Goal: Book appointment/travel/reservation

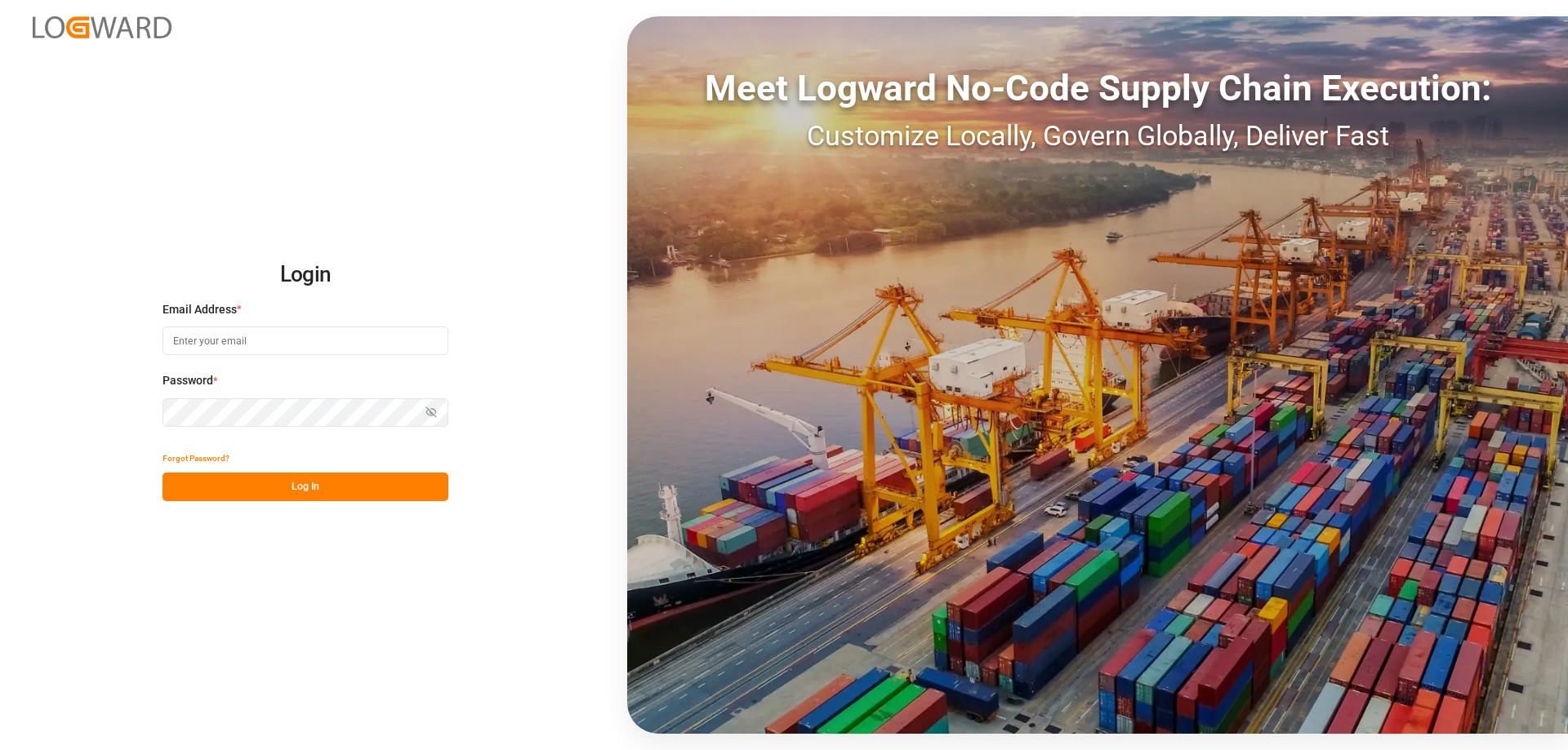
type input "[PERSON_NAME][EMAIL_ADDRESS][DOMAIN_NAME]"
click at [321, 485] on button "Log In" at bounding box center [305, 487] width 286 height 29
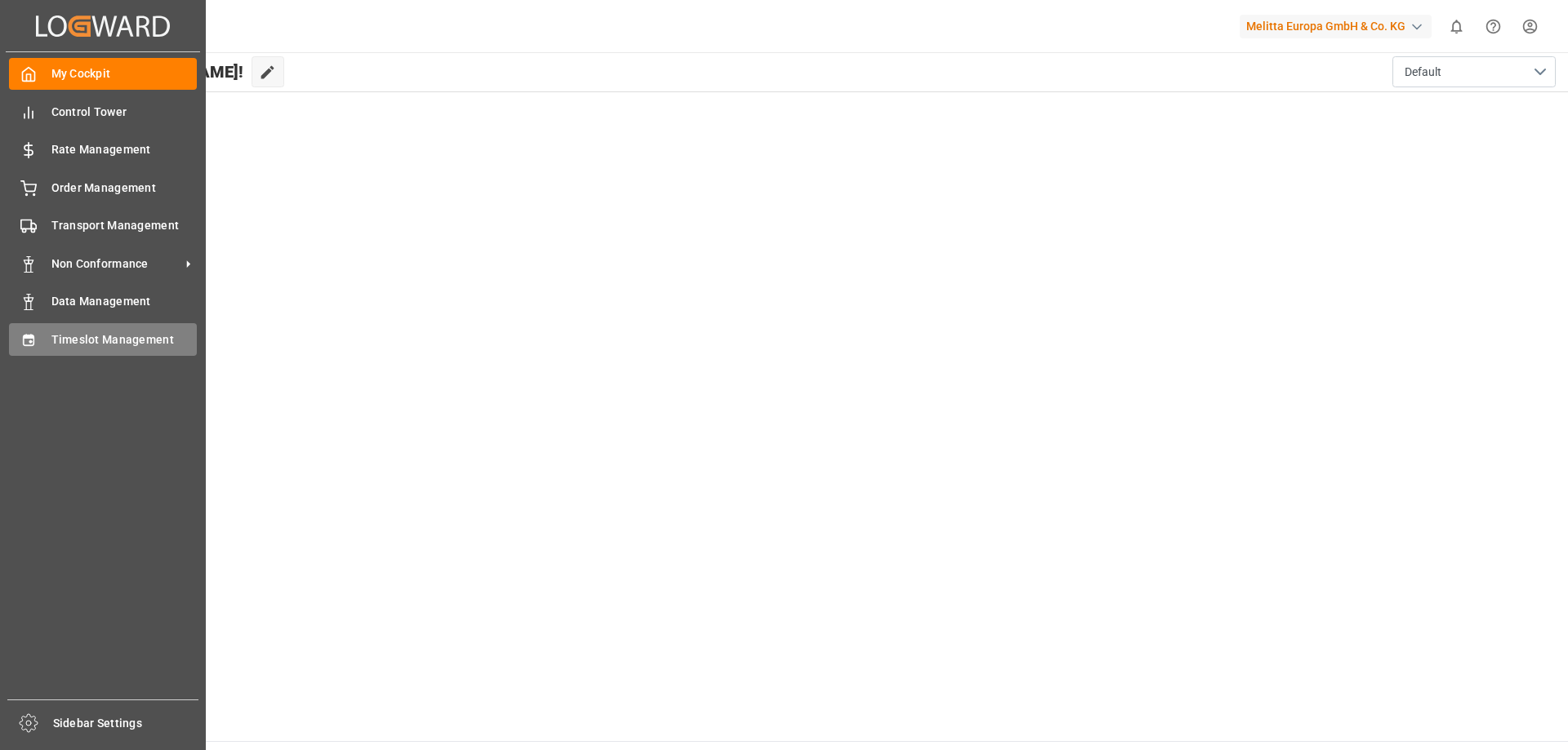
click at [64, 334] on span "Timeslot Management" at bounding box center [124, 339] width 146 height 17
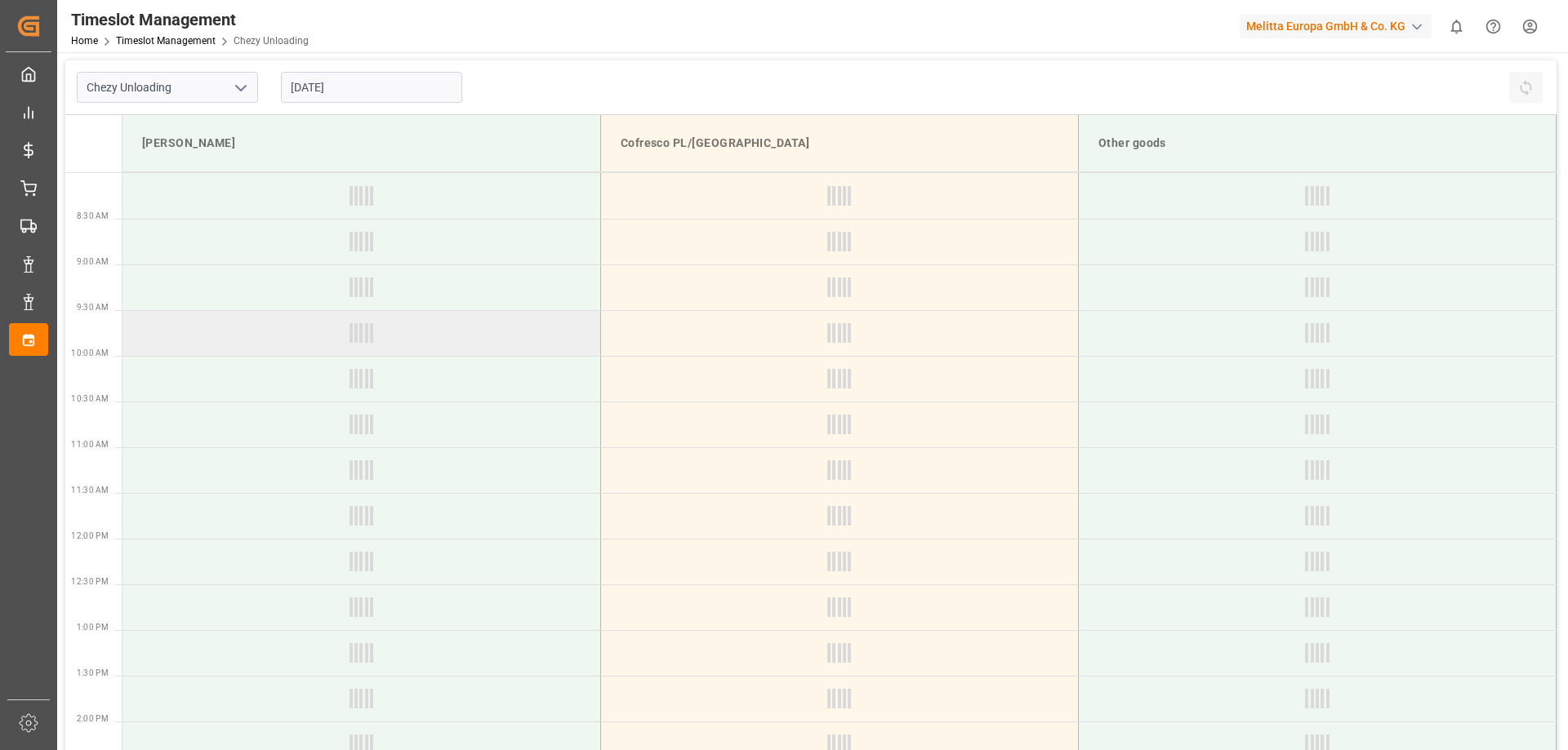
type input "Chezy Unloading"
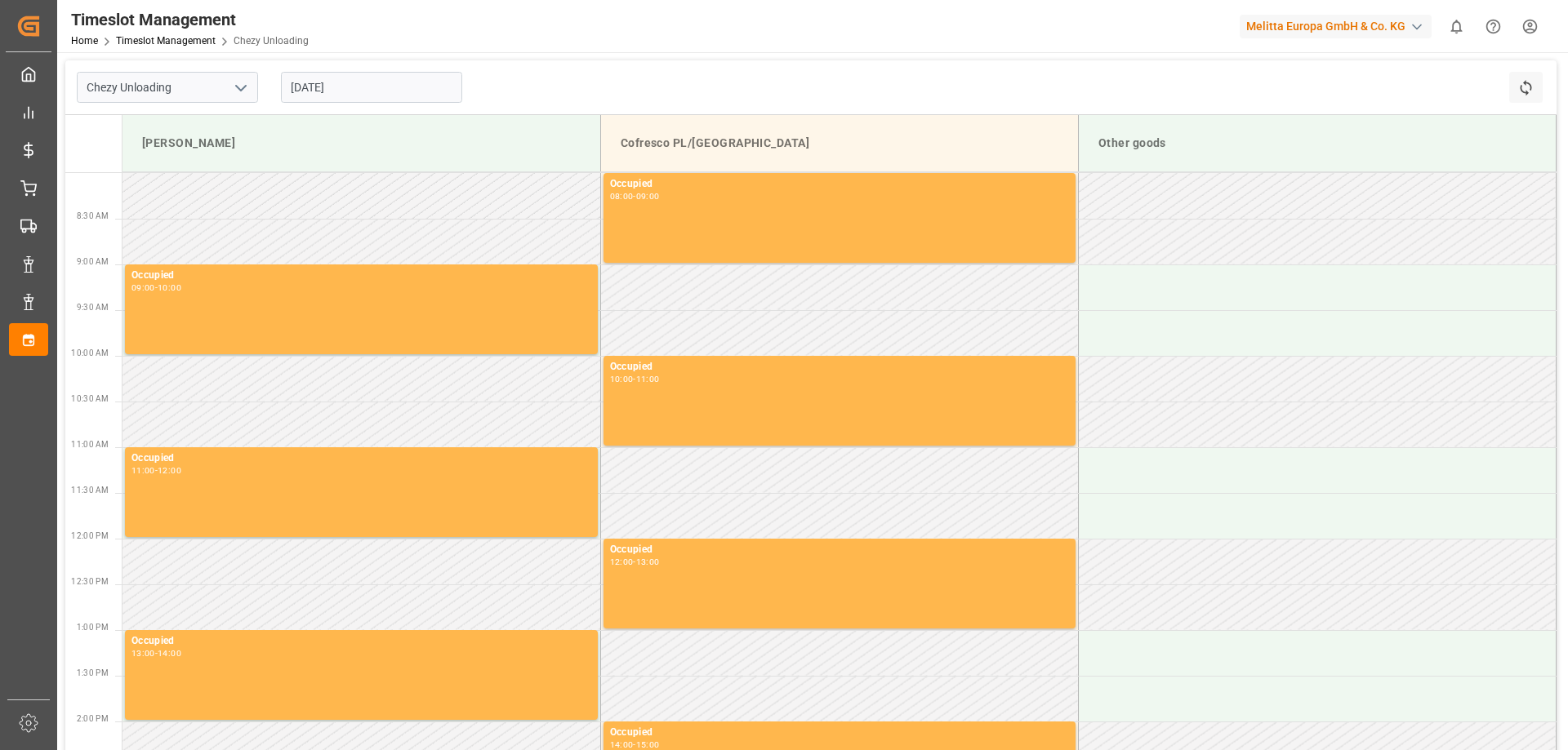
click at [315, 85] on input "[DATE]" at bounding box center [372, 88] width 182 height 31
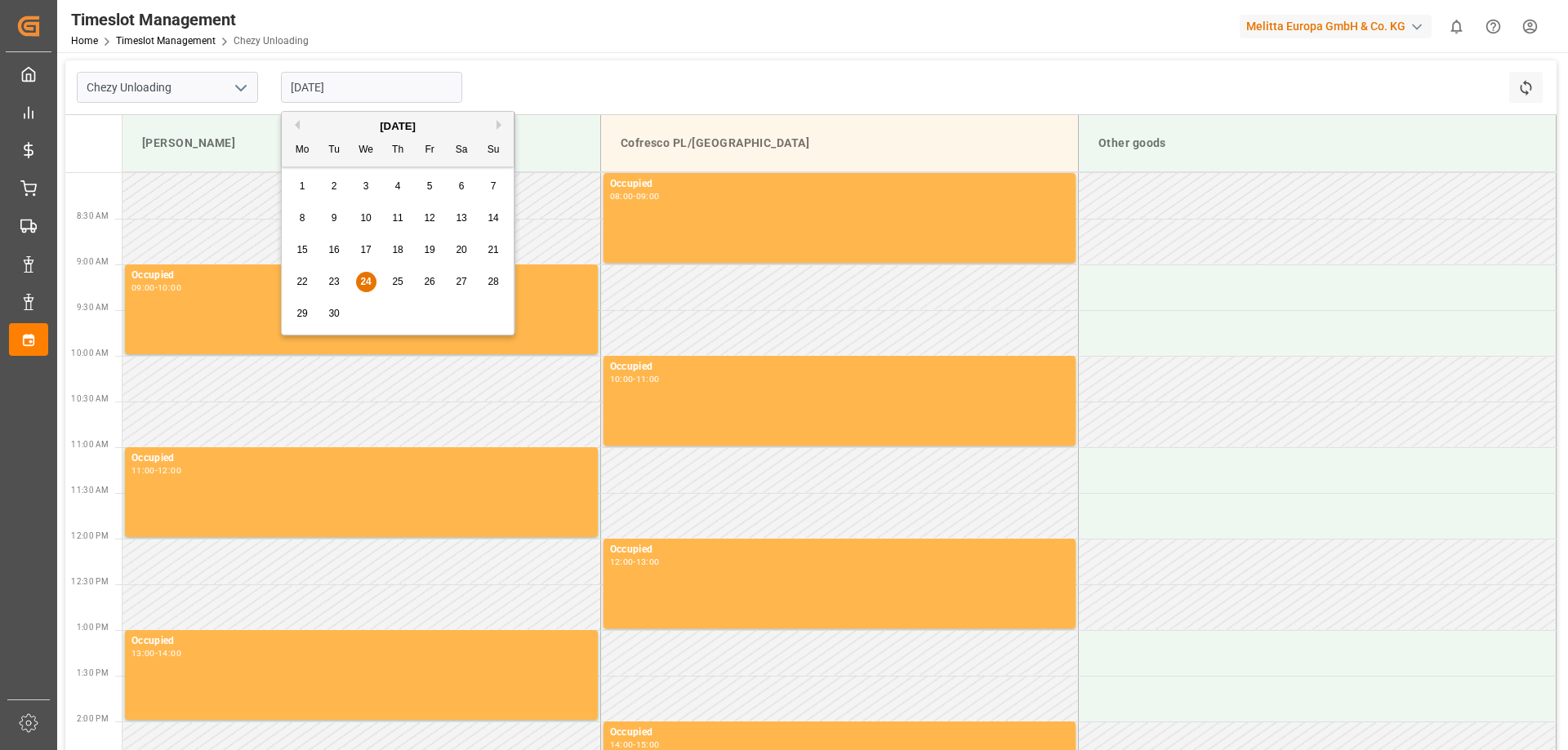
click at [393, 275] on div "25" at bounding box center [398, 282] width 20 height 20
type input "[DATE]"
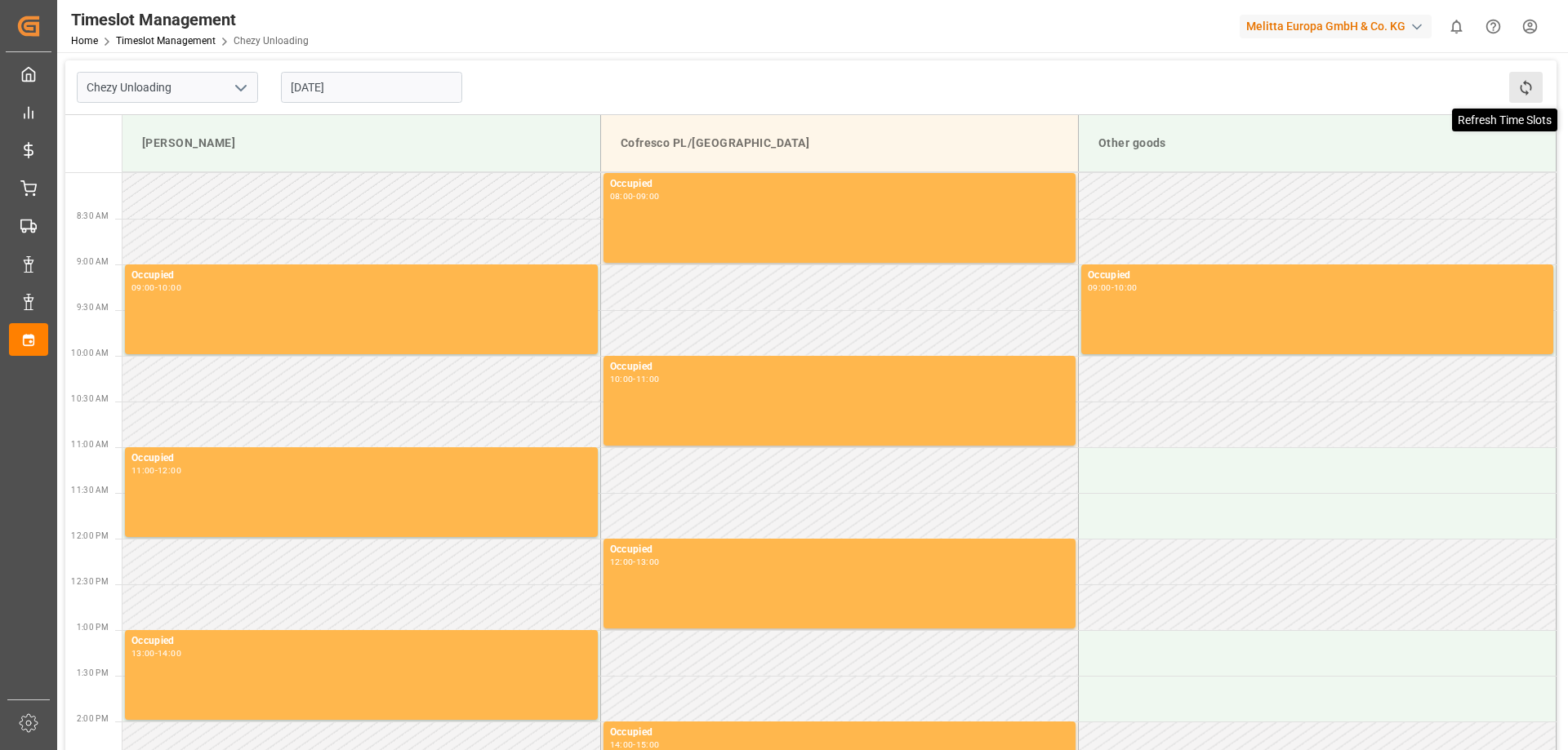
click at [1521, 80] on icon at bounding box center [1525, 88] width 17 height 17
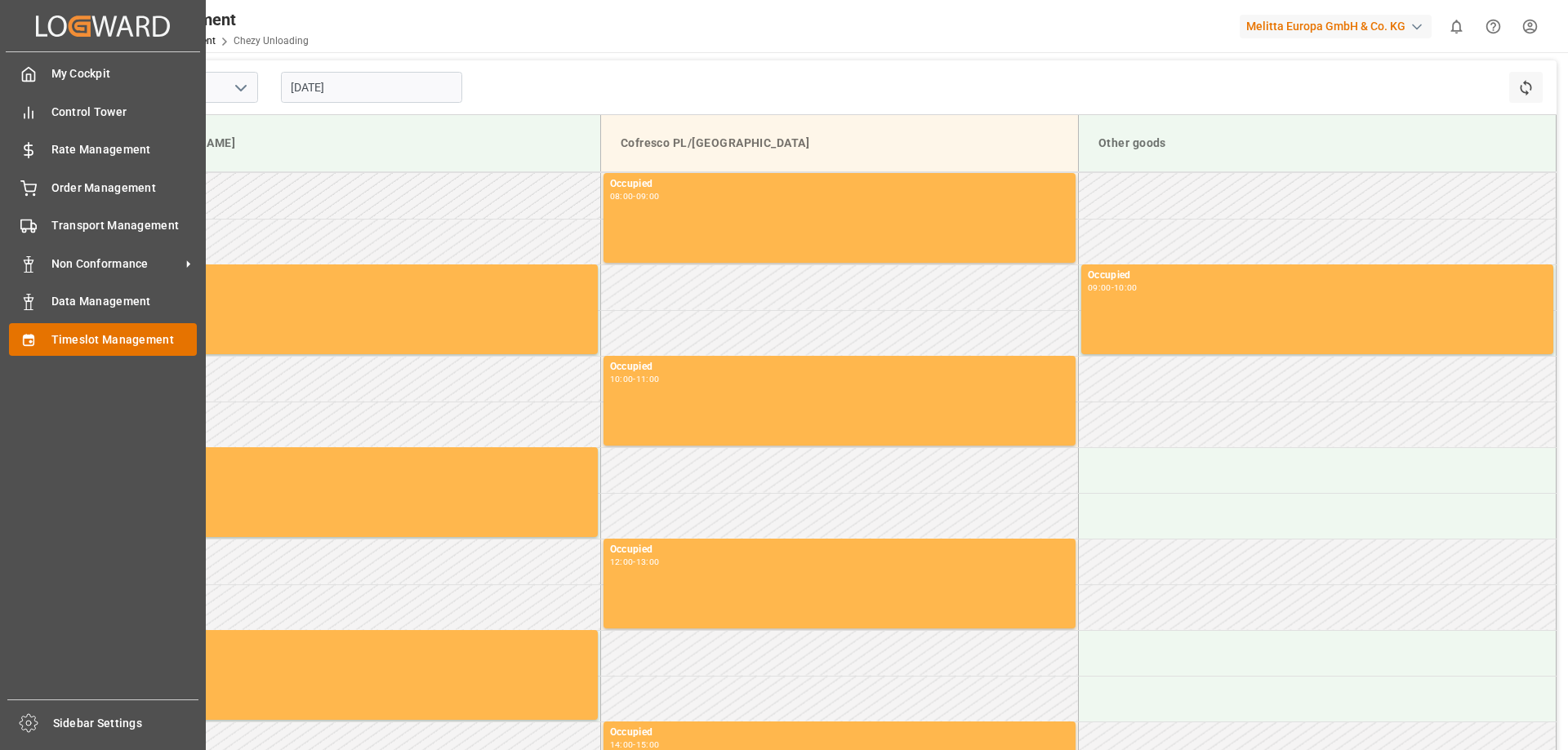
click at [101, 338] on span "Timeslot Management" at bounding box center [124, 339] width 146 height 17
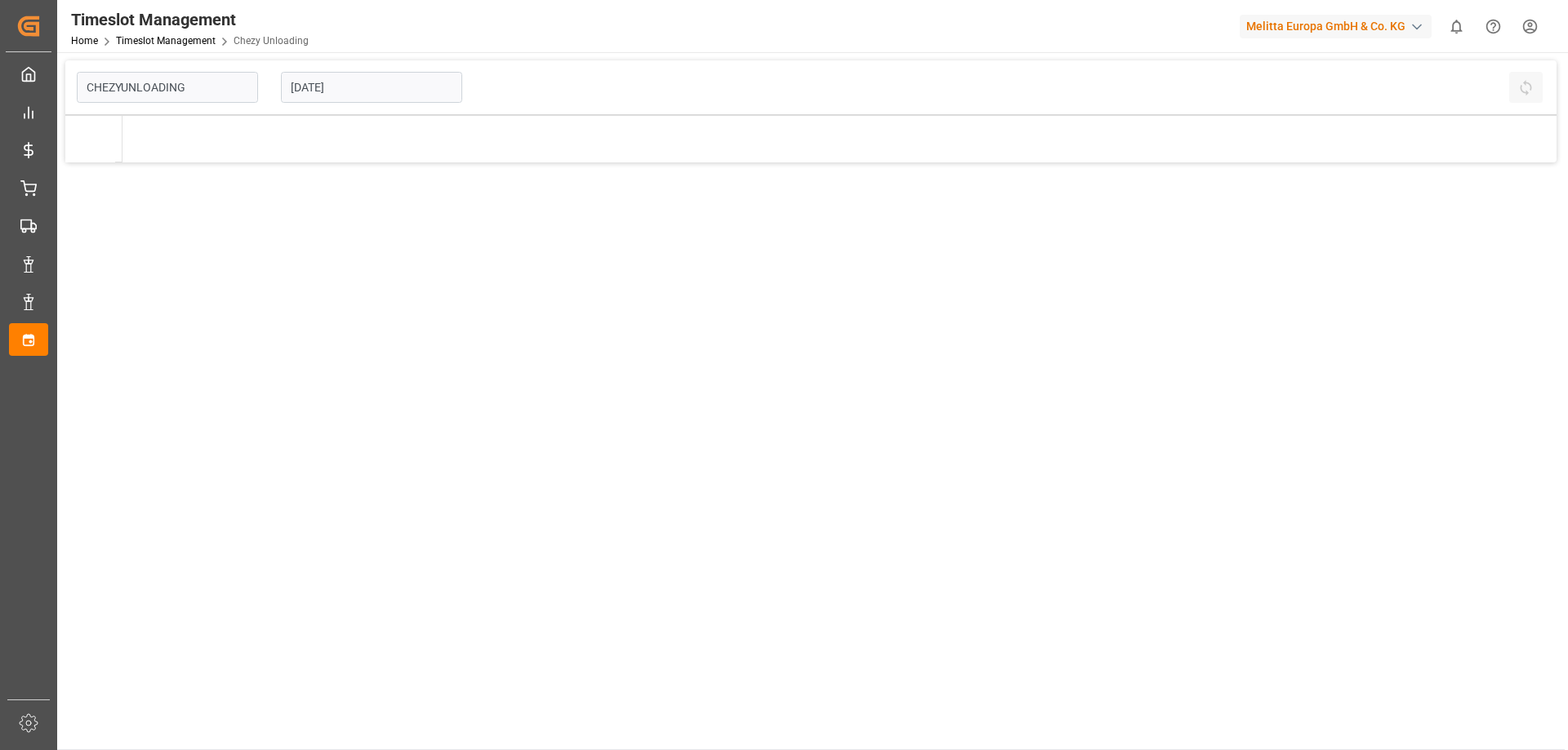
click at [376, 84] on input "[DATE]" at bounding box center [372, 88] width 182 height 31
type input "Chezy Unloading"
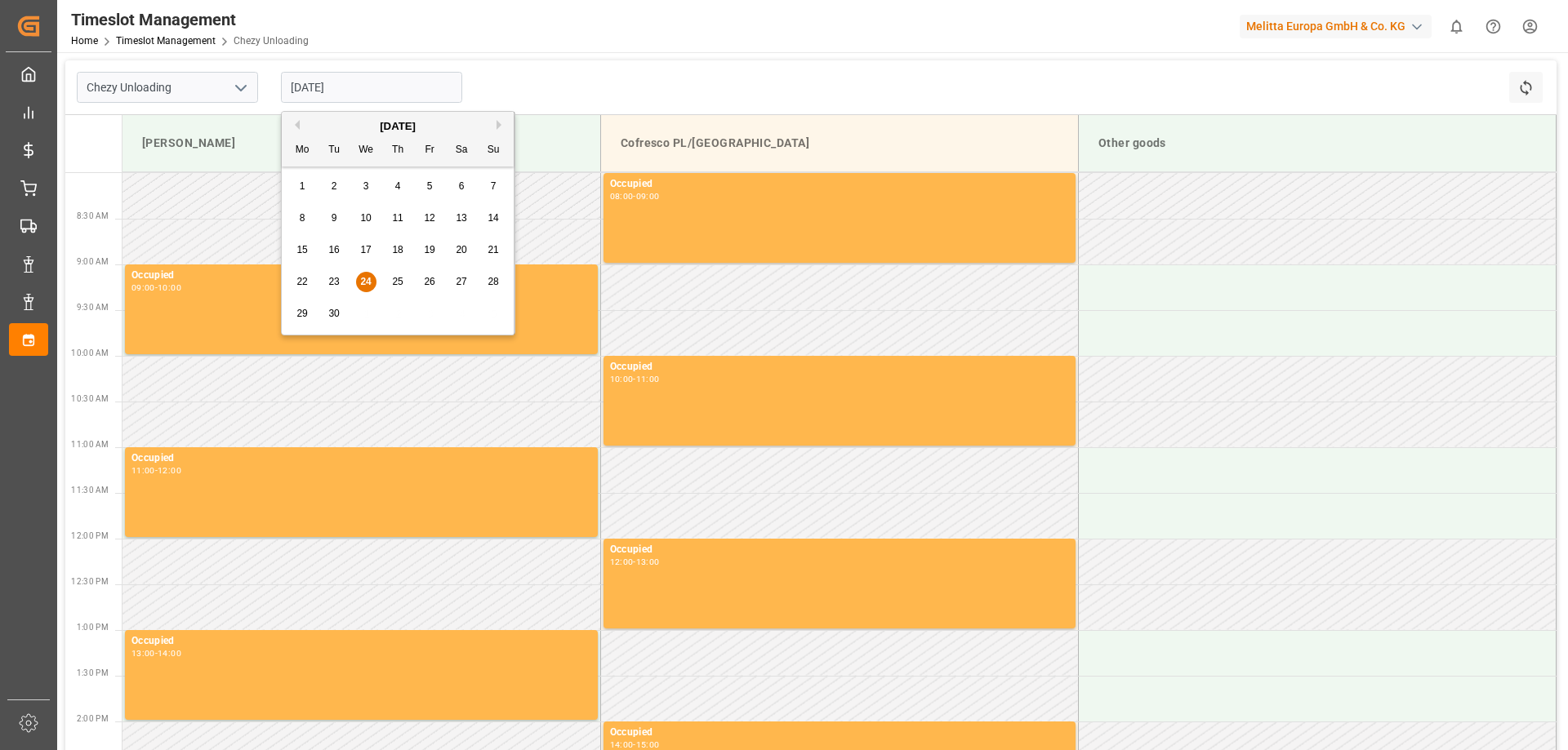
click at [426, 276] on span "26" at bounding box center [429, 281] width 11 height 11
type input "[DATE]"
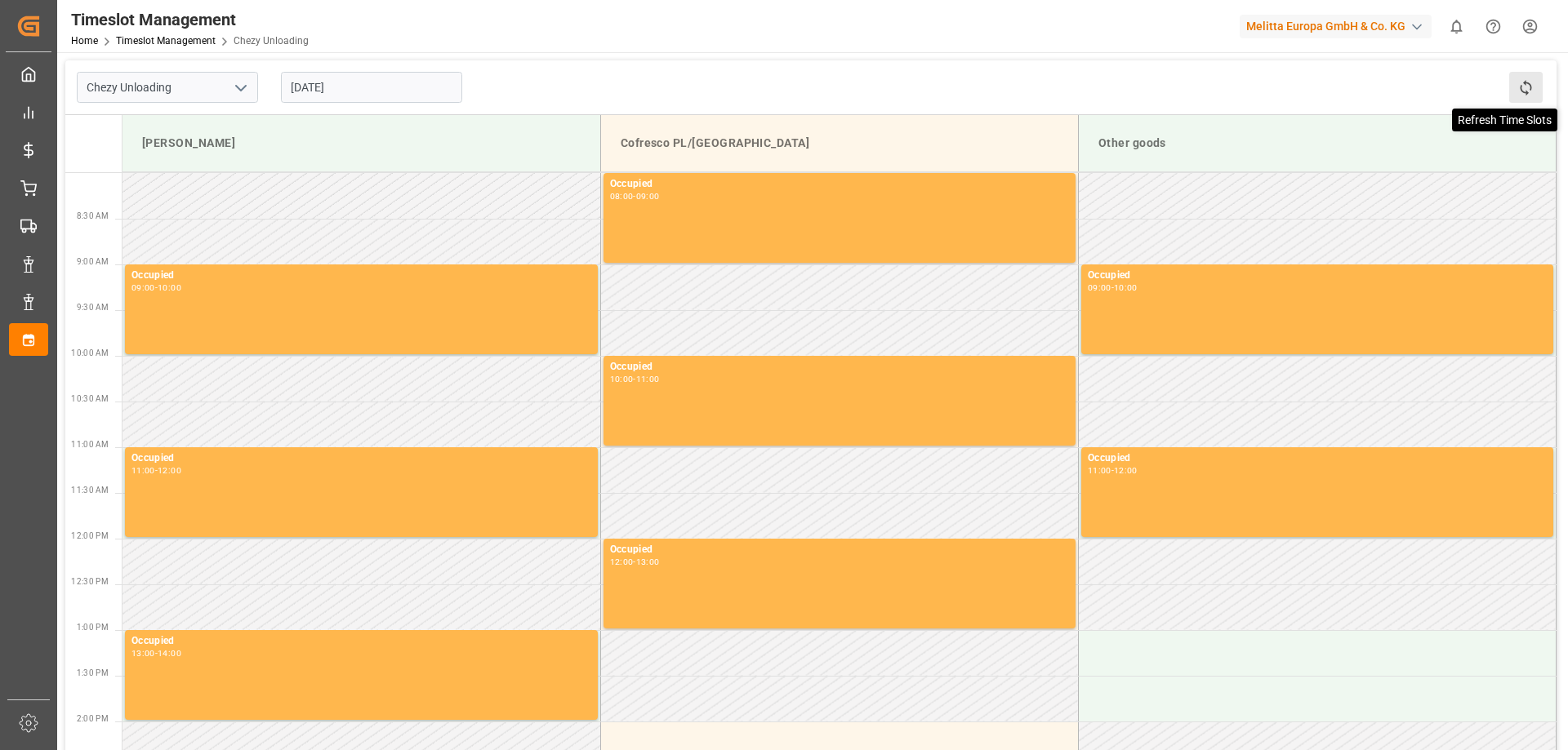
click at [1524, 94] on icon at bounding box center [1525, 88] width 17 height 17
click at [224, 83] on input "Chezy Unloading" at bounding box center [168, 88] width 182 height 31
click at [240, 86] on icon "open menu" at bounding box center [241, 88] width 20 height 20
click at [240, 86] on polyline "close menu" at bounding box center [241, 88] width 10 height 5
click at [352, 85] on input "[DATE]" at bounding box center [372, 88] width 182 height 31
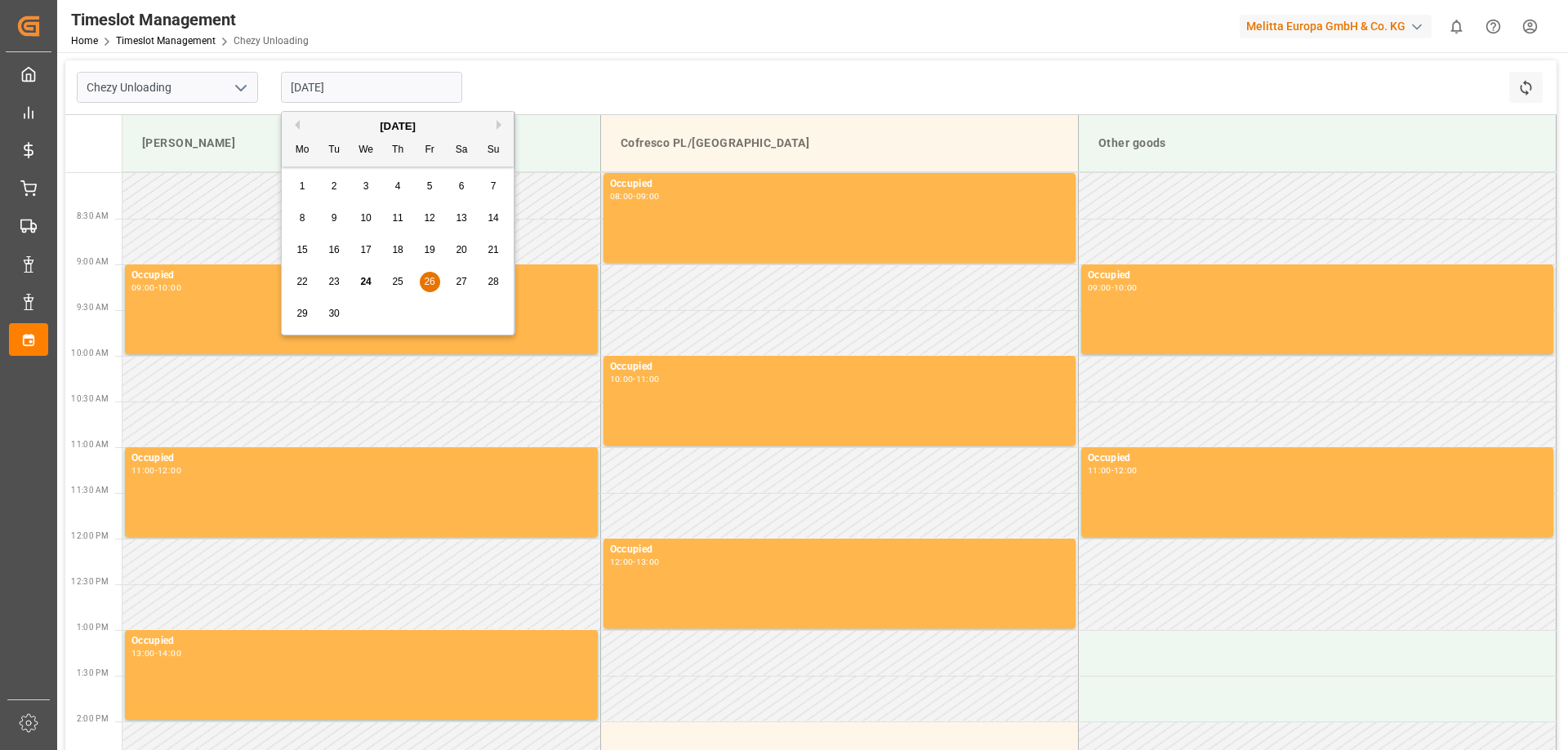
click at [352, 85] on input "[DATE]" at bounding box center [372, 88] width 182 height 31
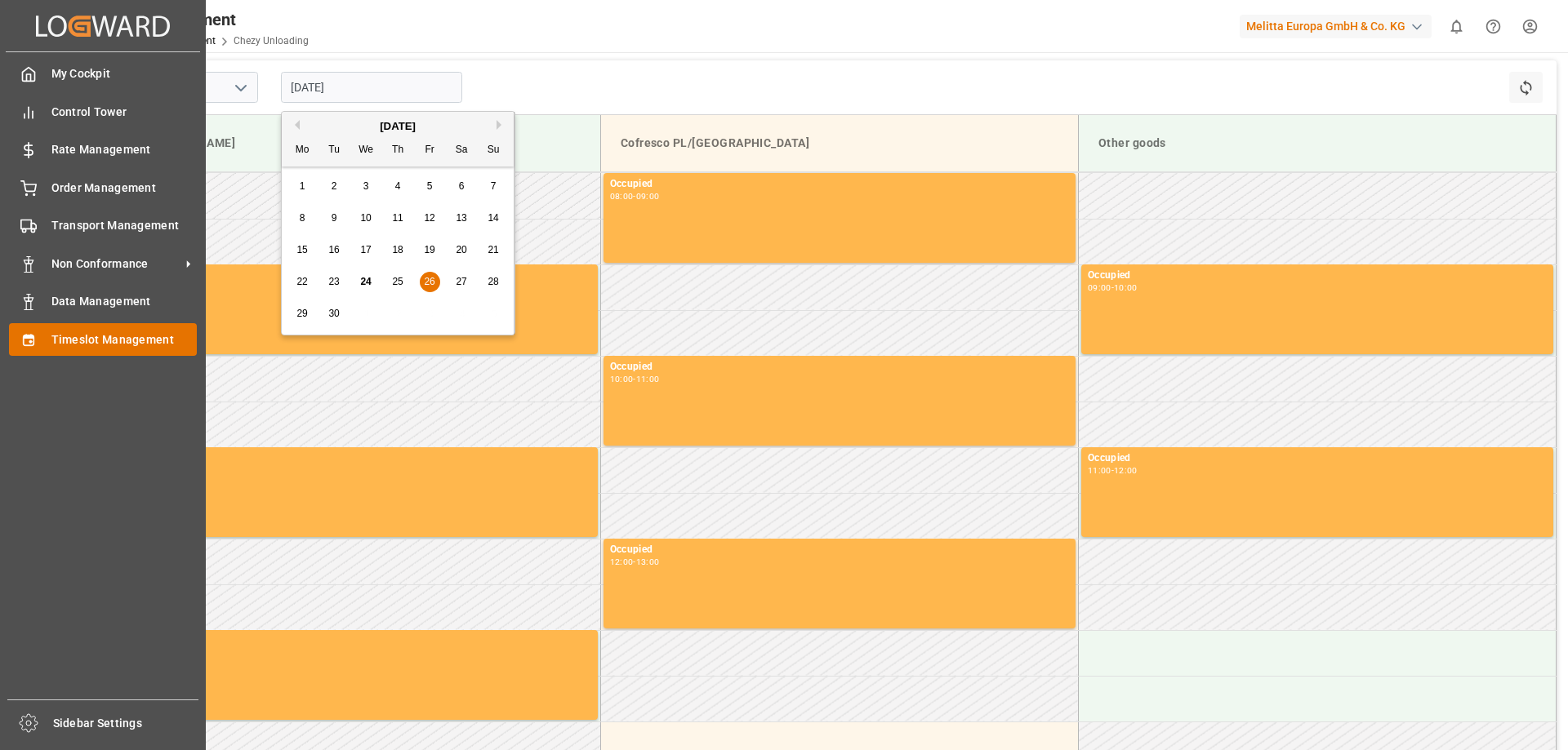
click at [79, 337] on span "Timeslot Management" at bounding box center [124, 339] width 146 height 17
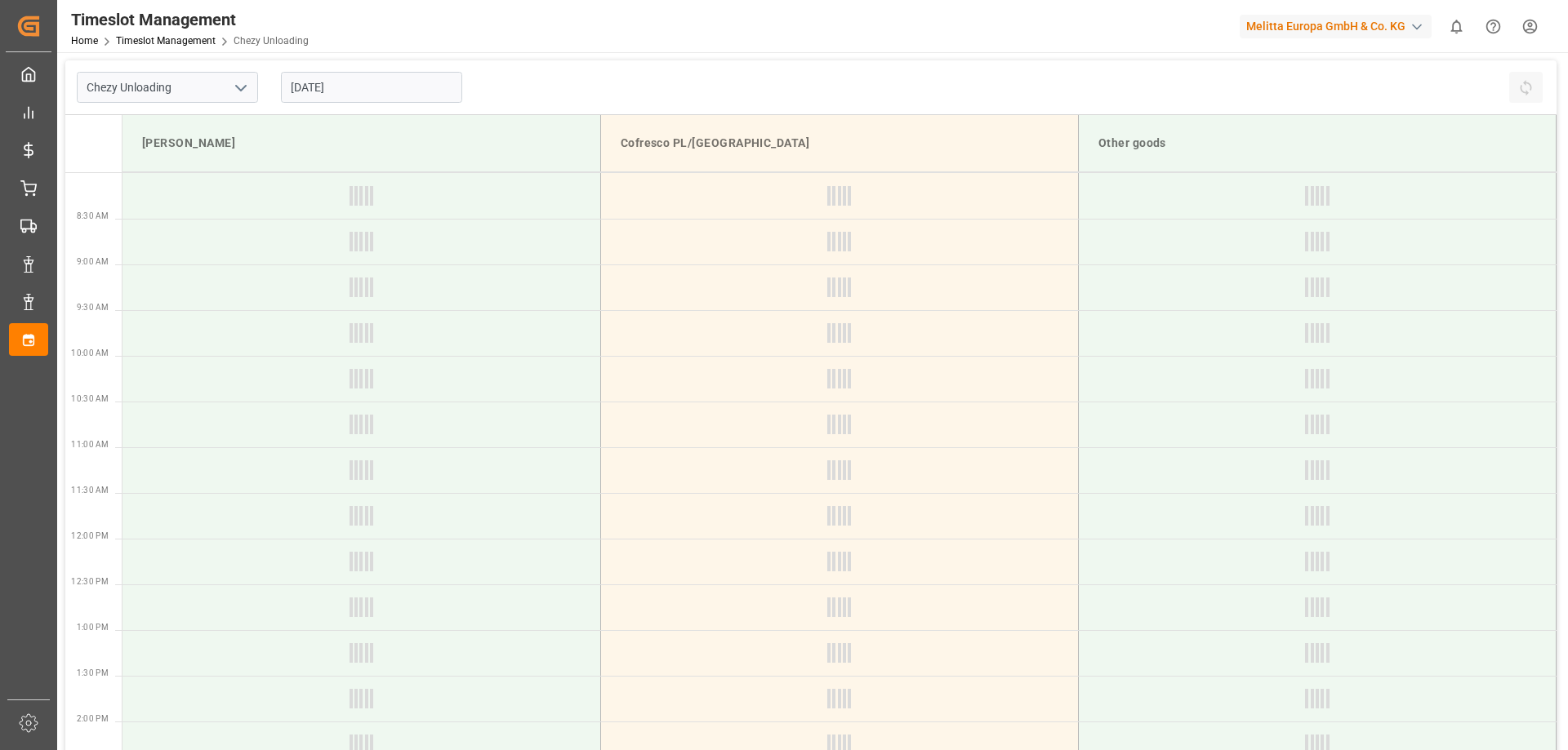
type input "Chezy Unloading"
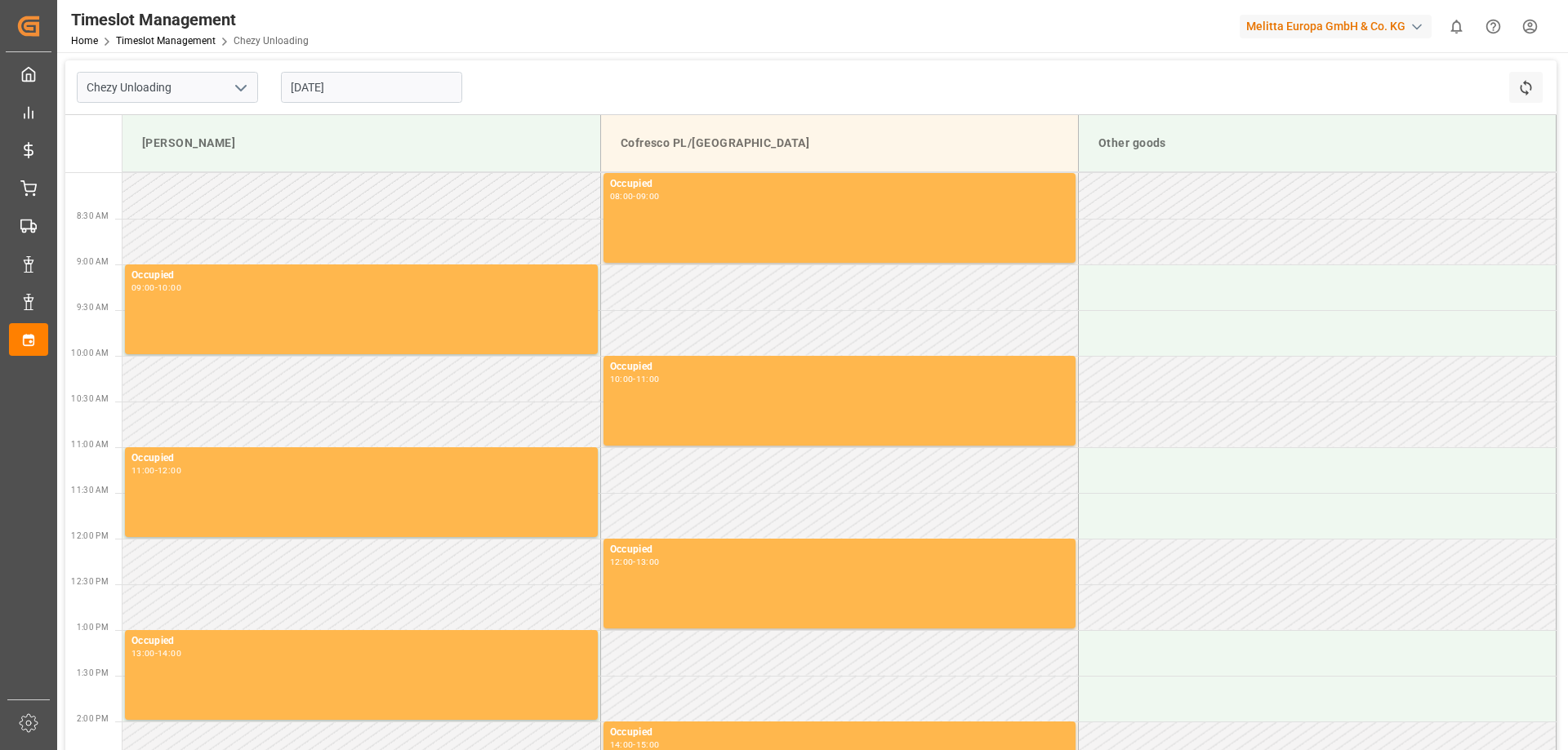
click at [360, 85] on input "[DATE]" at bounding box center [372, 88] width 182 height 31
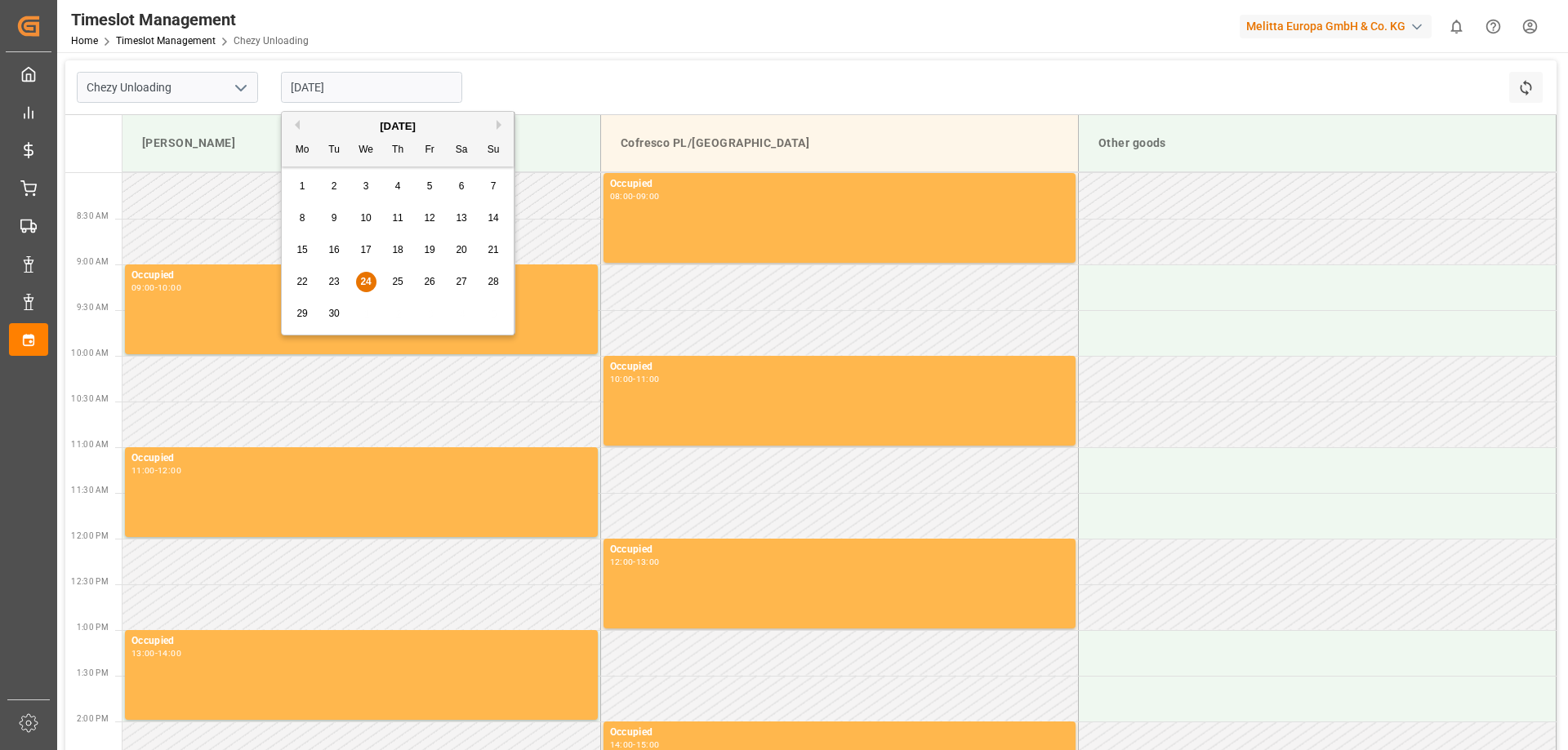
click at [301, 312] on span "29" at bounding box center [301, 313] width 11 height 11
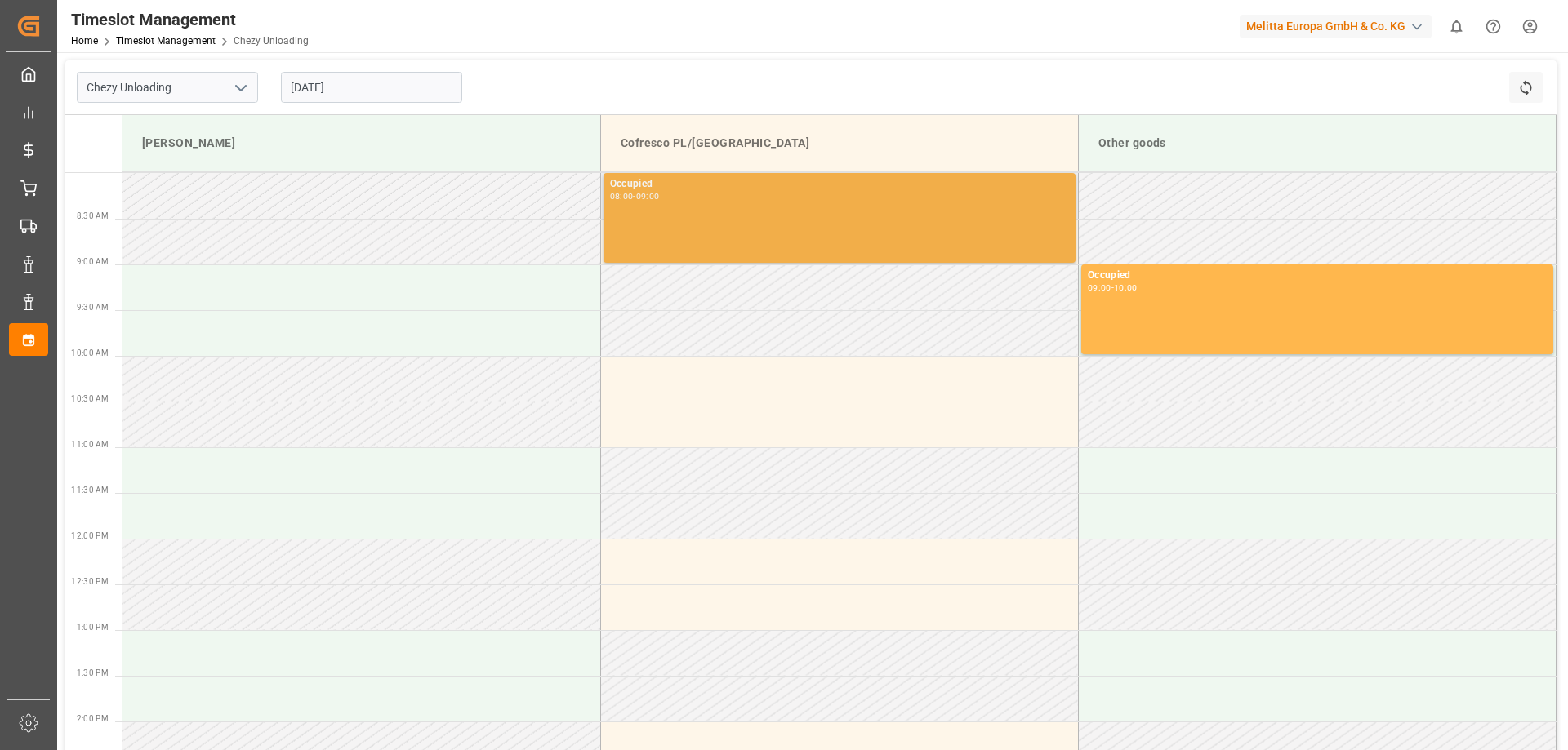
click at [681, 204] on div "Occupied 08:00 - 09:00" at bounding box center [839, 218] width 459 height 83
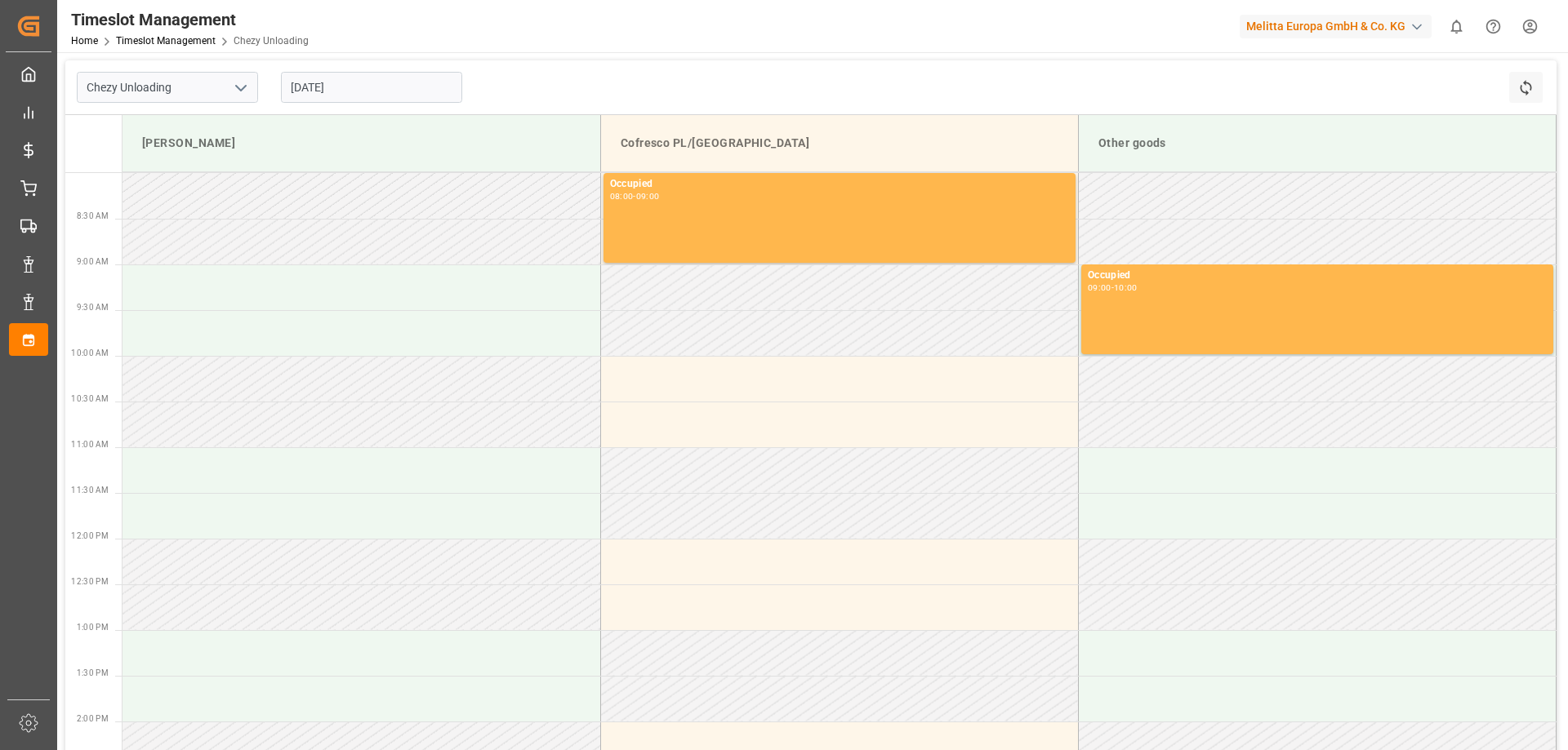
click at [236, 82] on icon "open menu" at bounding box center [241, 88] width 20 height 20
click at [221, 86] on input "Chezy Unloading" at bounding box center [168, 88] width 182 height 31
click at [371, 84] on input "[DATE]" at bounding box center [372, 88] width 182 height 31
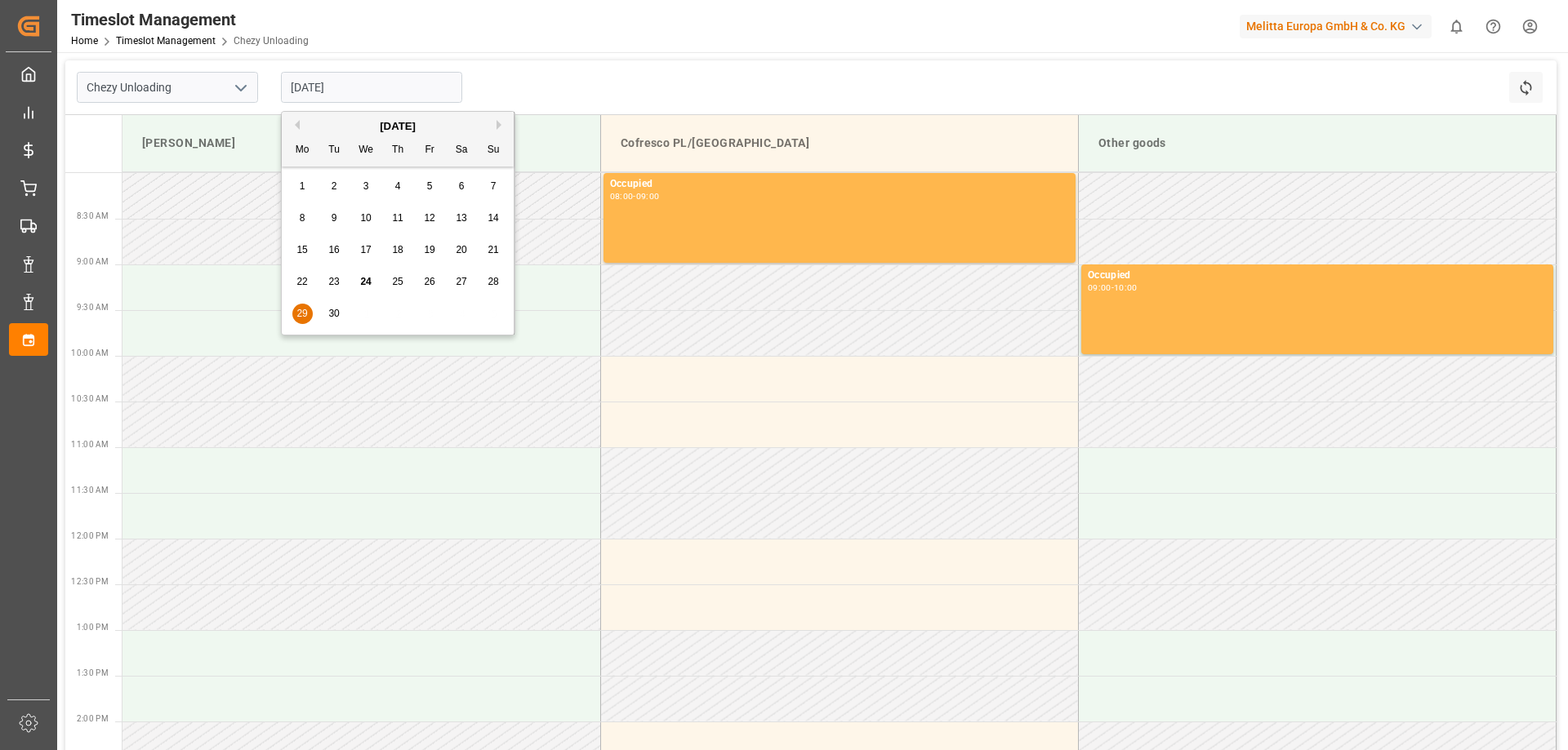
click at [401, 278] on span "25" at bounding box center [397, 281] width 11 height 11
type input "[DATE]"
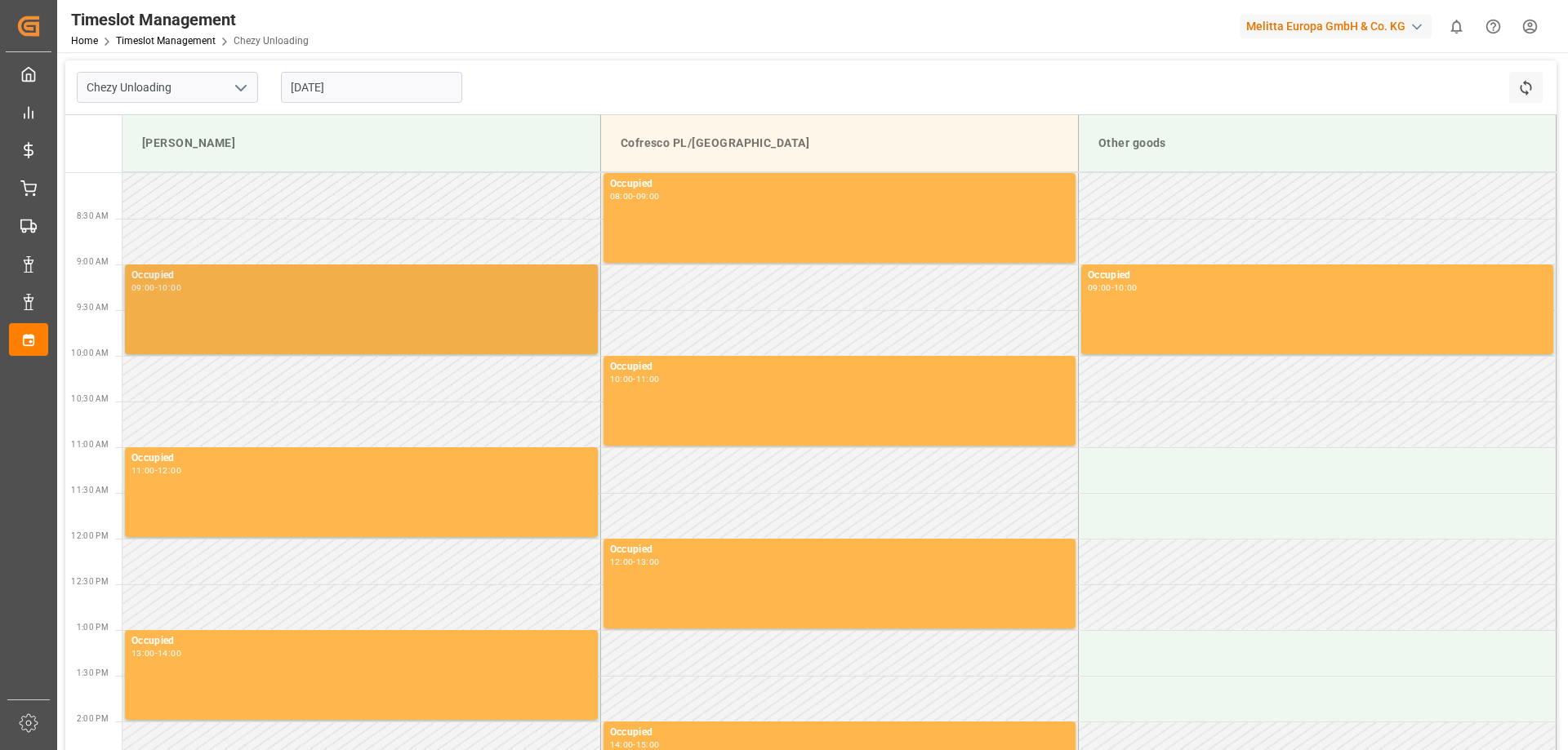
click at [426, 304] on div "Occupied 09:00 - 10:00" at bounding box center [362, 309] width 460 height 83
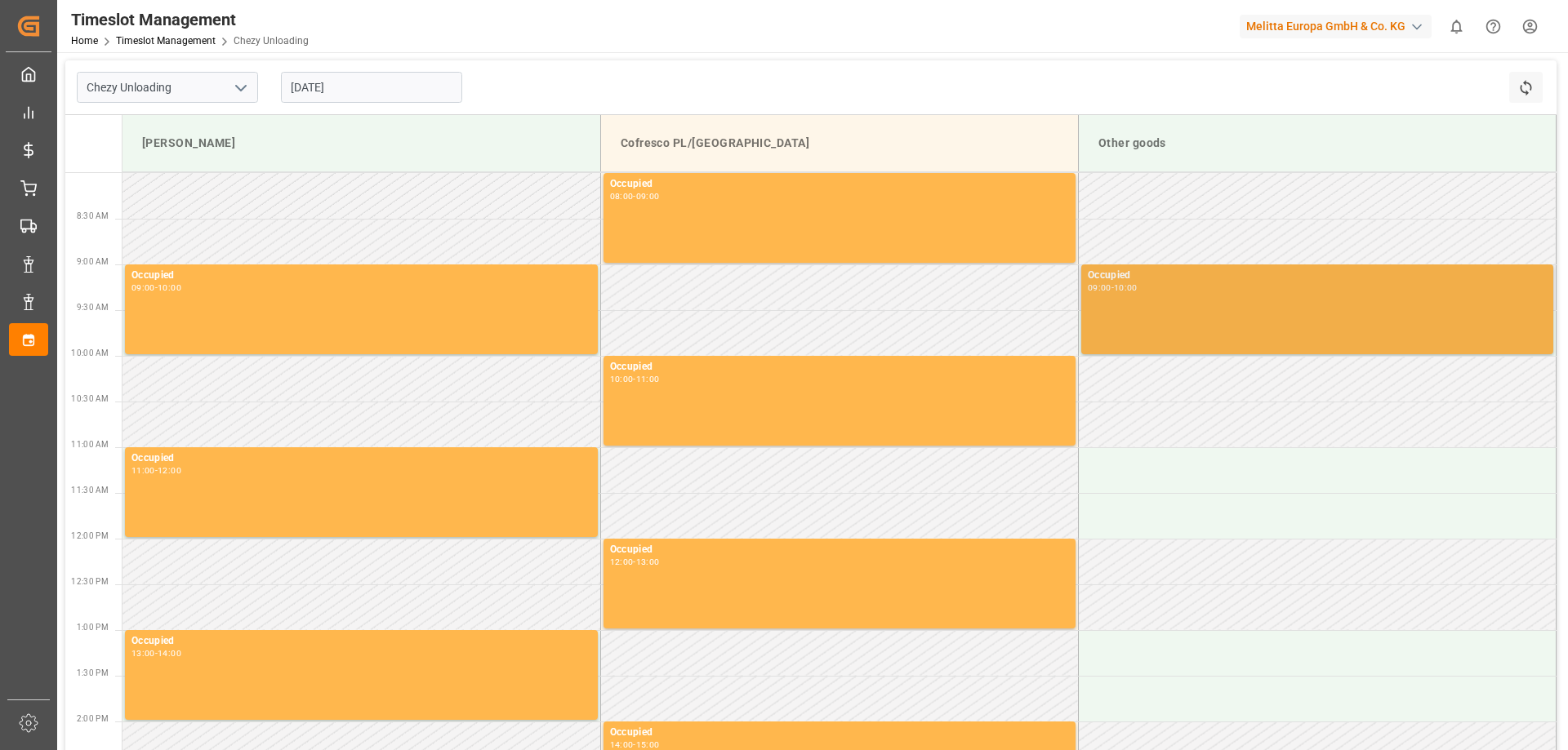
click at [1311, 308] on div "Occupied 09:00 - 10:00" at bounding box center [1317, 309] width 459 height 83
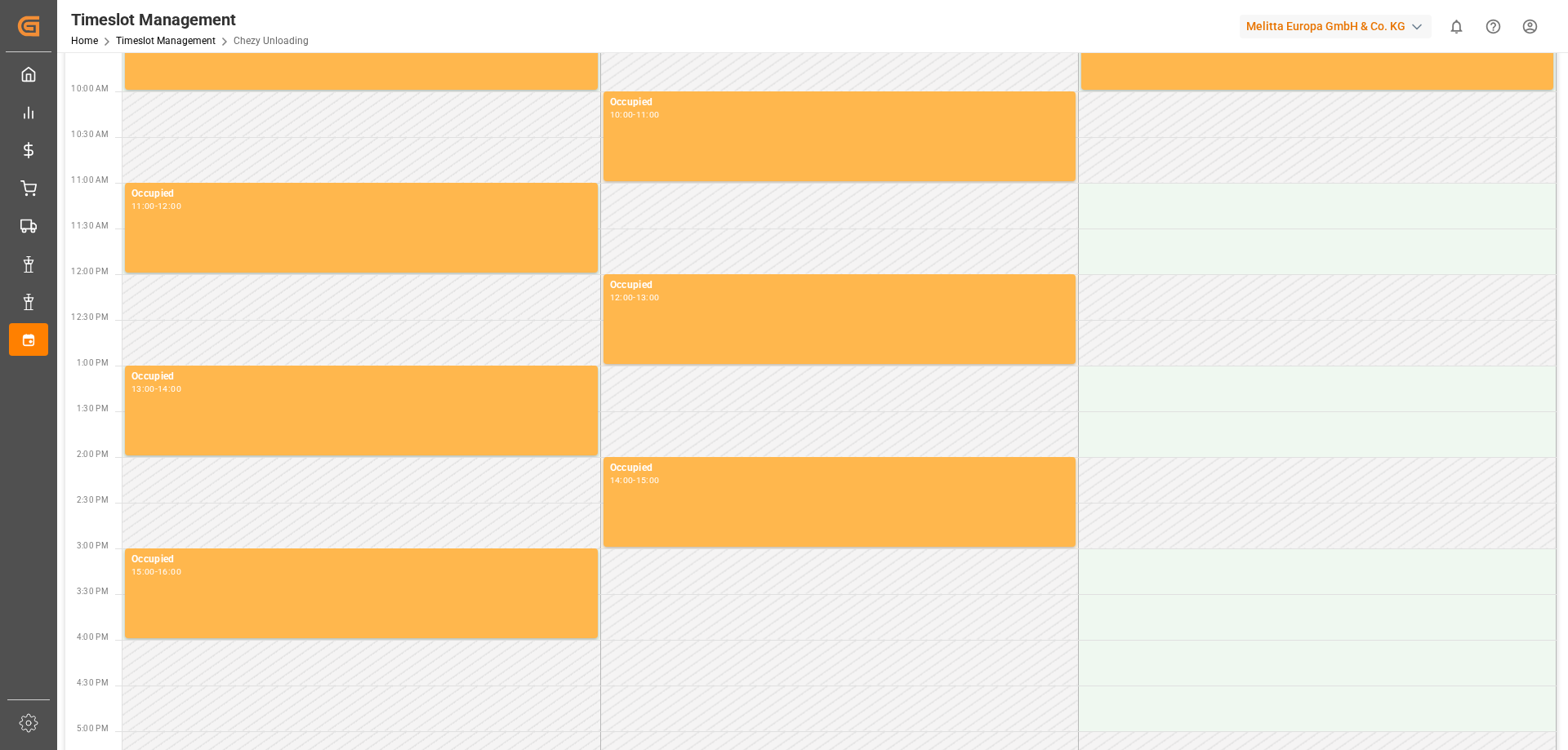
scroll to position [240, 0]
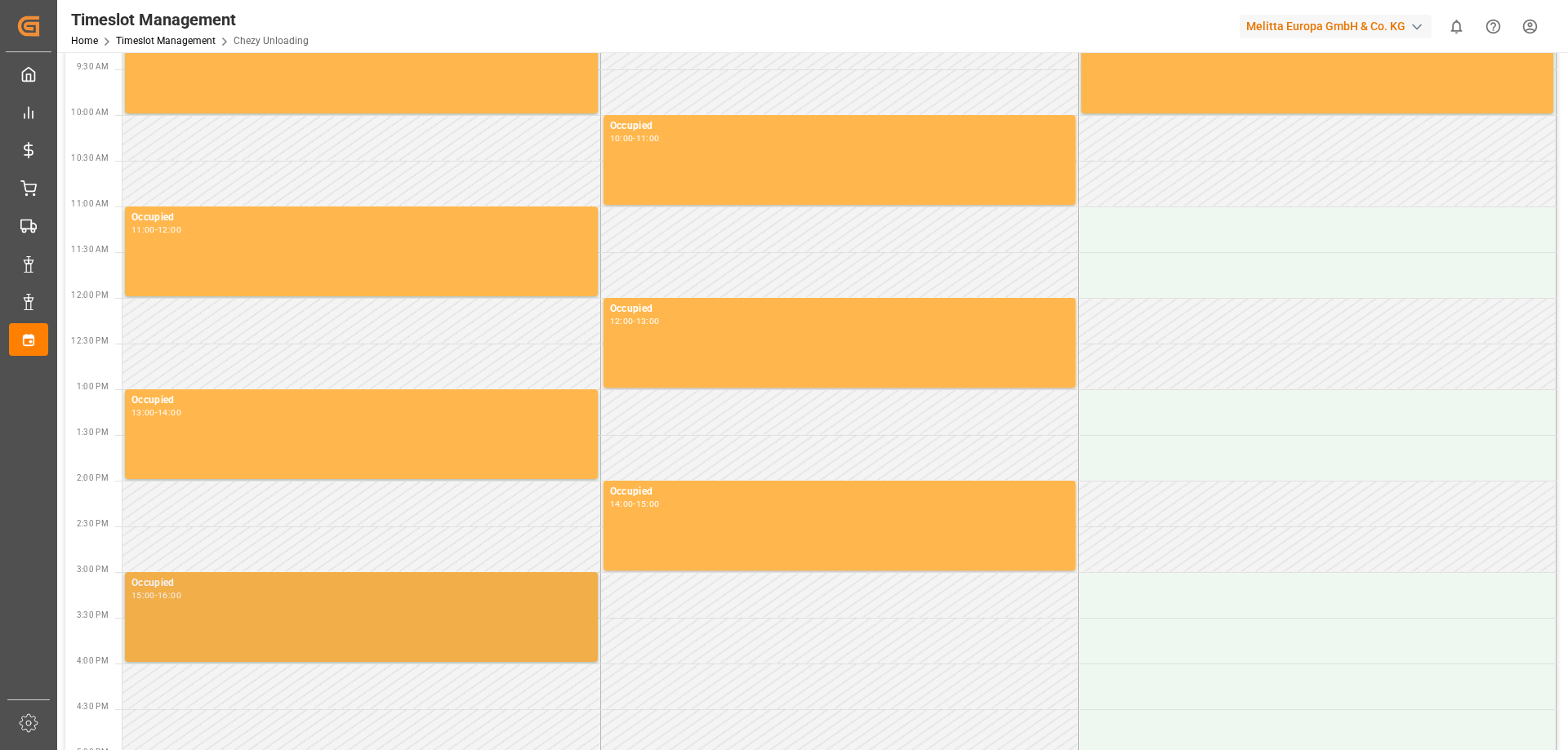
click at [312, 600] on div "Occupied 15:00 - 16:00" at bounding box center [362, 618] width 460 height 83
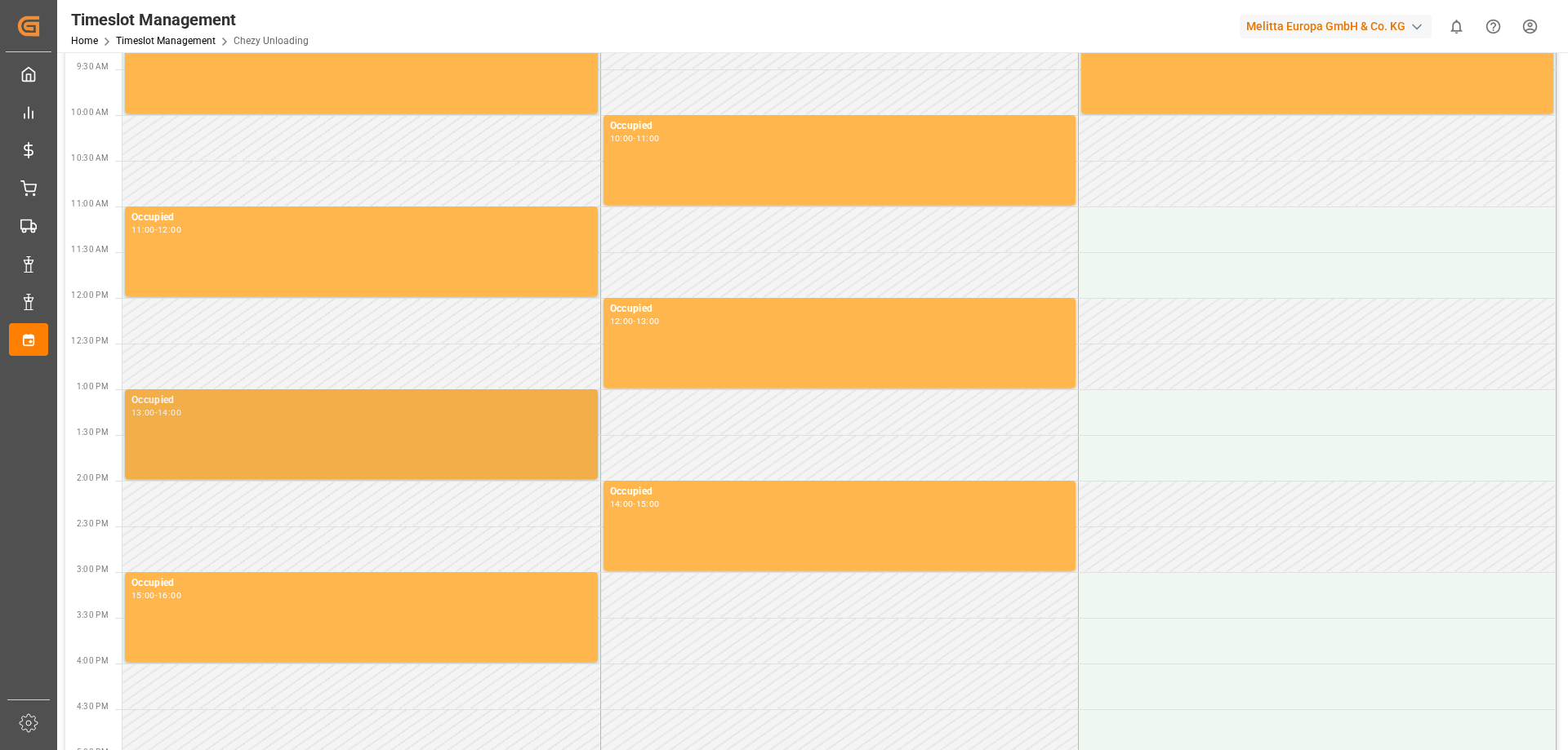
click at [277, 452] on div "Occupied 13:00 - 14:00" at bounding box center [362, 434] width 460 height 83
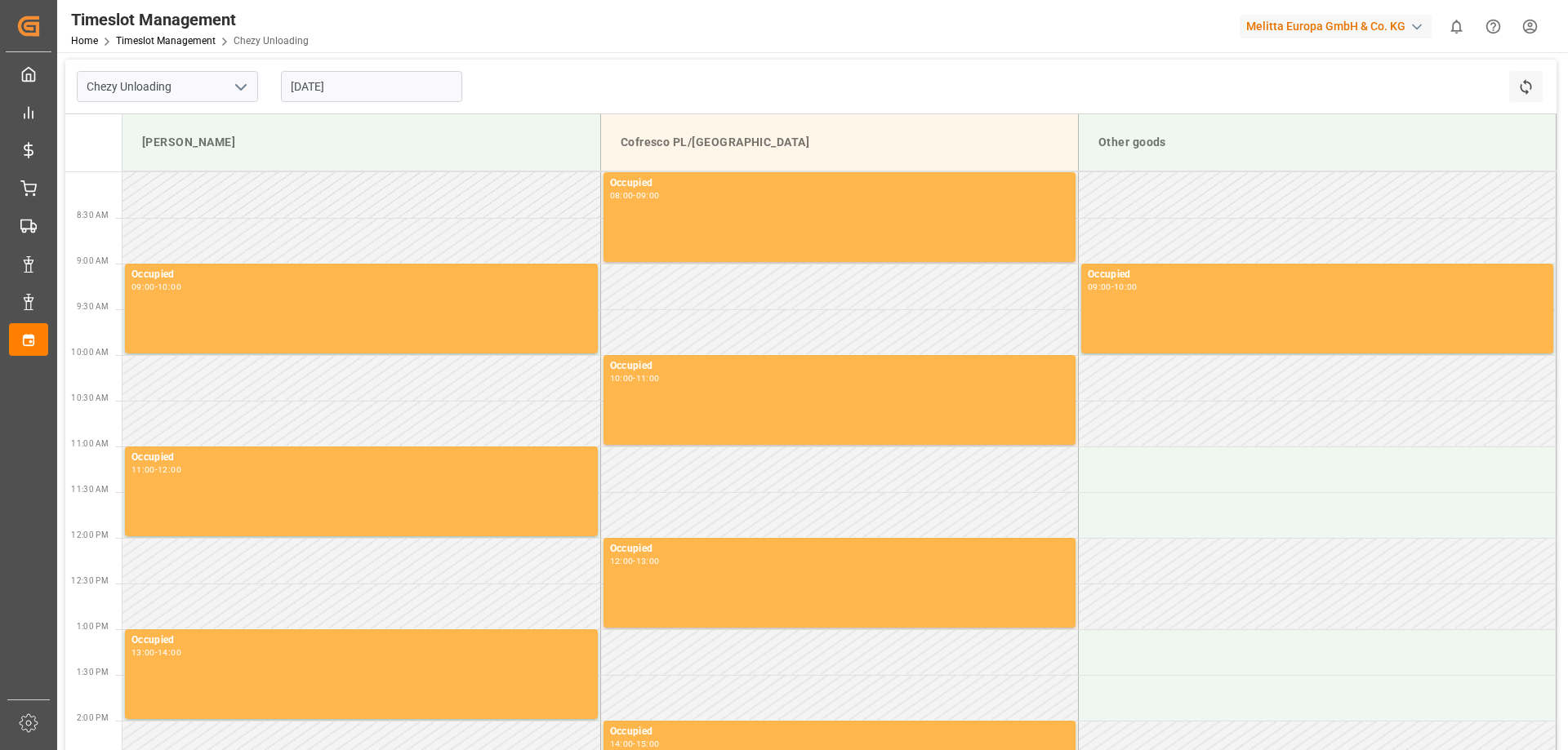
scroll to position [0, 0]
click at [1524, 17] on html "Created by potrace 1.15, written by [PERSON_NAME] [DATE]-[DATE] Created by potr…" at bounding box center [784, 375] width 1568 height 750
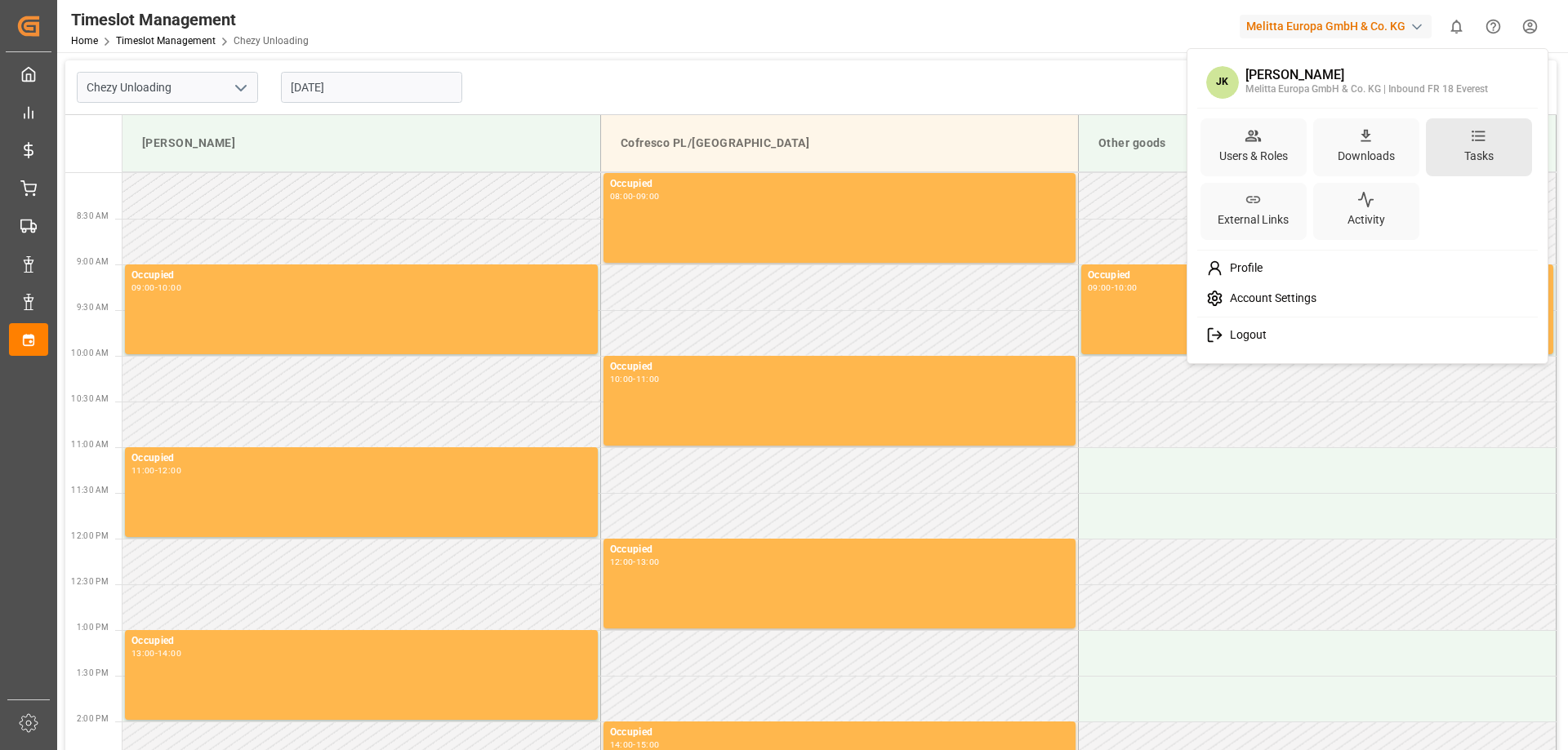
click at [1479, 138] on icon at bounding box center [1478, 136] width 17 height 17
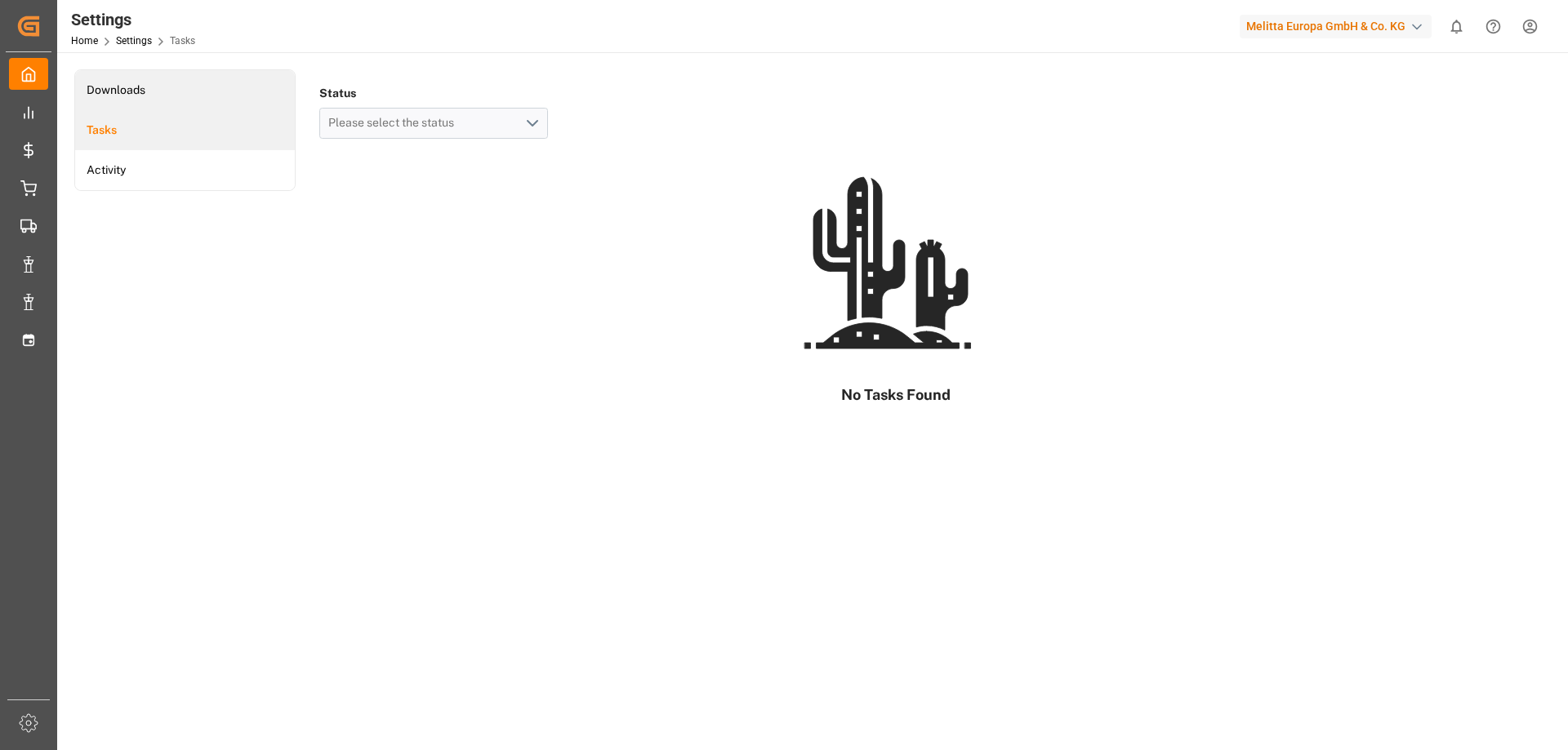
click at [131, 70] on li "Downloads" at bounding box center [185, 90] width 219 height 40
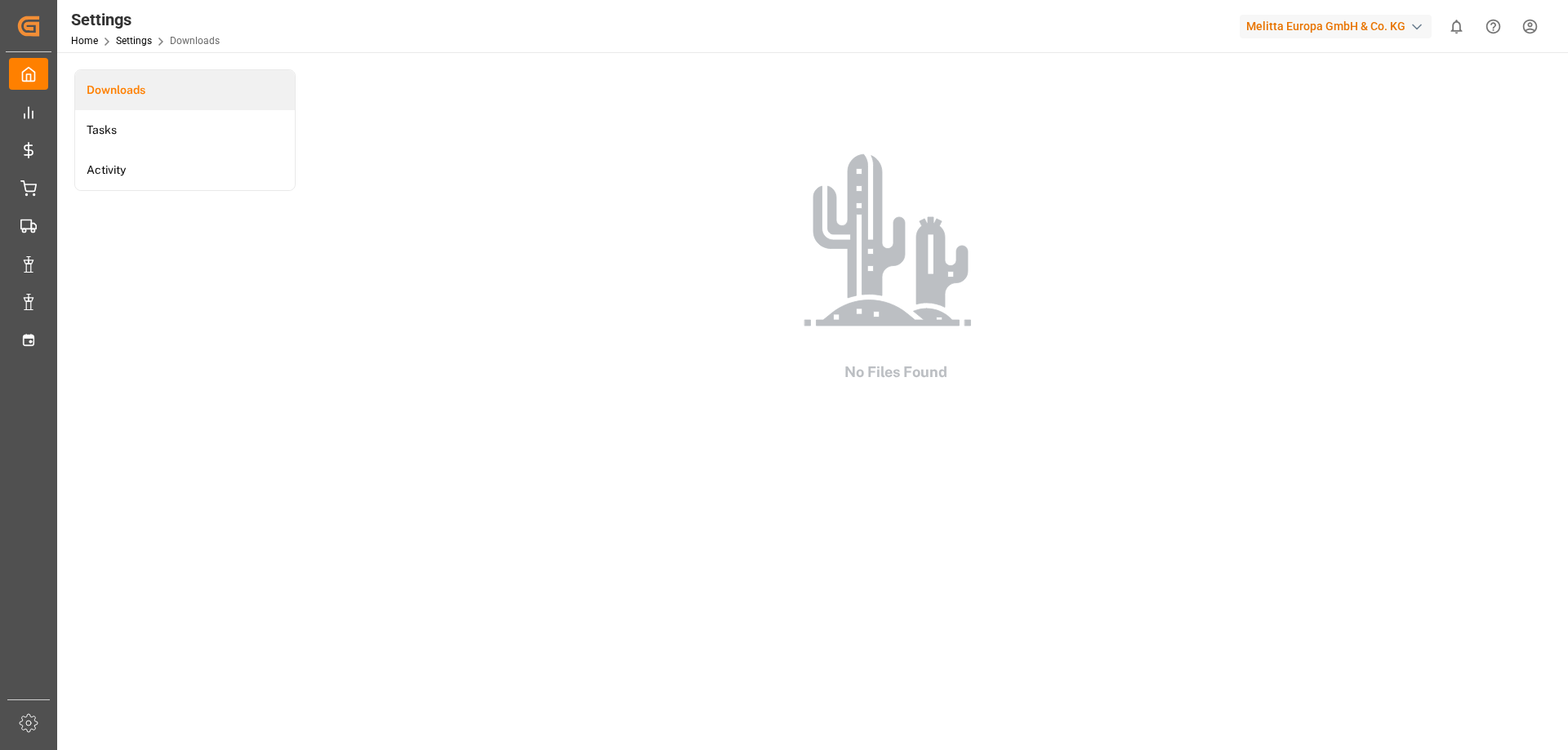
click at [1530, 31] on html "Created by potrace 1.15, written by [PERSON_NAME] [DATE]-[DATE] Created by potr…" at bounding box center [784, 375] width 1568 height 750
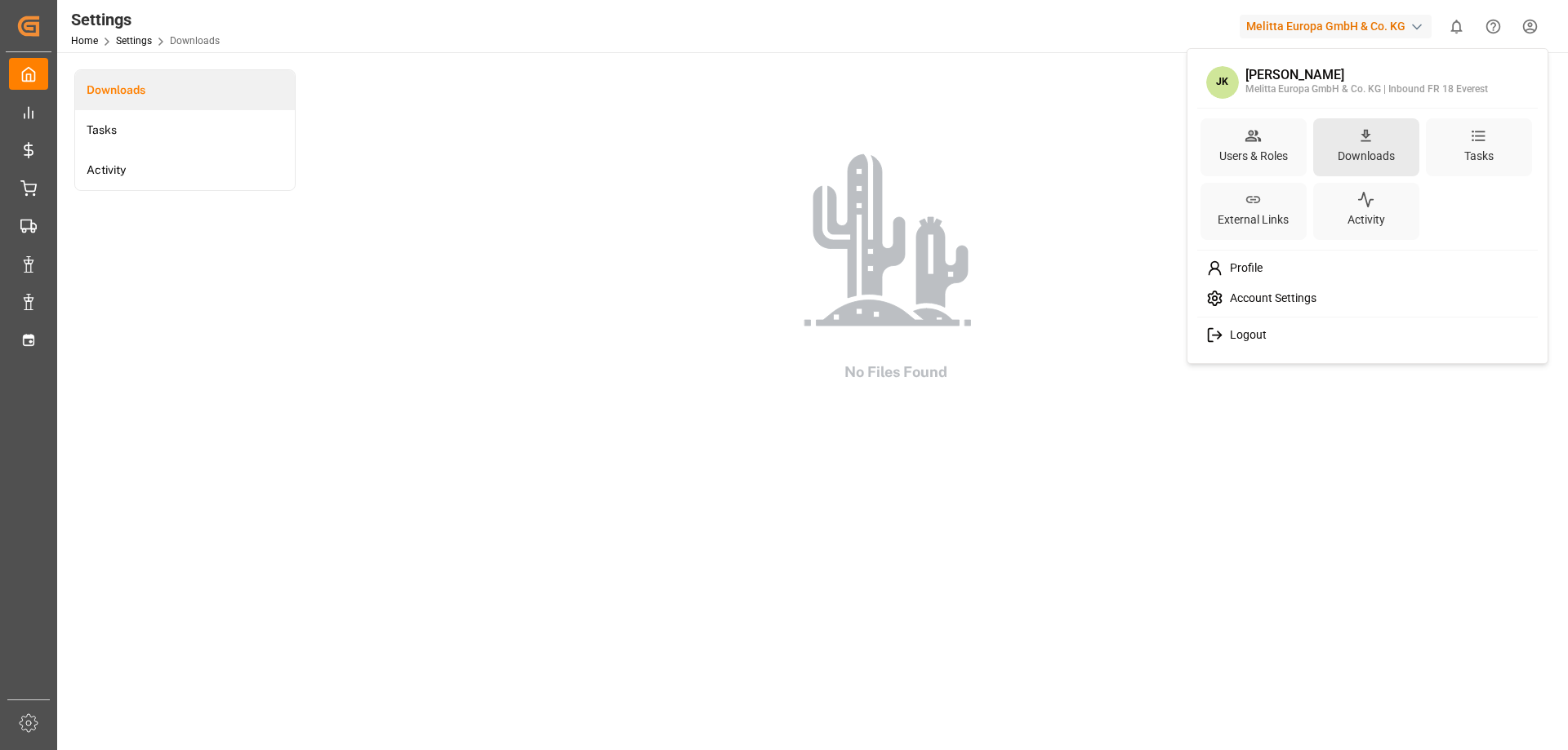
click at [1358, 146] on div "Downloads" at bounding box center [1367, 156] width 64 height 24
click at [1360, 218] on div "Activity" at bounding box center [1367, 219] width 44 height 24
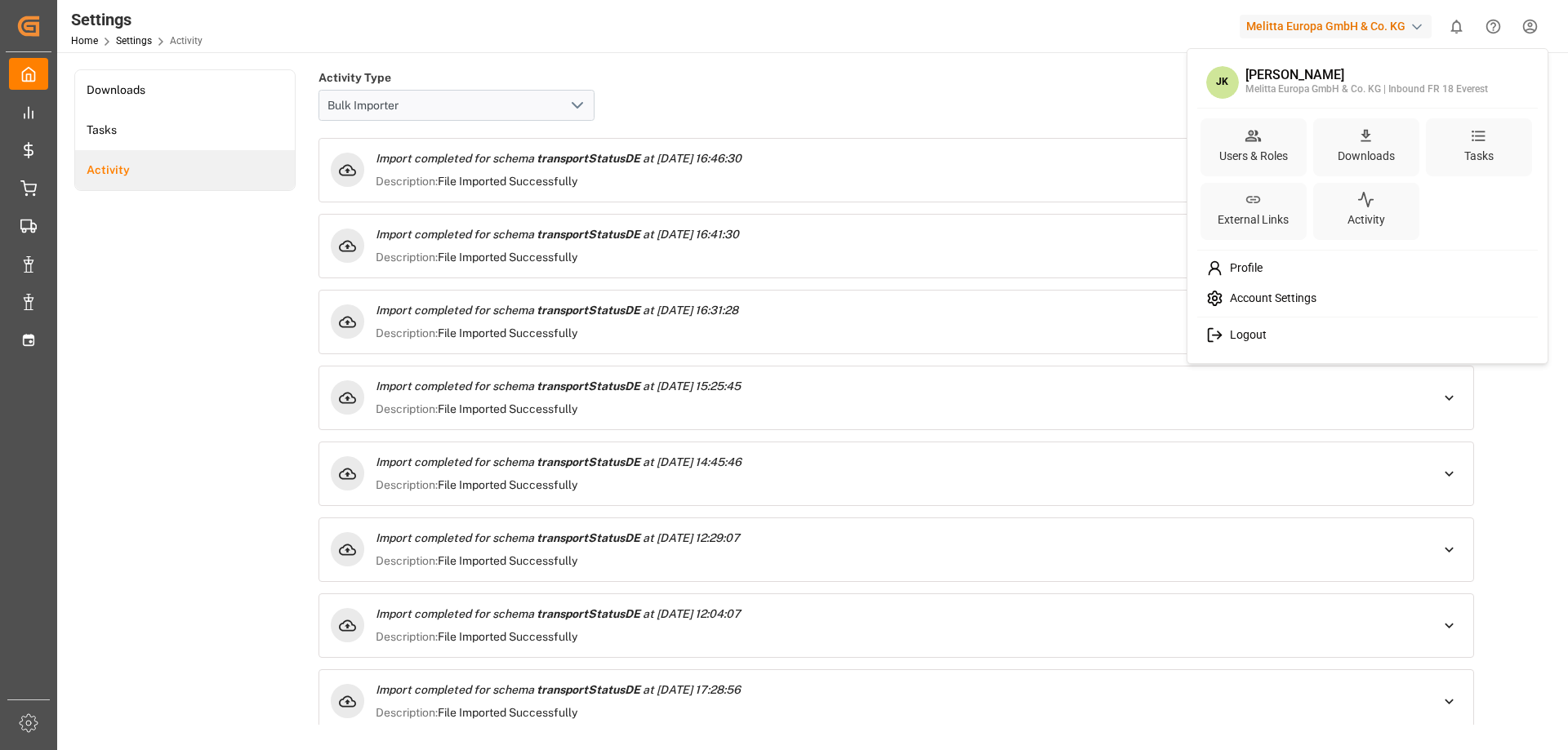
click at [705, 94] on html "Created by potrace 1.15, written by [PERSON_NAME] [DATE]-[DATE] Created by potr…" at bounding box center [784, 375] width 1568 height 750
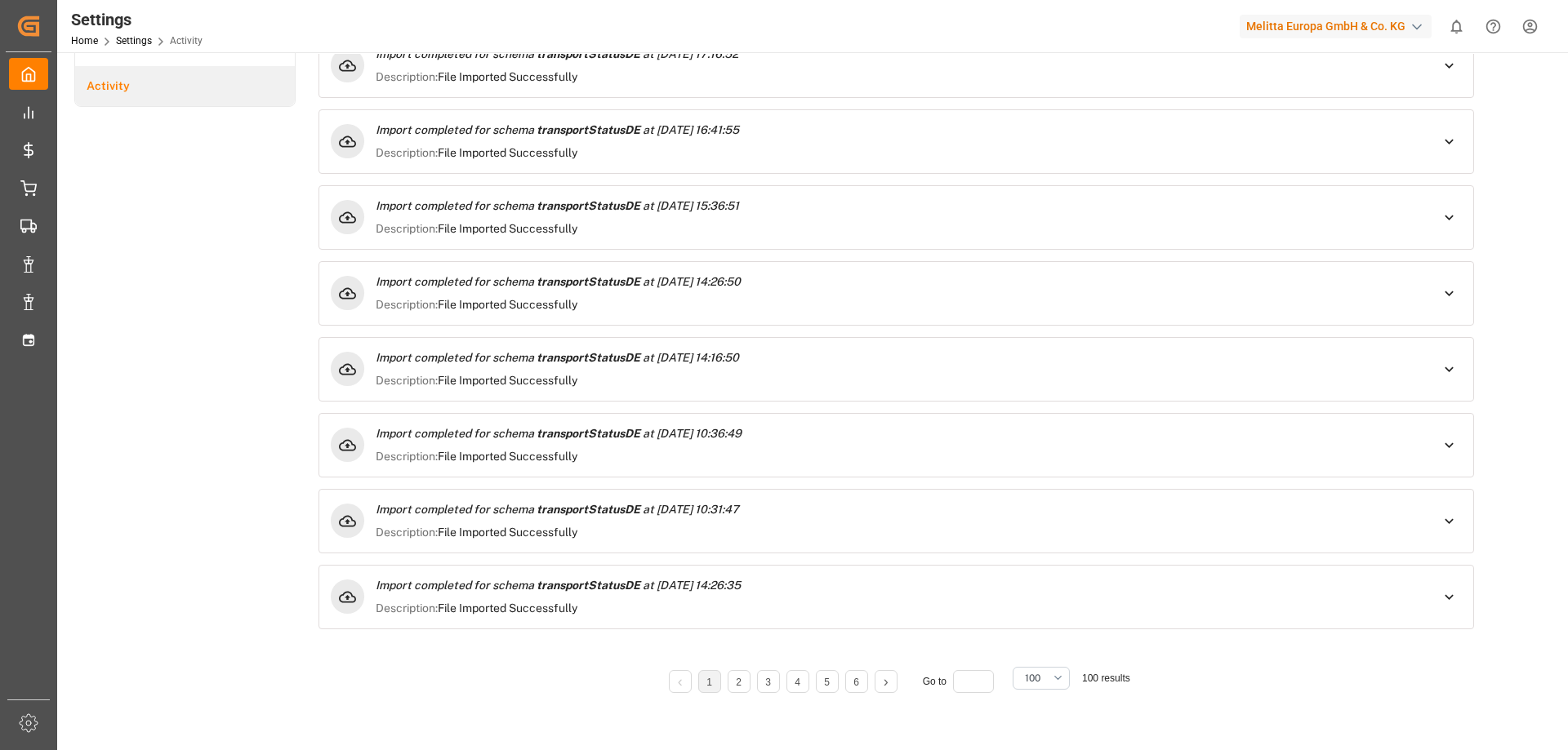
scroll to position [279, 0]
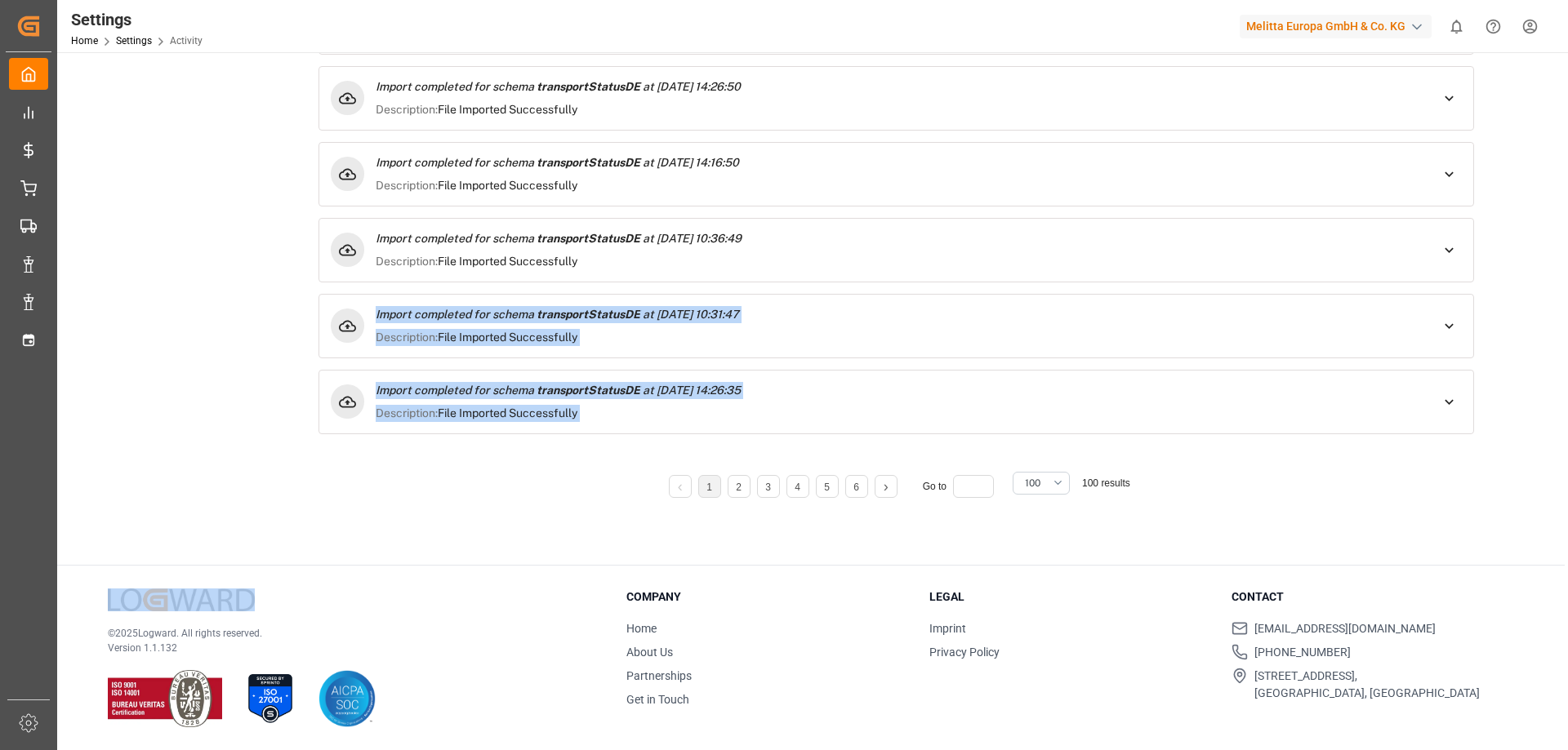
drag, startPoint x: 1467, startPoint y: 435, endPoint x: 1456, endPoint y: 233, distance: 202.3
click at [1456, 233] on div "Import completed for schema transportStatusDE at [DATE] 16:46:30 Description: F…" at bounding box center [896, 151] width 1156 height 586
click at [1509, 427] on div "Downloads Tasks Activity Activity Type Bulk Importer Import completed for schem…" at bounding box center [811, 169] width 1473 height 757
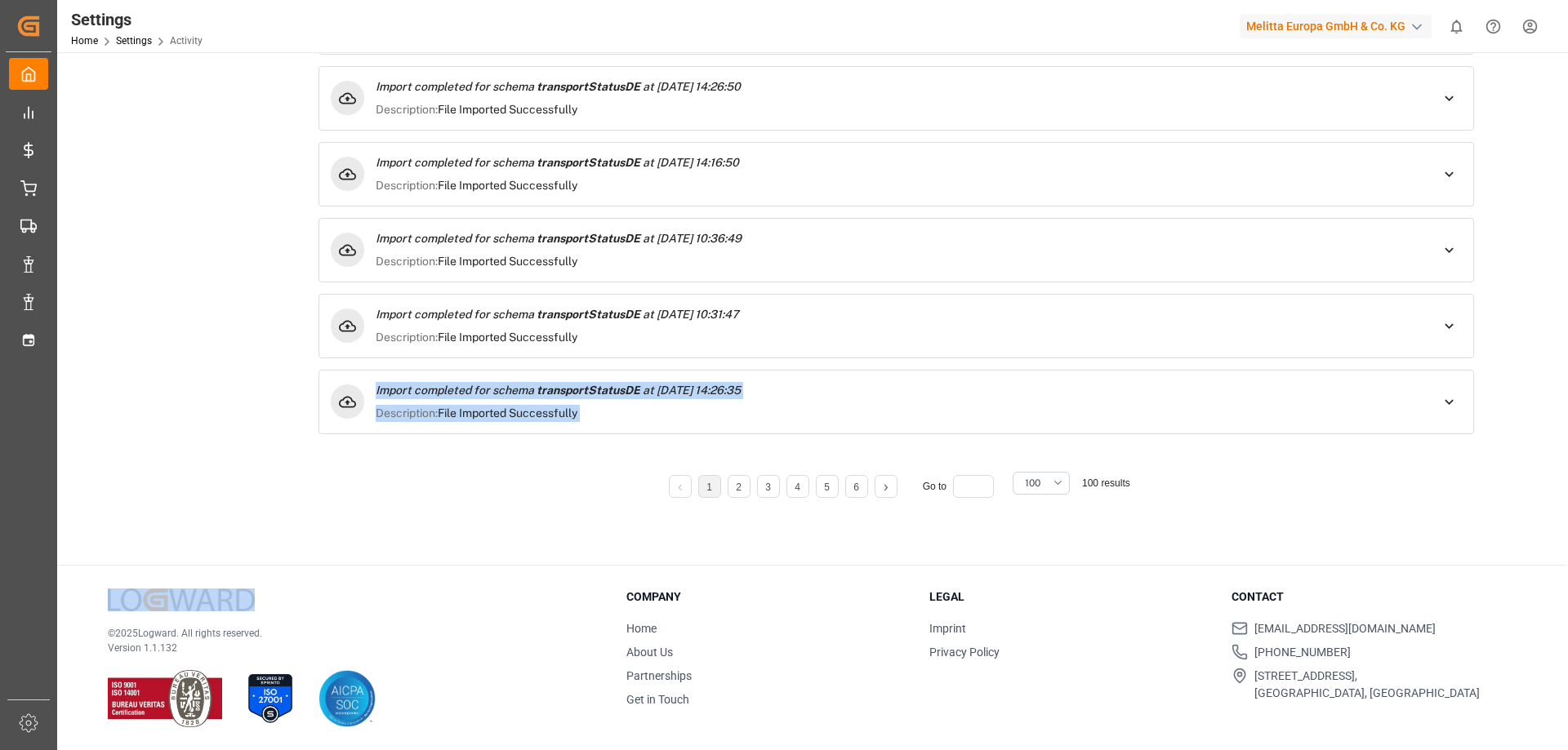
drag, startPoint x: 1476, startPoint y: 422, endPoint x: 1480, endPoint y: 347, distance: 75.1
click at [1480, 347] on div "Import completed for schema transportStatusDE at [DATE] 16:46:30 Description: F…" at bounding box center [896, 203] width 1178 height 689
click at [1494, 387] on div "Downloads Tasks Activity Activity Type Bulk Importer Import completed for schem…" at bounding box center [811, 169] width 1473 height 757
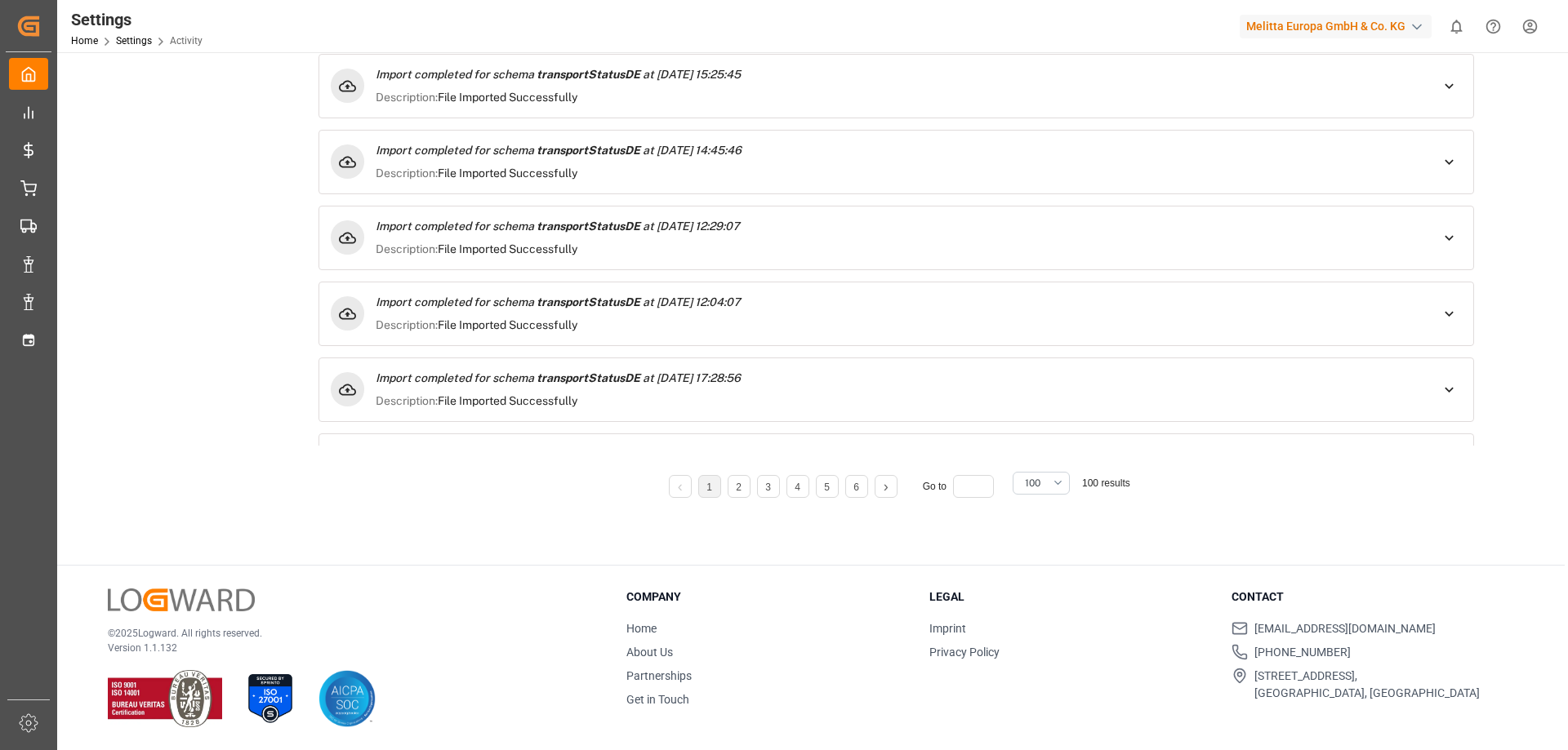
scroll to position [0, 0]
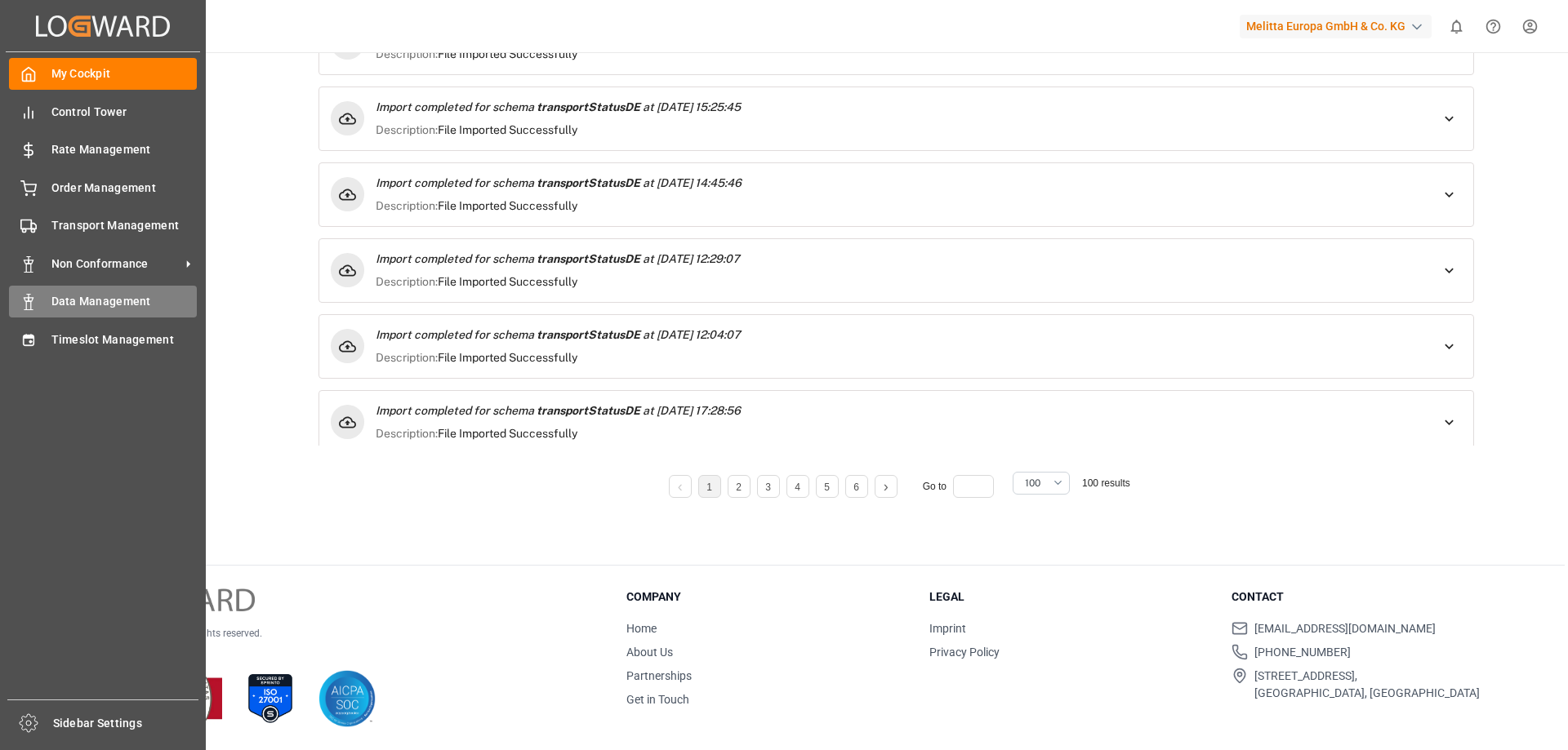
click at [81, 309] on span "Data Management" at bounding box center [124, 301] width 146 height 17
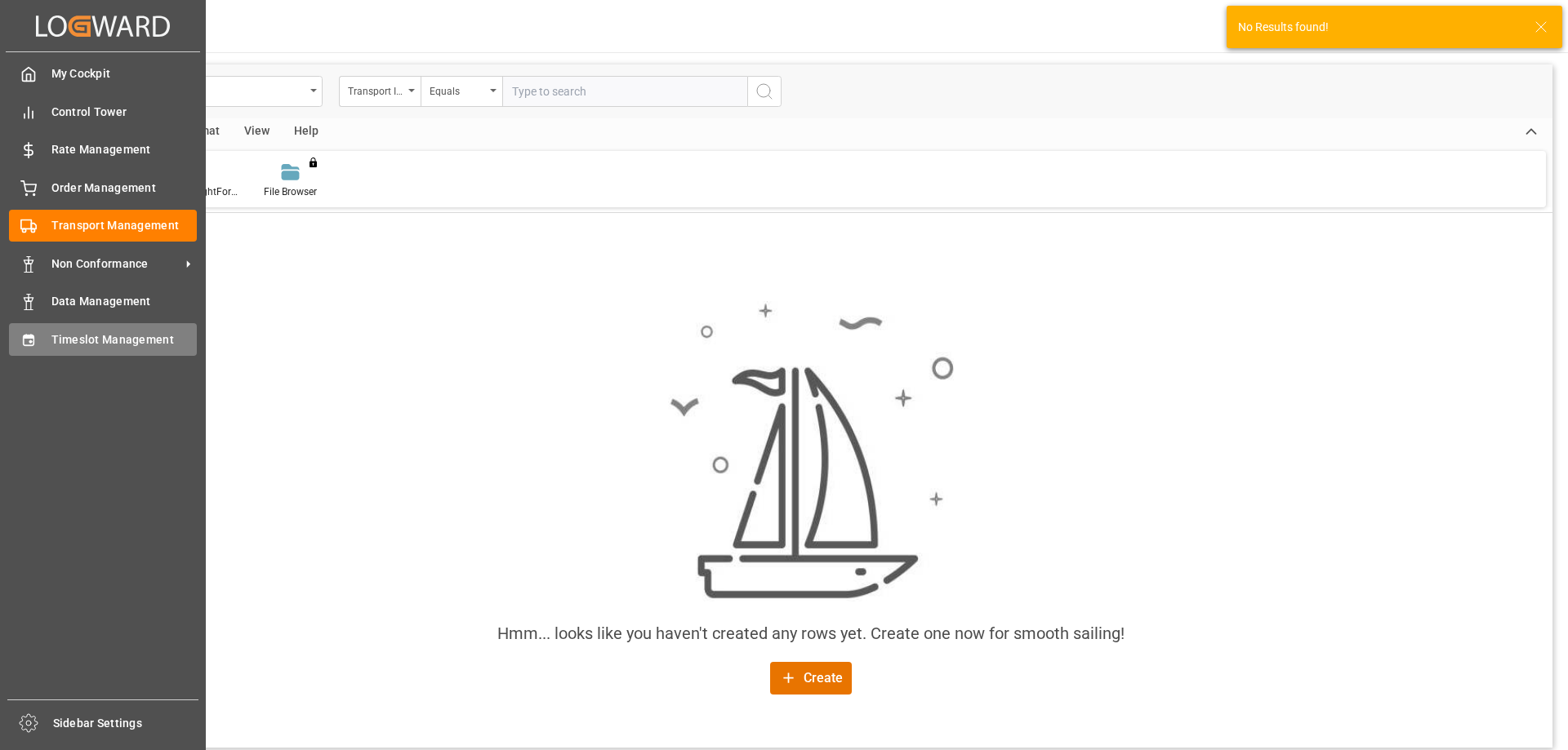
click at [76, 339] on span "Timeslot Management" at bounding box center [124, 339] width 146 height 17
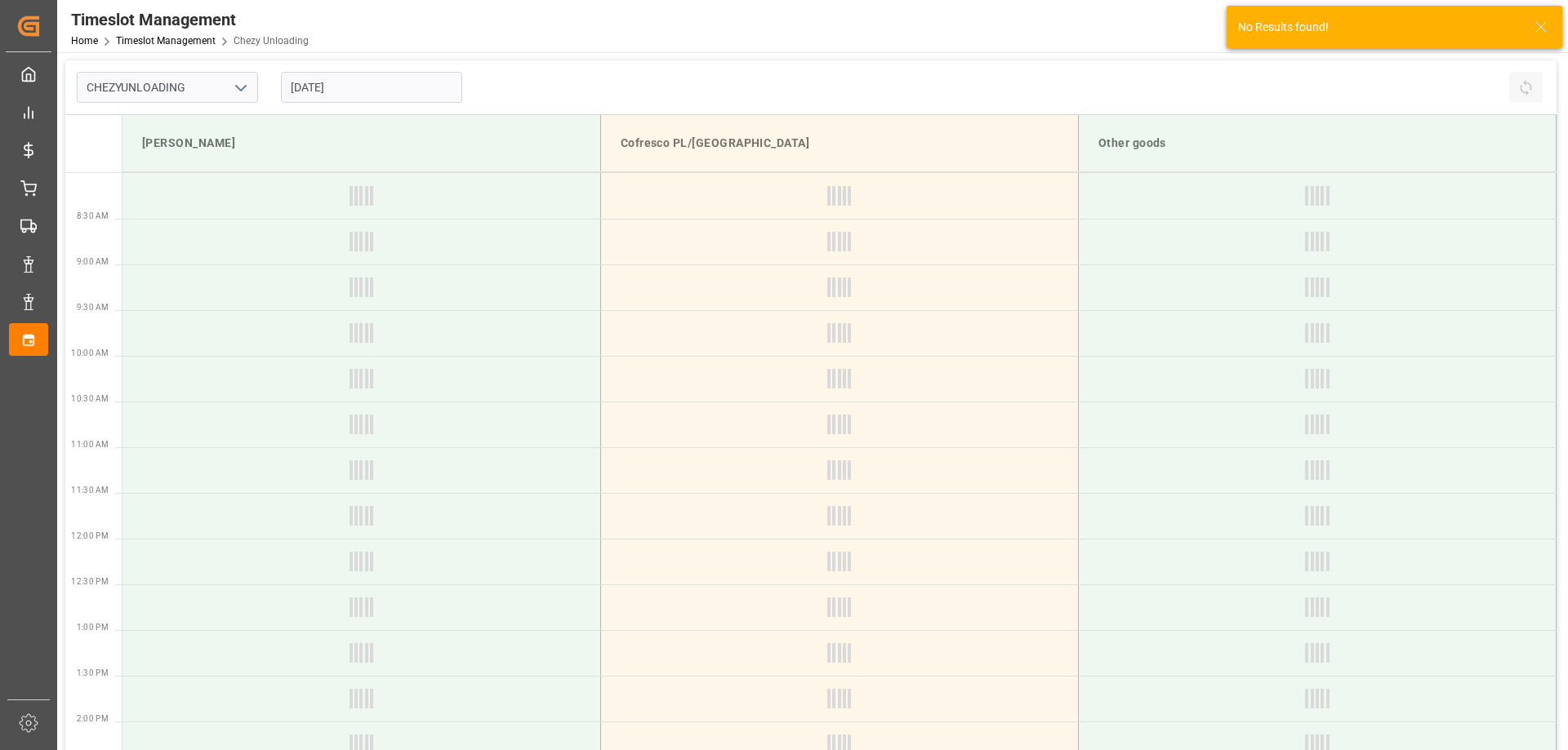
type input "Chezy Unloading"
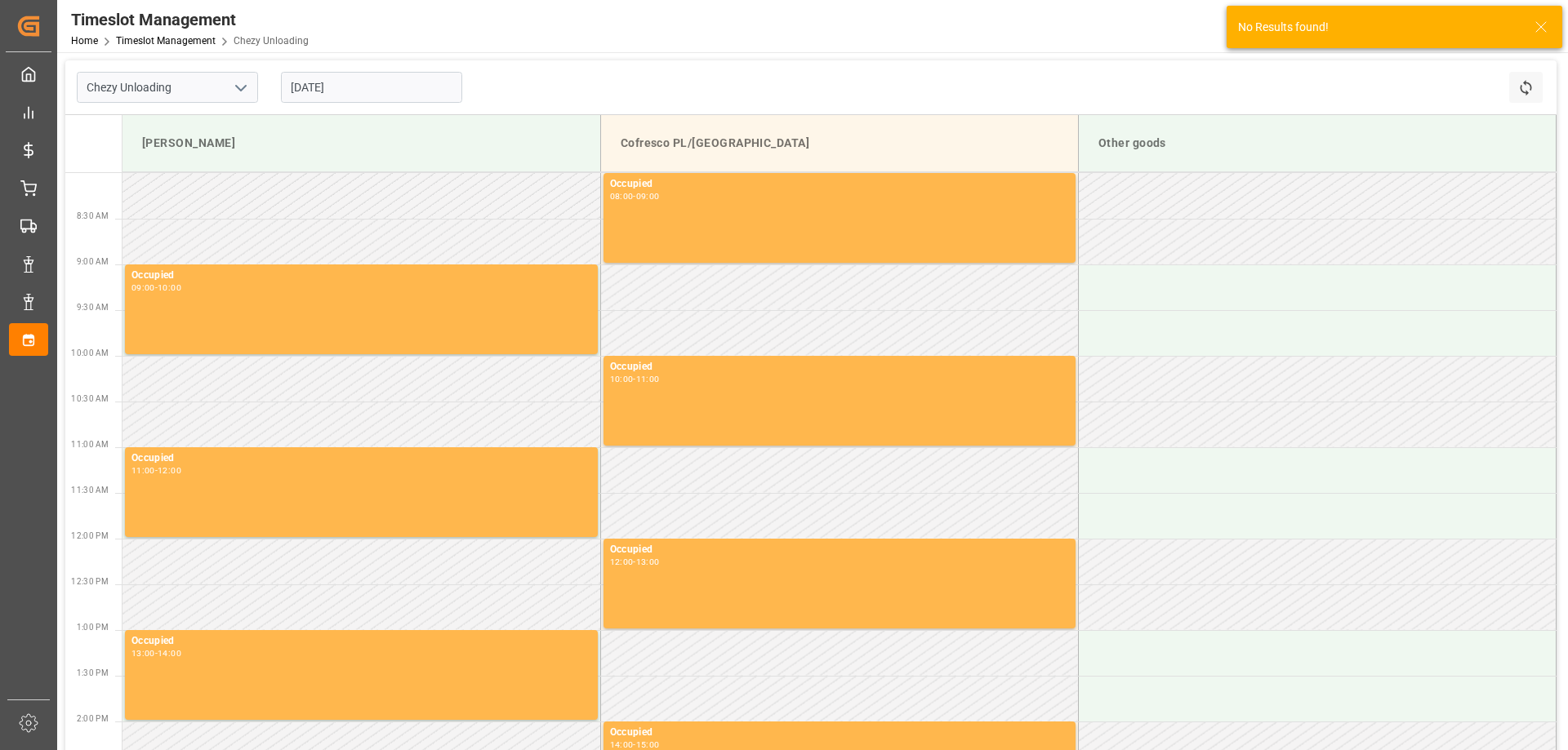
click at [322, 89] on input "[DATE]" at bounding box center [372, 88] width 182 height 31
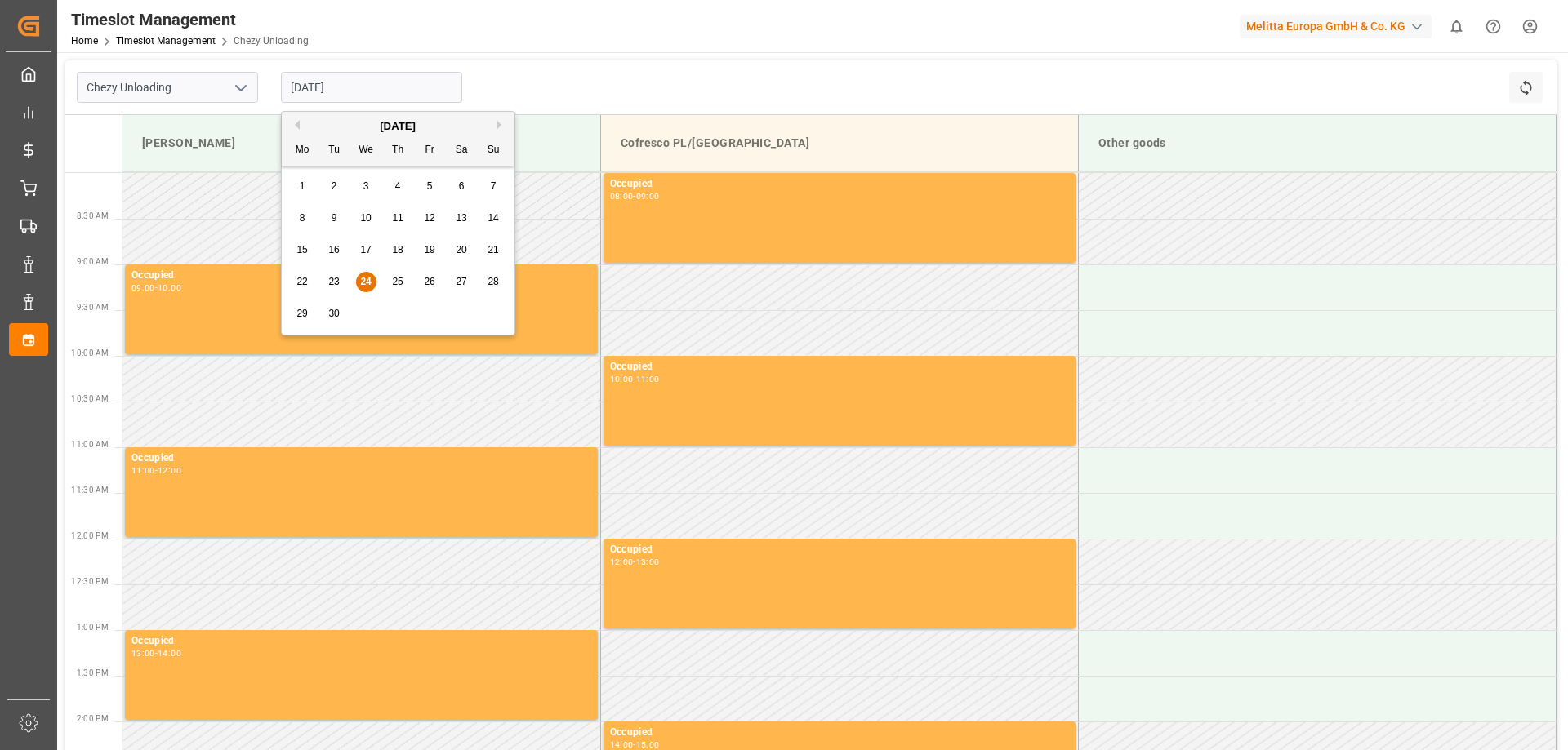
click at [336, 309] on span "30" at bounding box center [333, 313] width 11 height 11
type input "[DATE]"
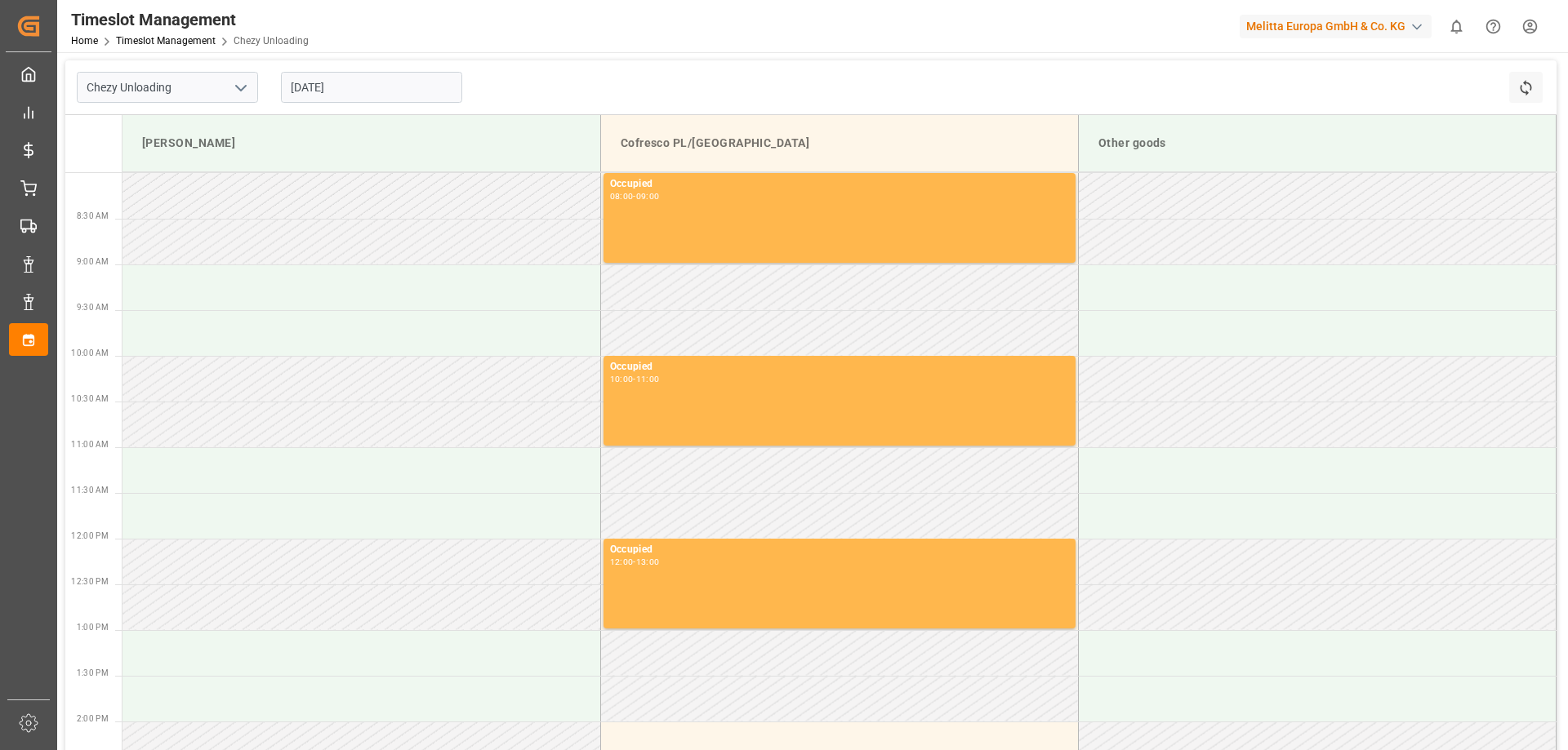
scroll to position [82, 0]
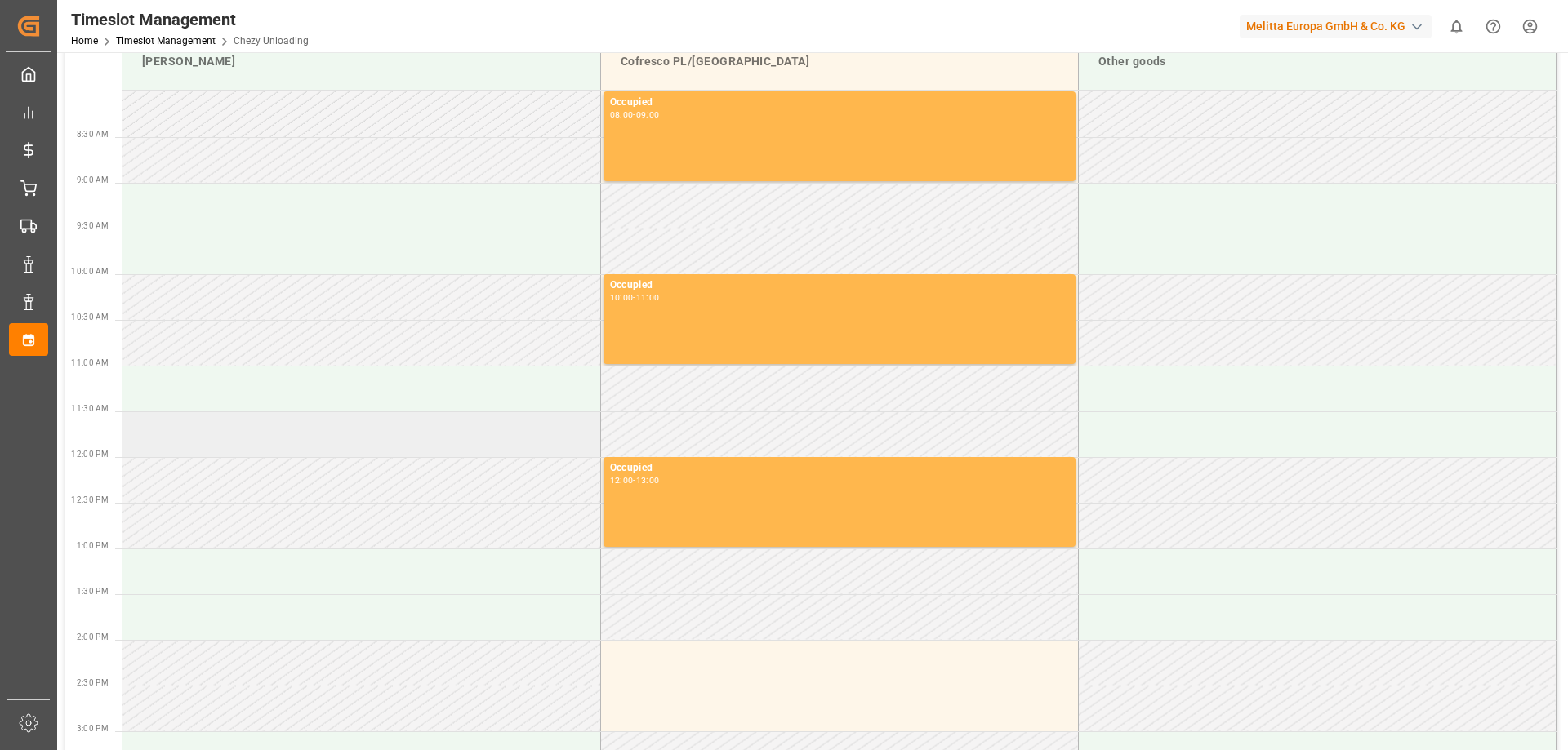
click at [183, 451] on td at bounding box center [362, 434] width 478 height 46
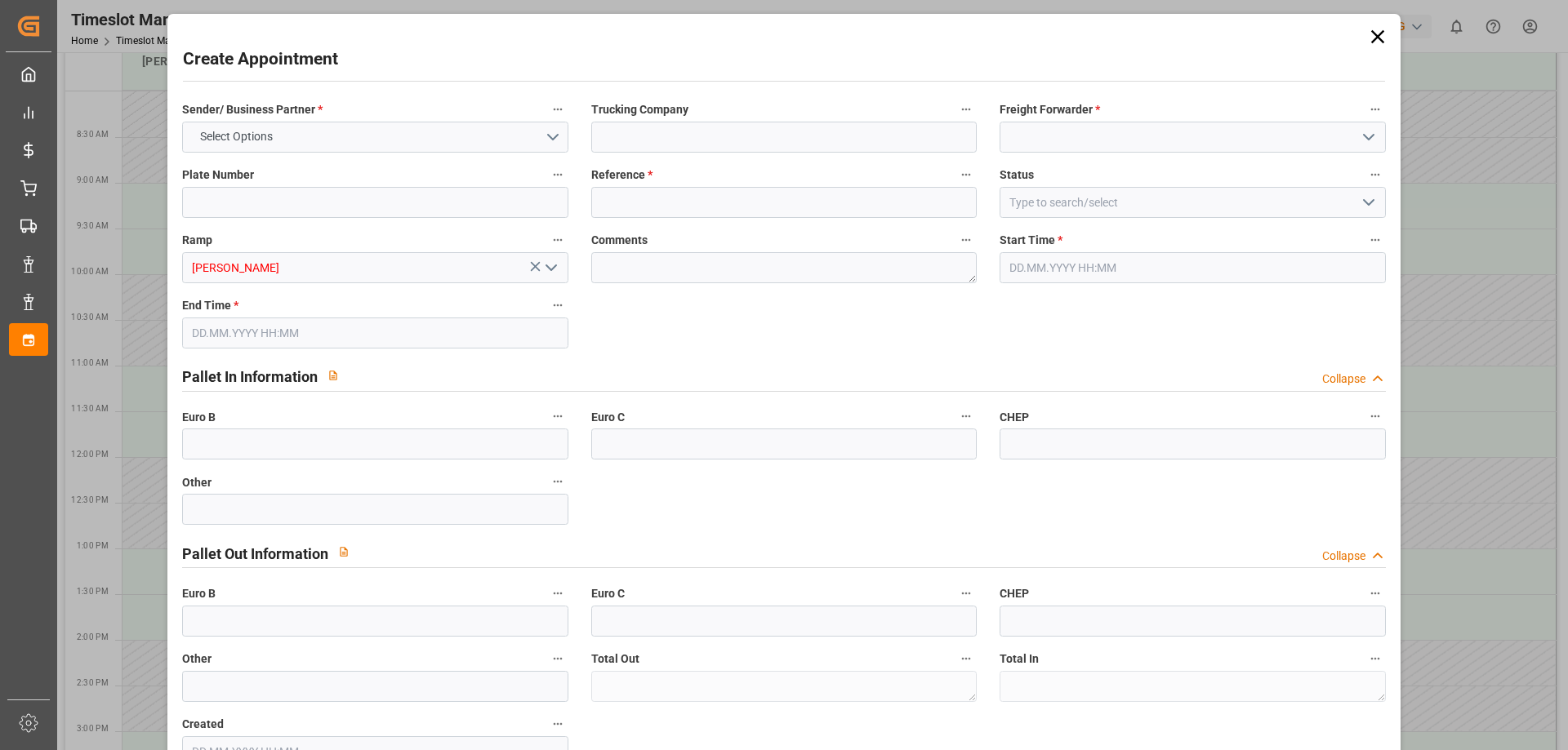
type input "0"
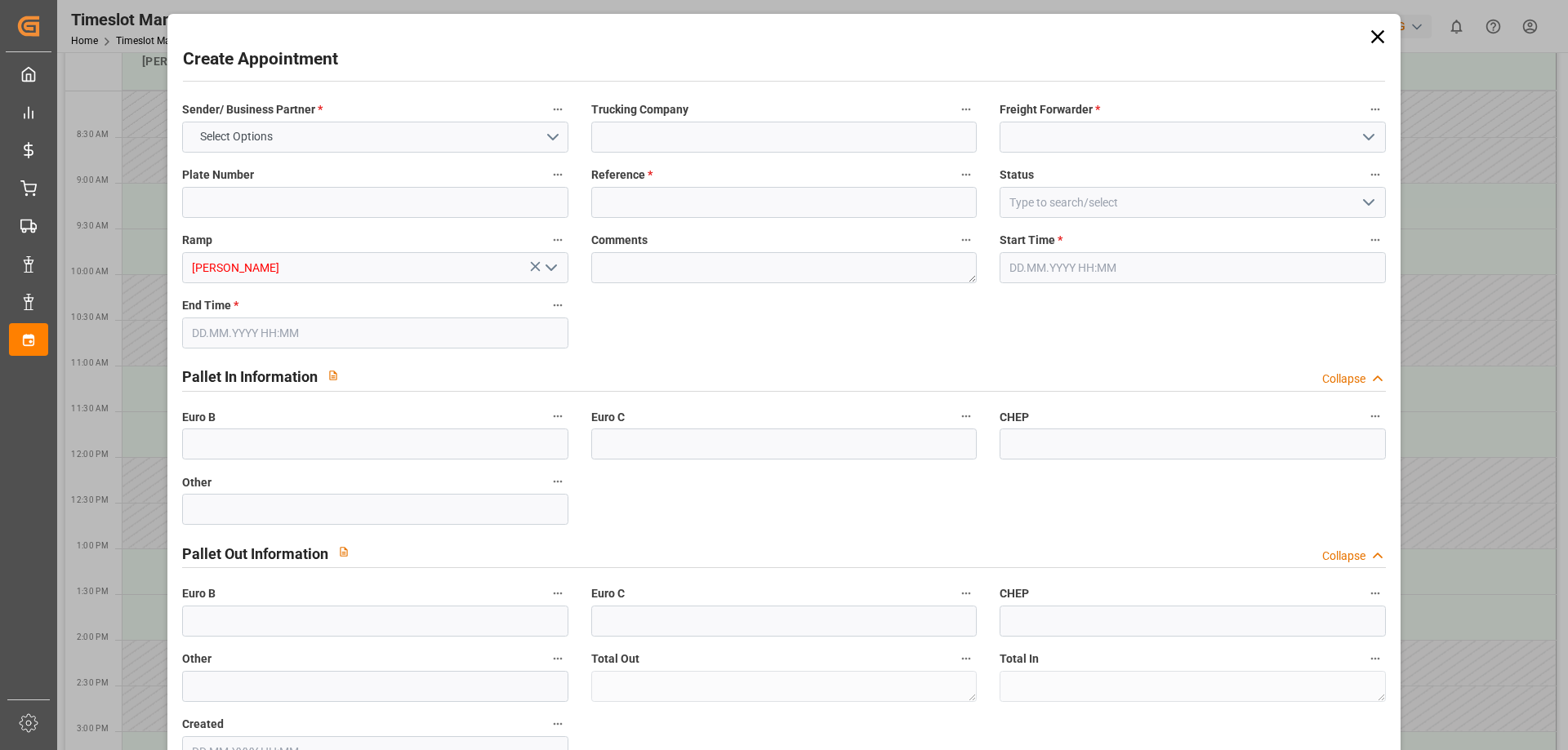
type input "0"
type input "[DATE] 11:30"
type input "[DATE] 12:30"
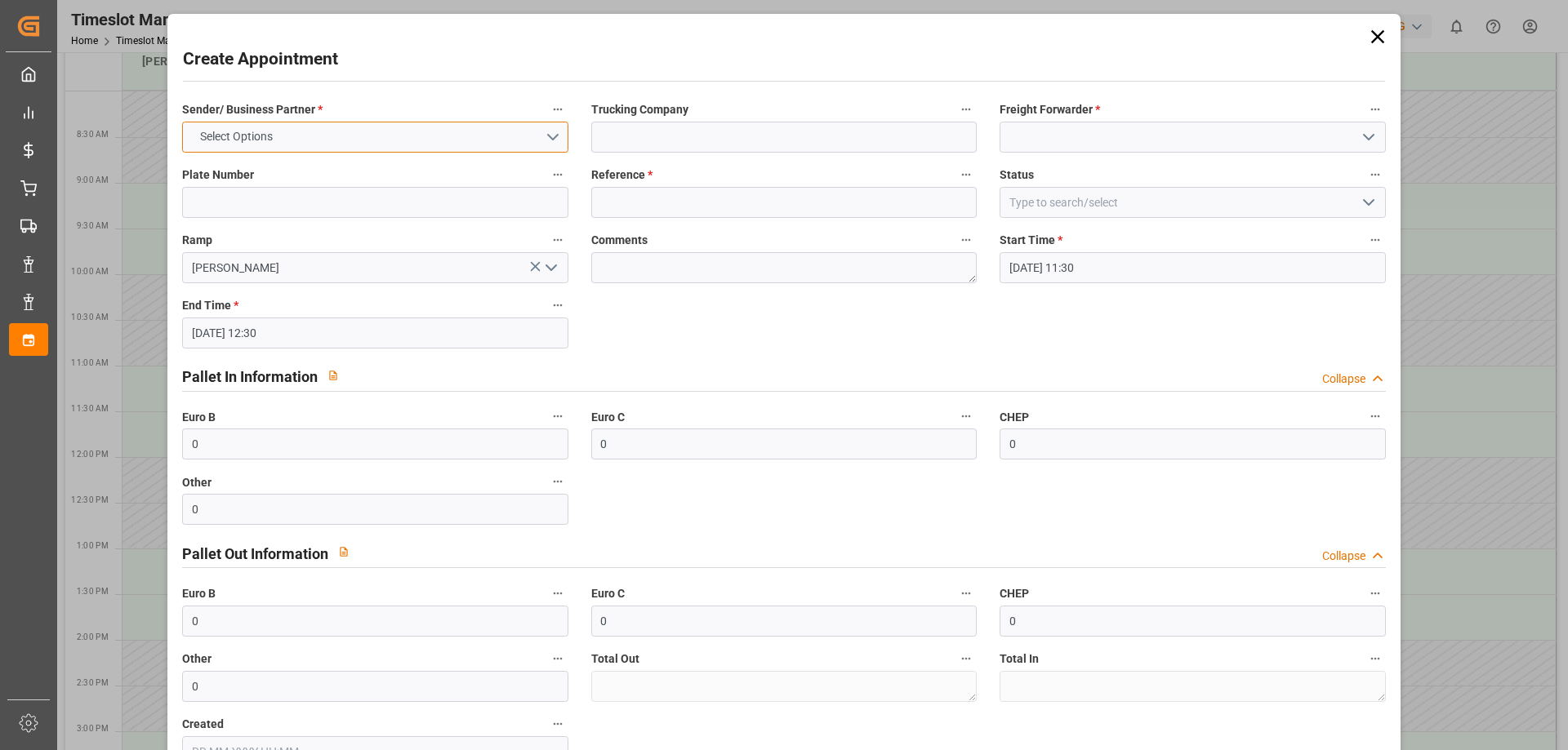
click at [308, 131] on button "Select Options" at bounding box center [375, 137] width 385 height 31
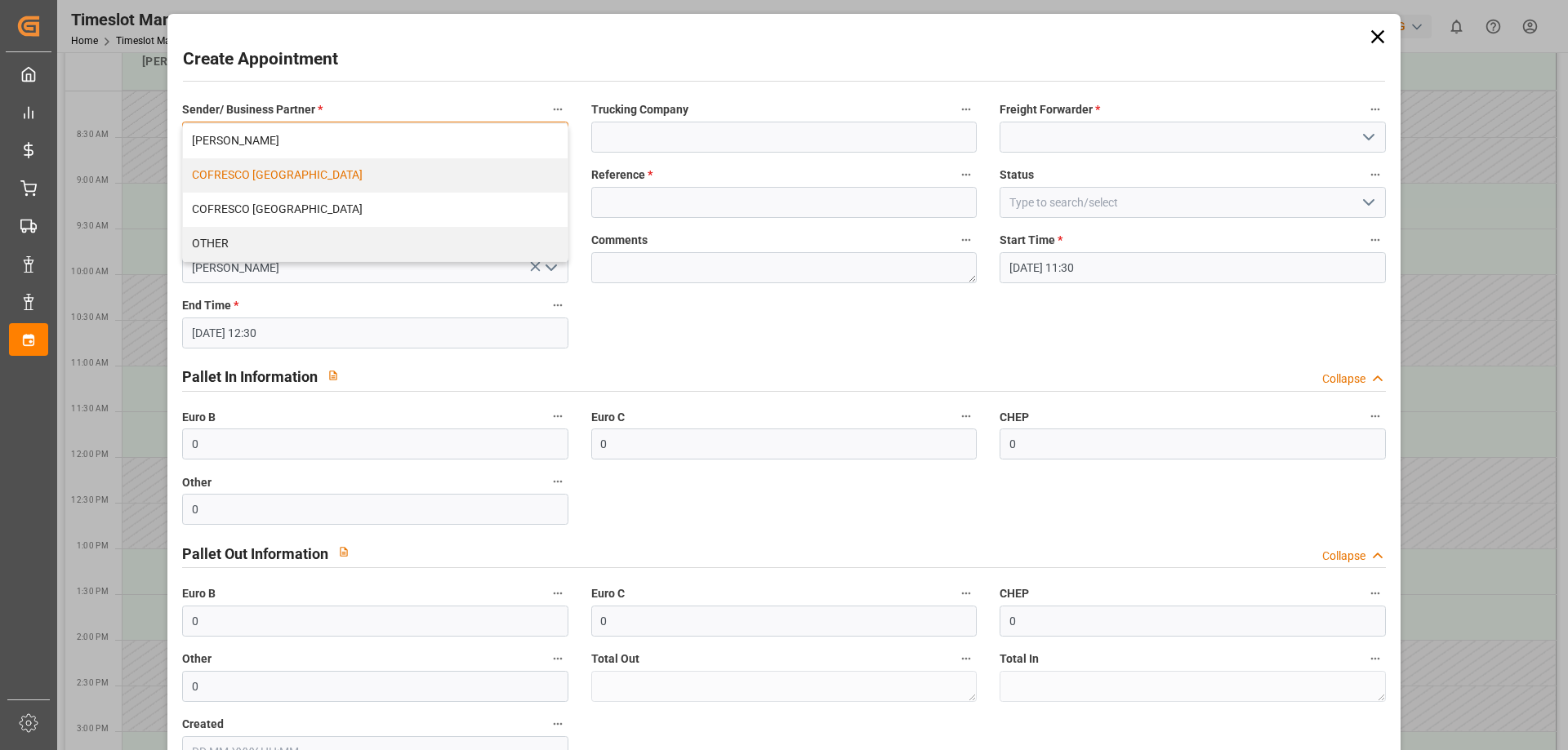
click at [225, 167] on div "COFRESCO [GEOGRAPHIC_DATA]" at bounding box center [375, 176] width 384 height 34
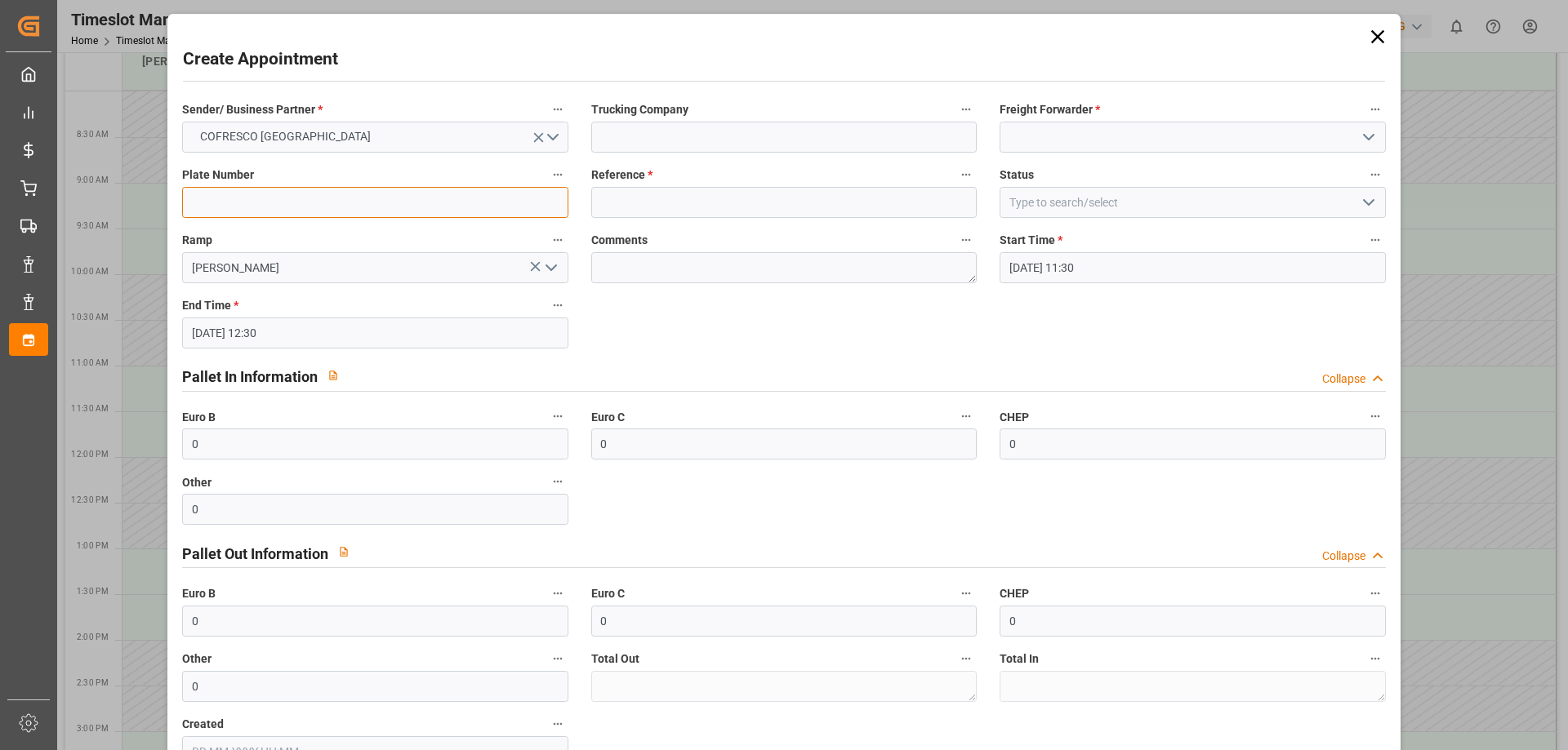
click at [393, 206] on input at bounding box center [375, 203] width 385 height 31
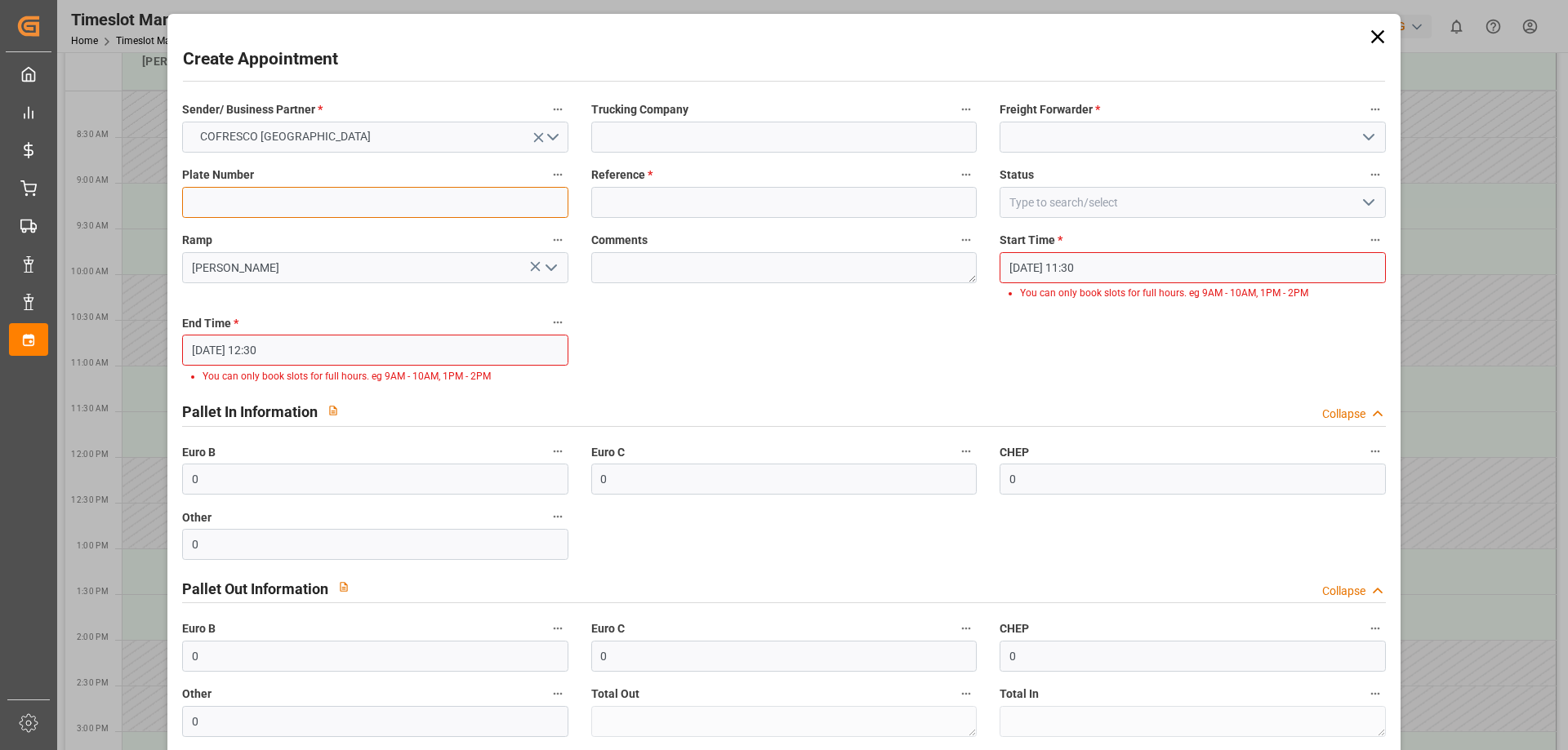
click at [393, 206] on input at bounding box center [375, 203] width 385 height 31
click at [309, 353] on input "[DATE] 12:30" at bounding box center [375, 350] width 385 height 31
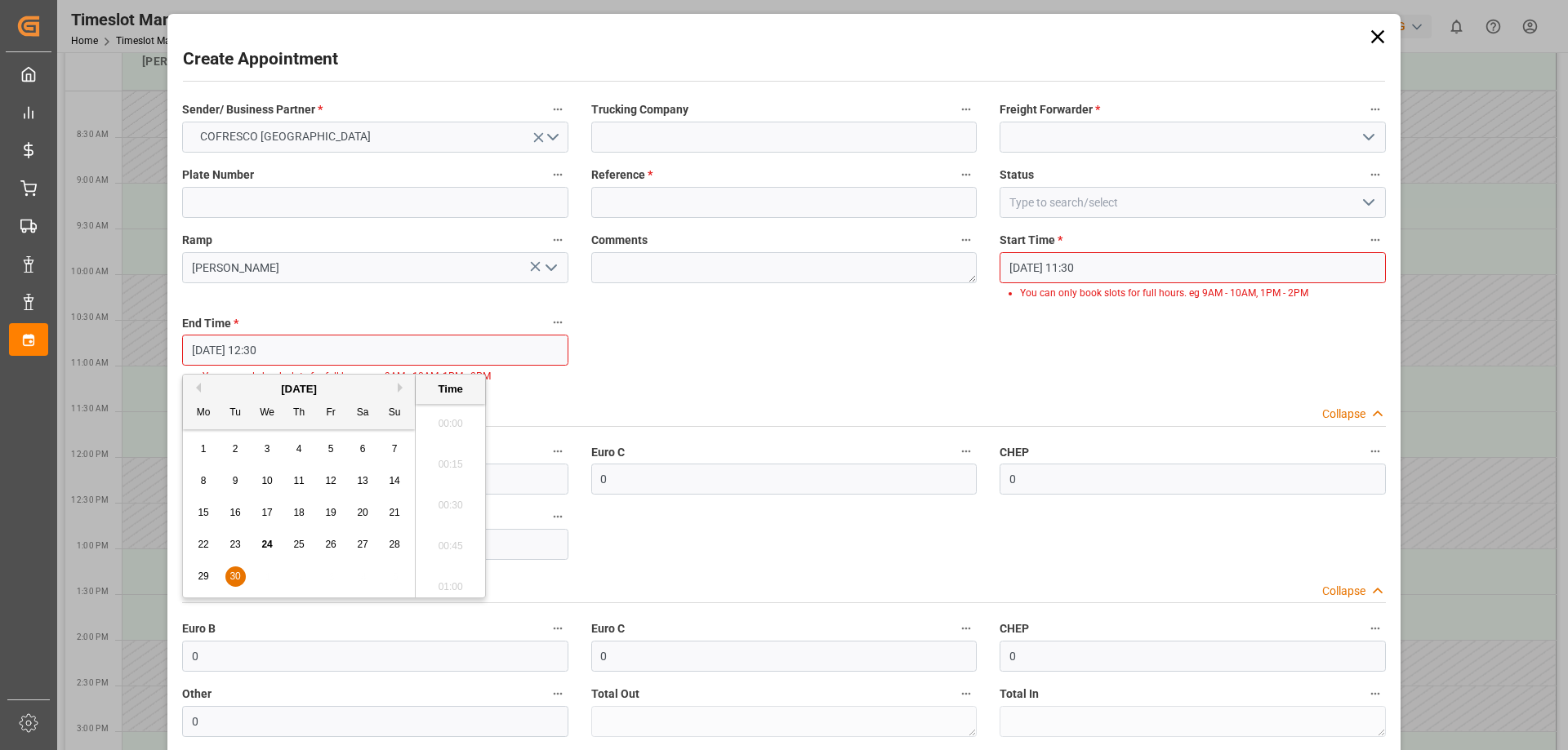
scroll to position [1965, 0]
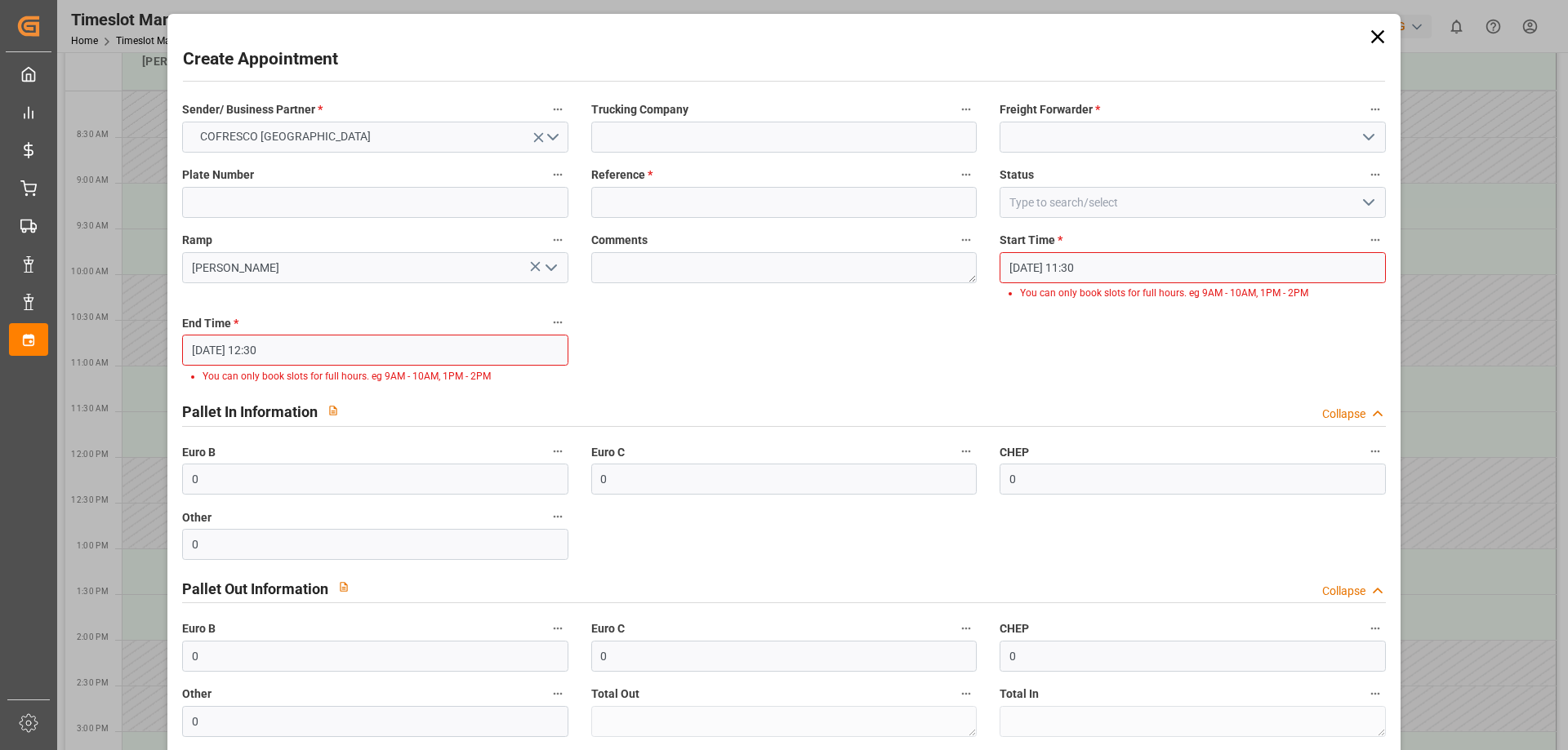
click at [753, 398] on div "Pallet In Information Collapse" at bounding box center [784, 411] width 1203 height 31
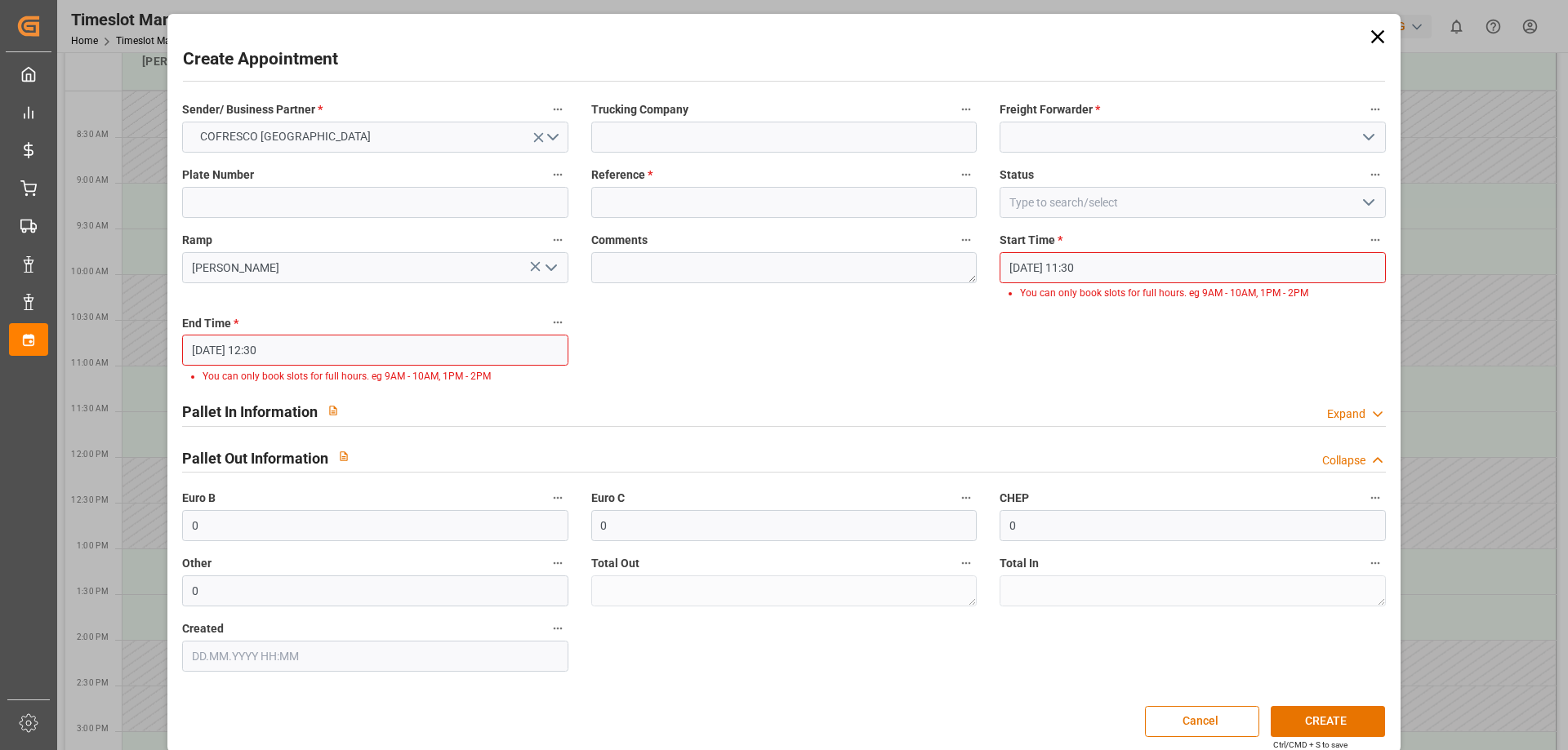
click at [1101, 269] on input "[DATE] 11:30" at bounding box center [1192, 267] width 385 height 31
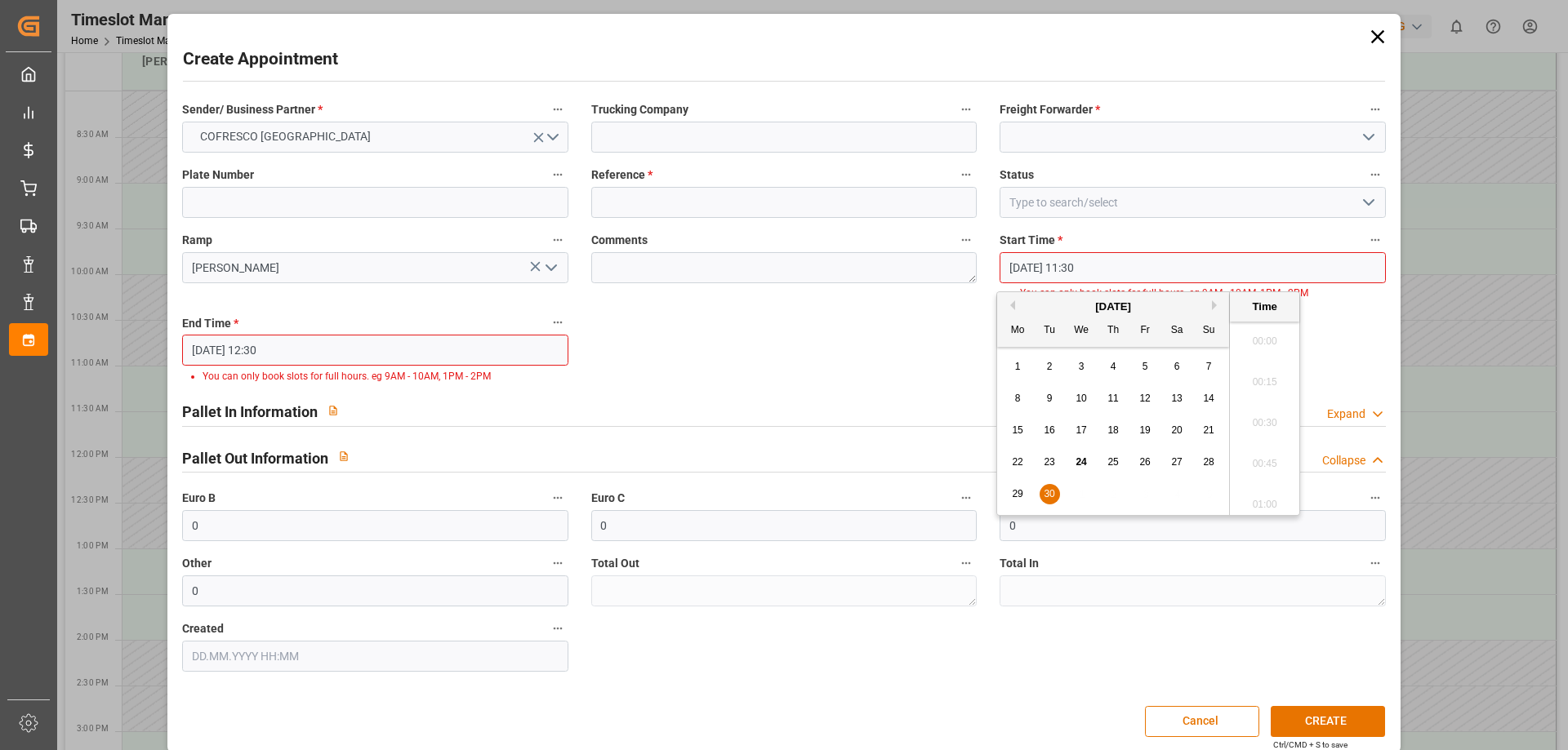
scroll to position [1801, 0]
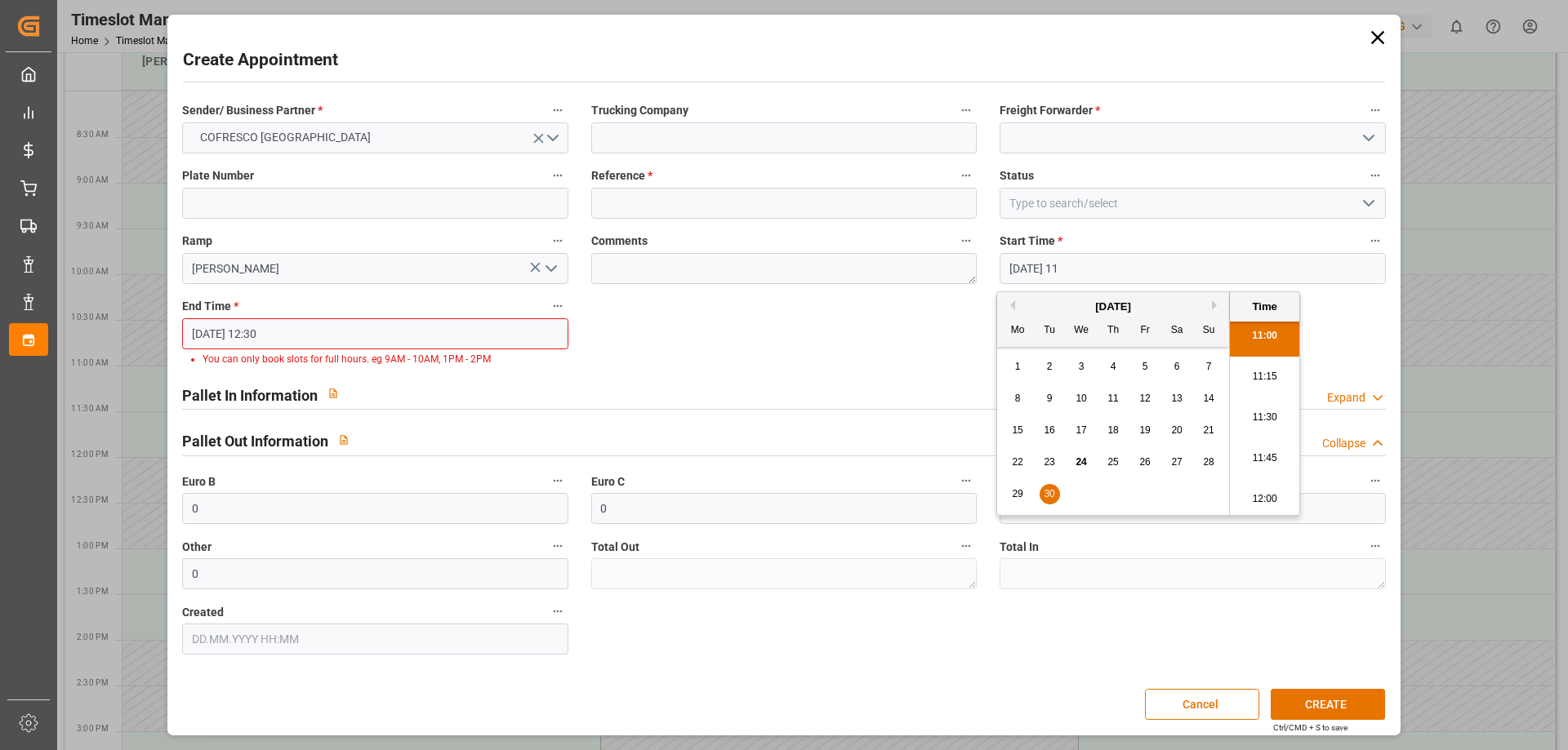
click at [1265, 502] on li "12:00" at bounding box center [1264, 500] width 70 height 41
type input "[DATE] 12:00"
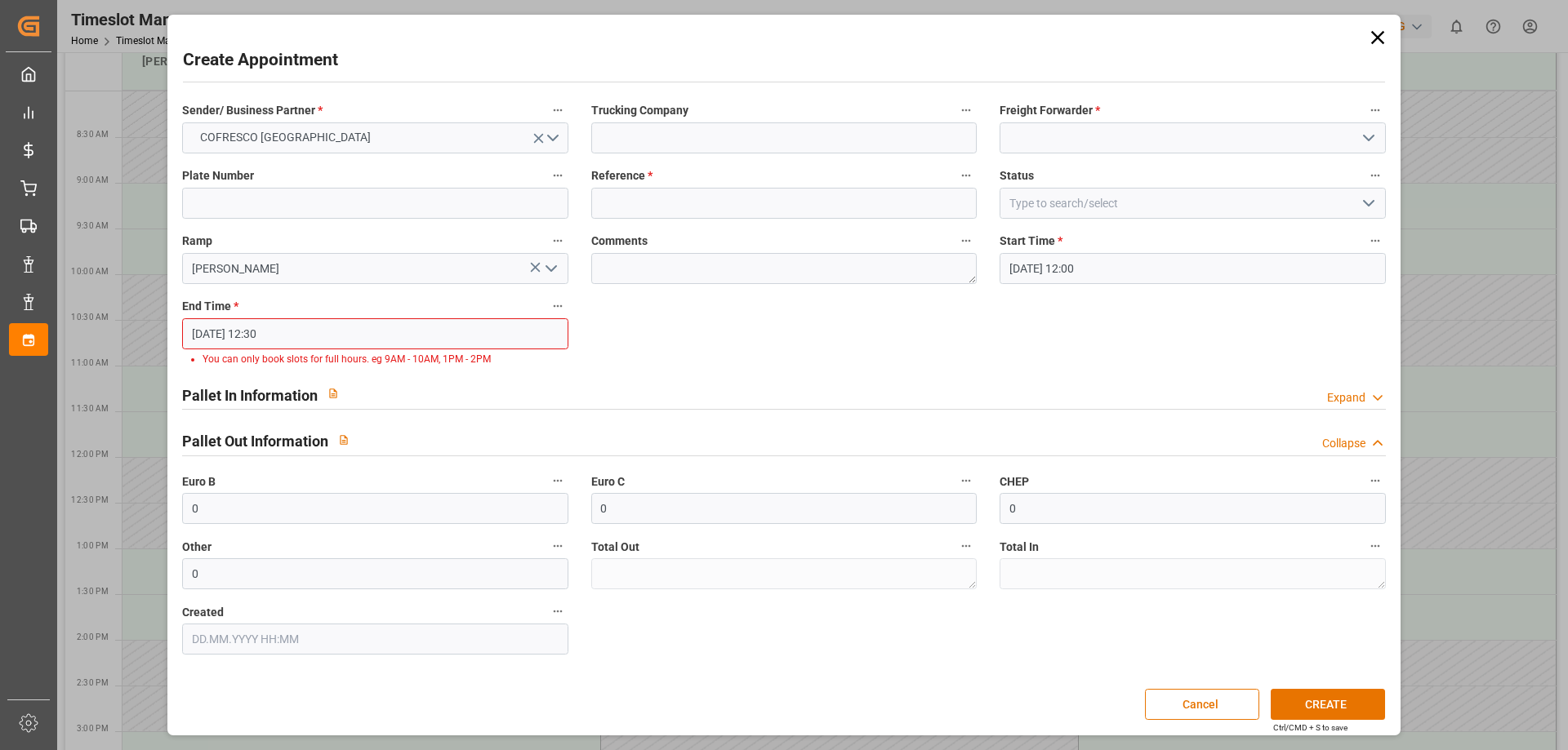
click at [313, 330] on input "[DATE] 12:30" at bounding box center [375, 334] width 385 height 31
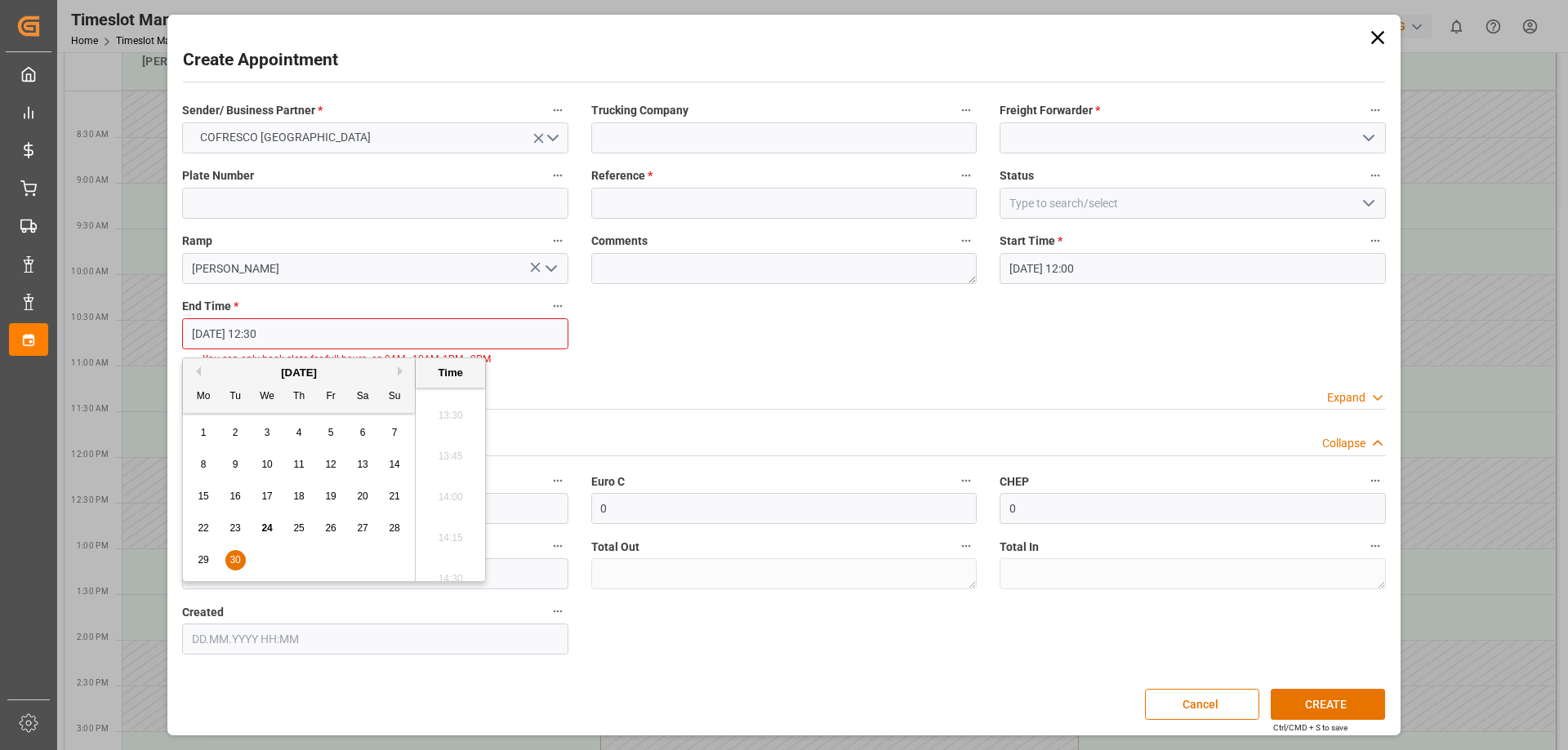
scroll to position [2046, 0]
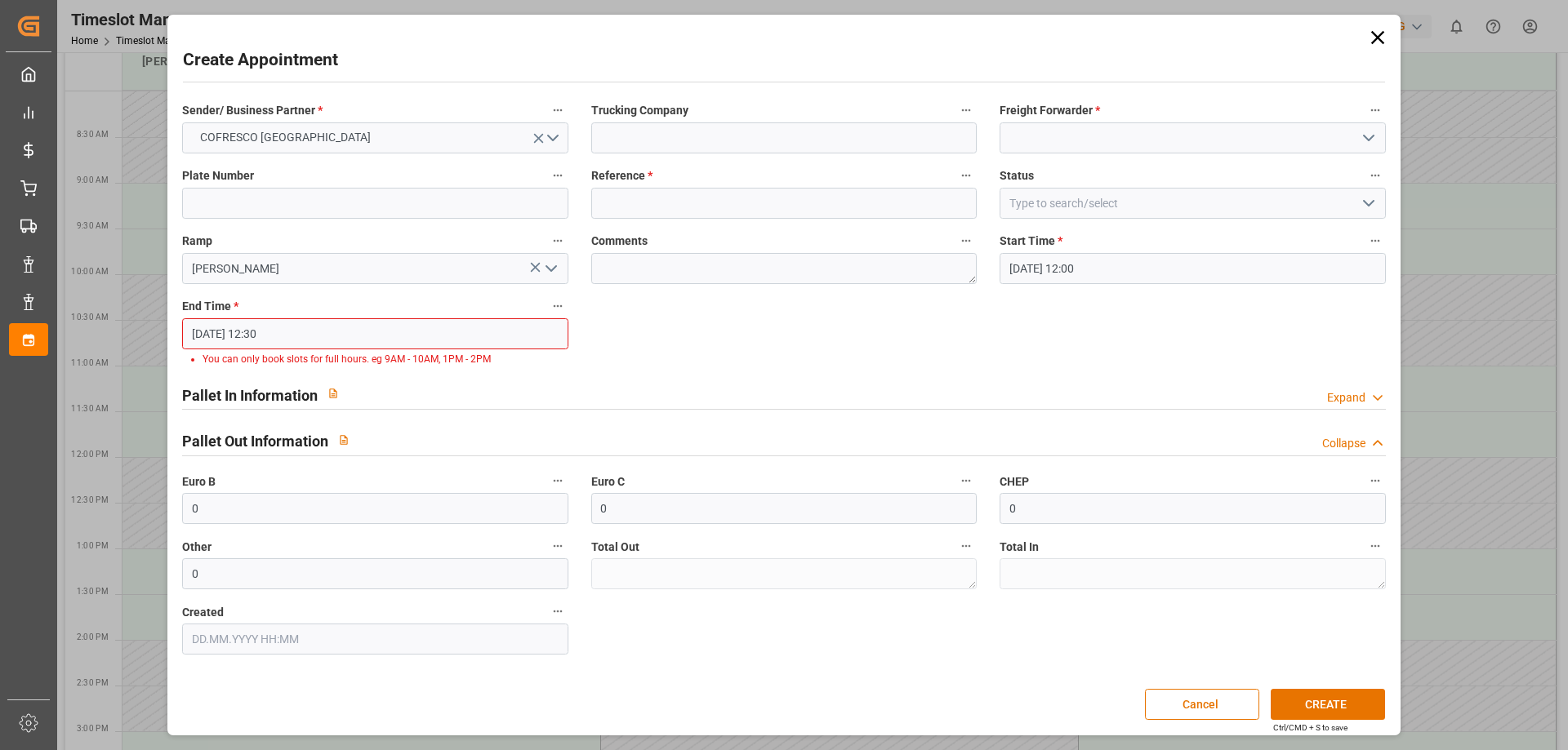
click at [821, 376] on div "Pallet In Information Expand" at bounding box center [784, 395] width 1226 height 47
click at [318, 333] on input "[DATE] 12:30" at bounding box center [375, 334] width 385 height 31
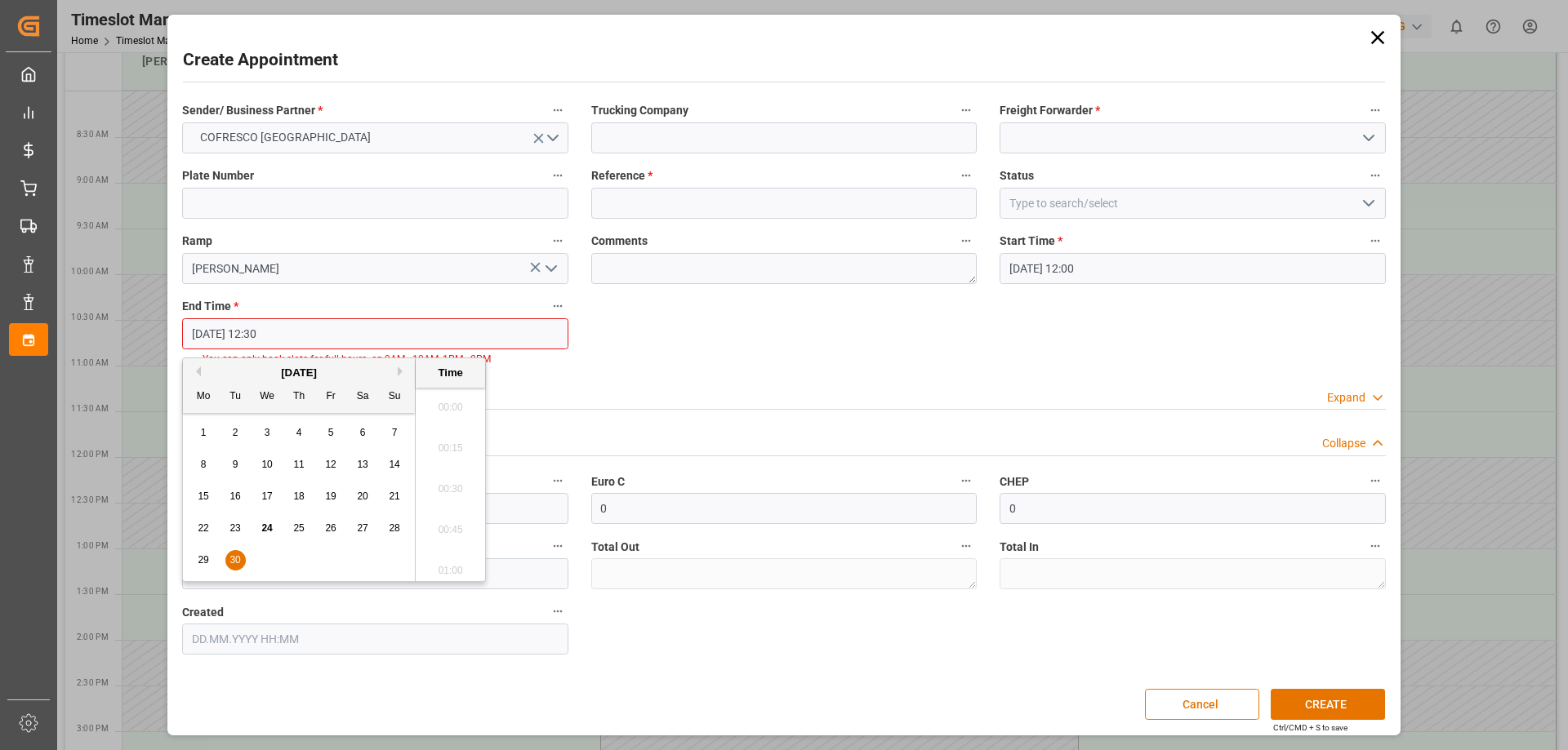
scroll to position [1965, 0]
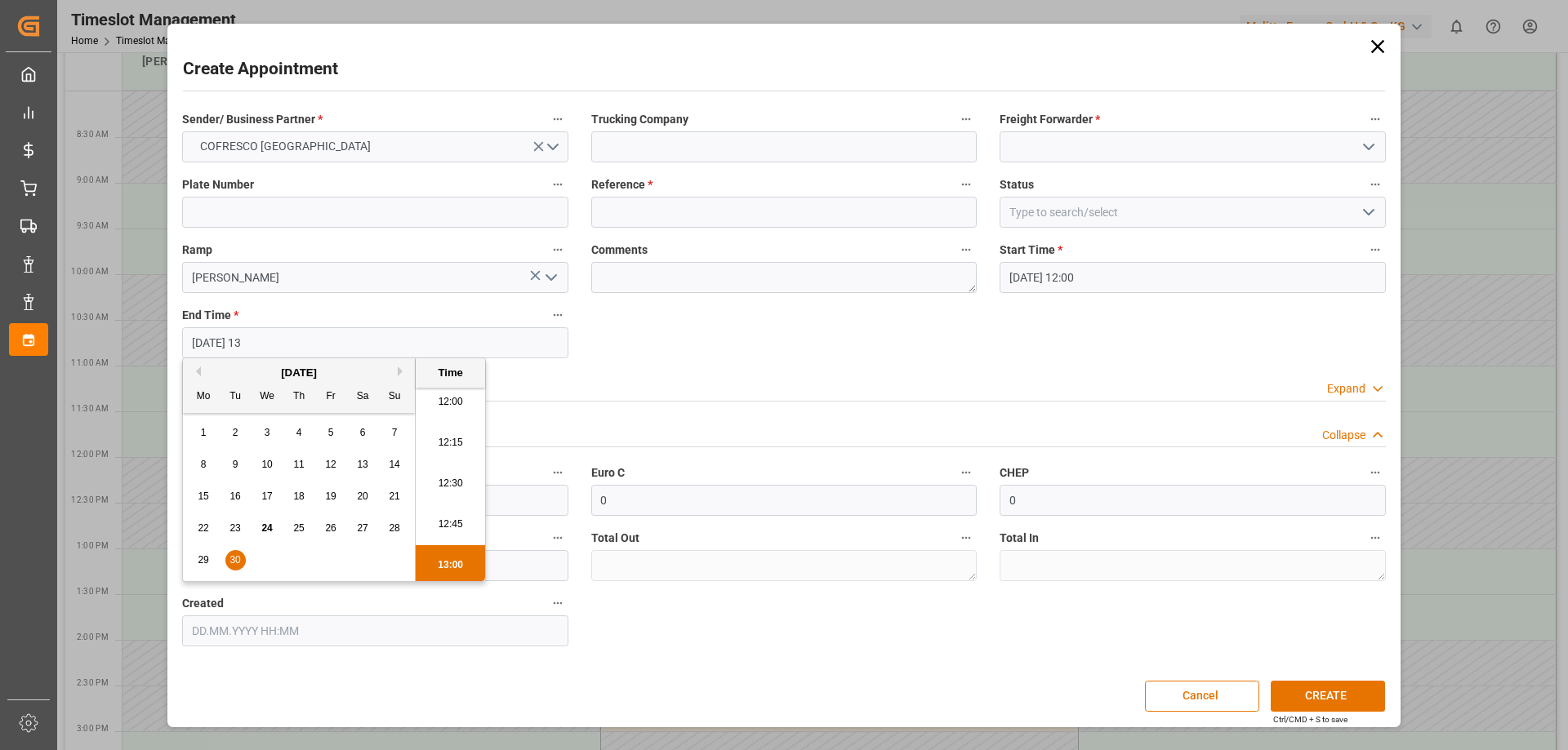
click at [459, 566] on li "13:00" at bounding box center [450, 566] width 70 height 41
type input "[DATE] 13:00"
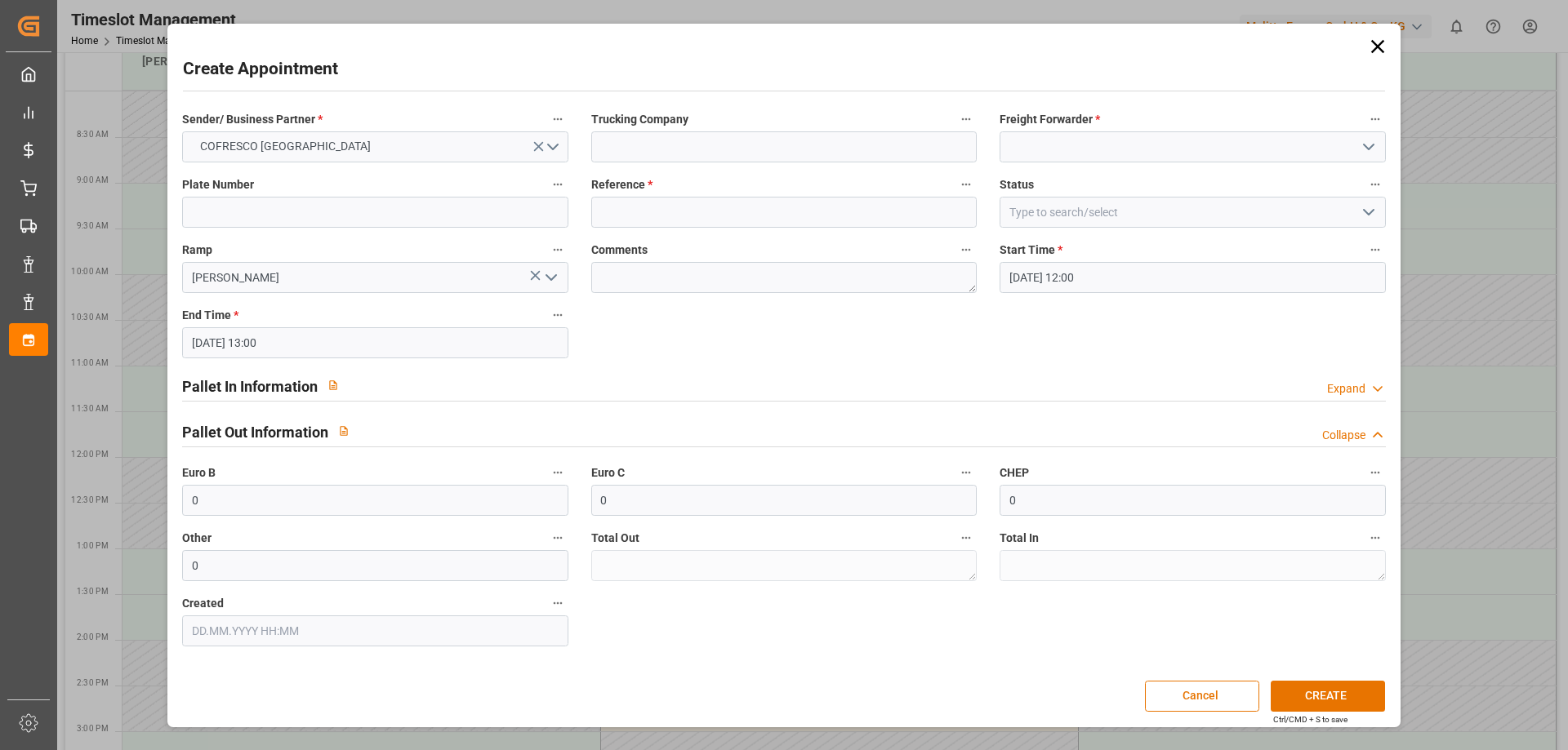
click at [659, 318] on div "Sender/ Business Partner * COFRESCO POLAND Trucking Company Freight Forwarder *…" at bounding box center [784, 378] width 1226 height 550
click at [328, 386] on icon "button" at bounding box center [333, 385] width 11 height 11
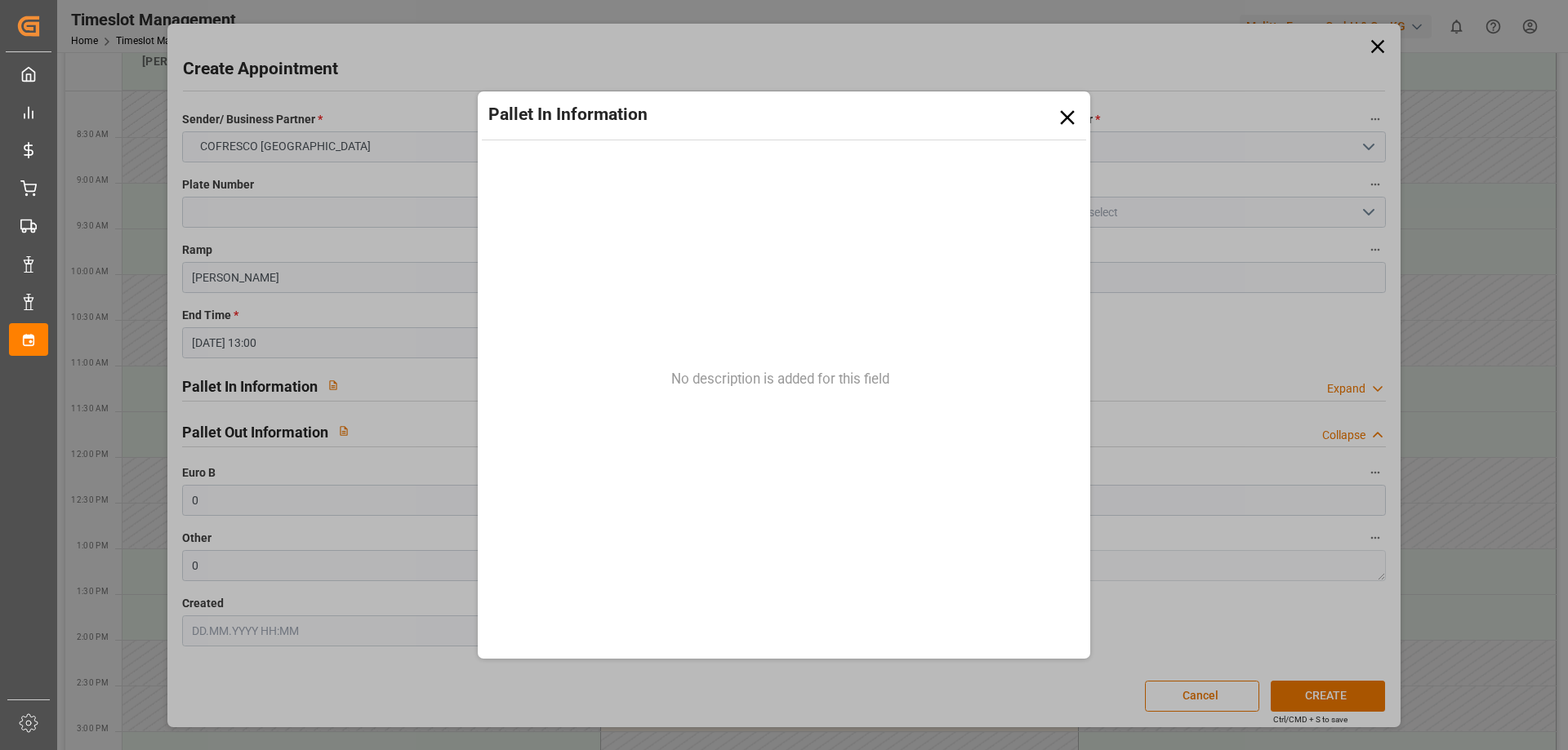
click at [1065, 126] on icon at bounding box center [1067, 118] width 25 height 25
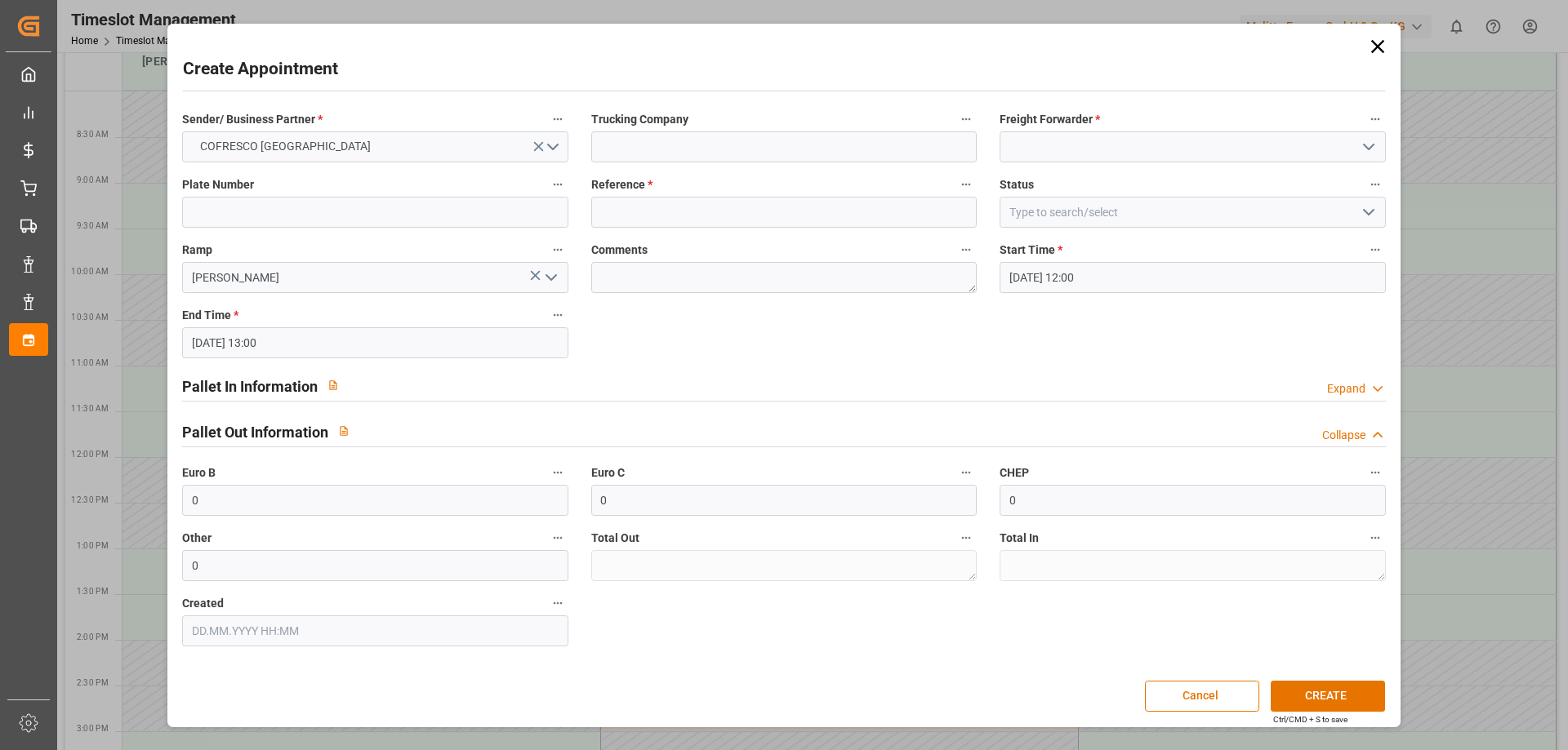
click at [1359, 383] on div "Expand" at bounding box center [1346, 388] width 38 height 17
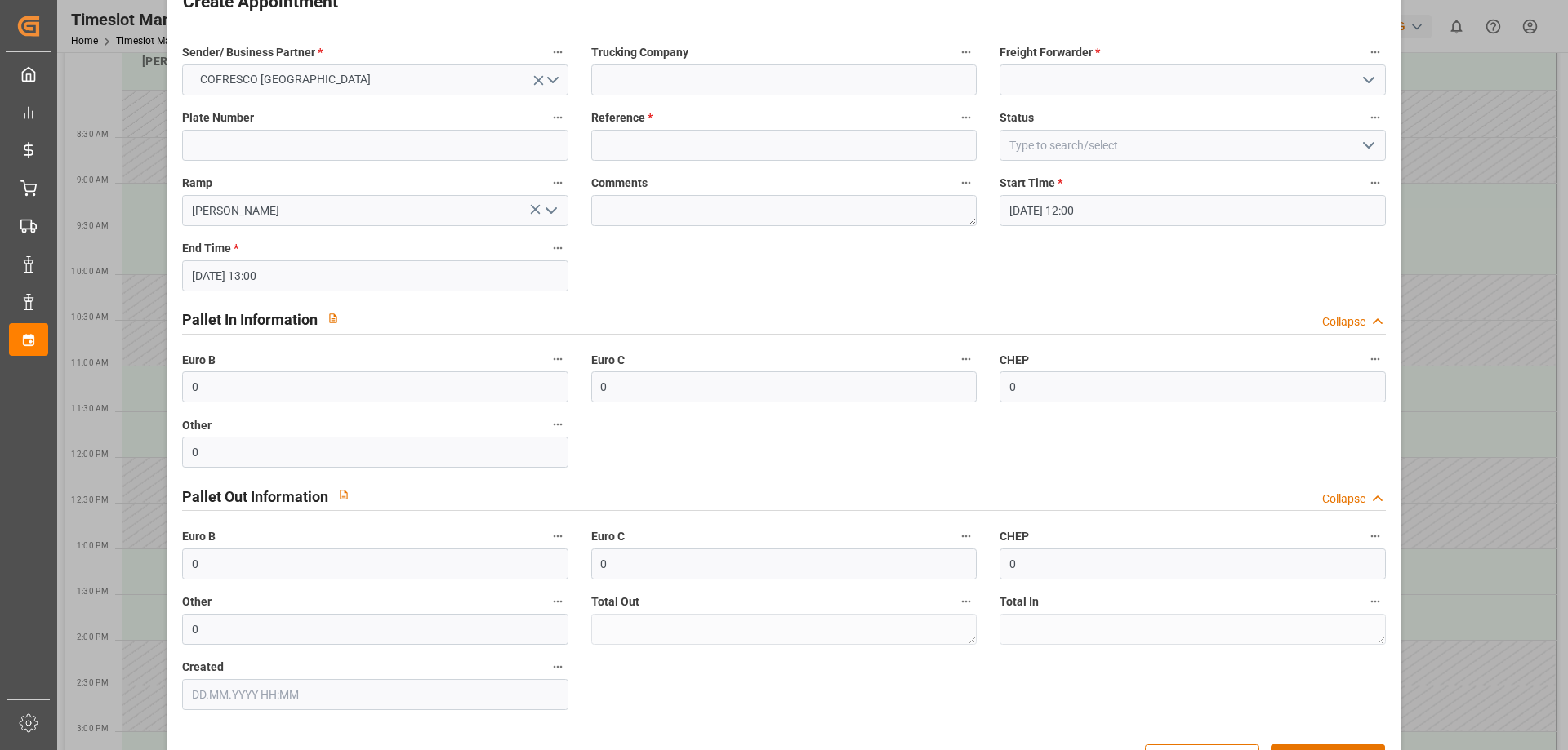
scroll to position [112, 0]
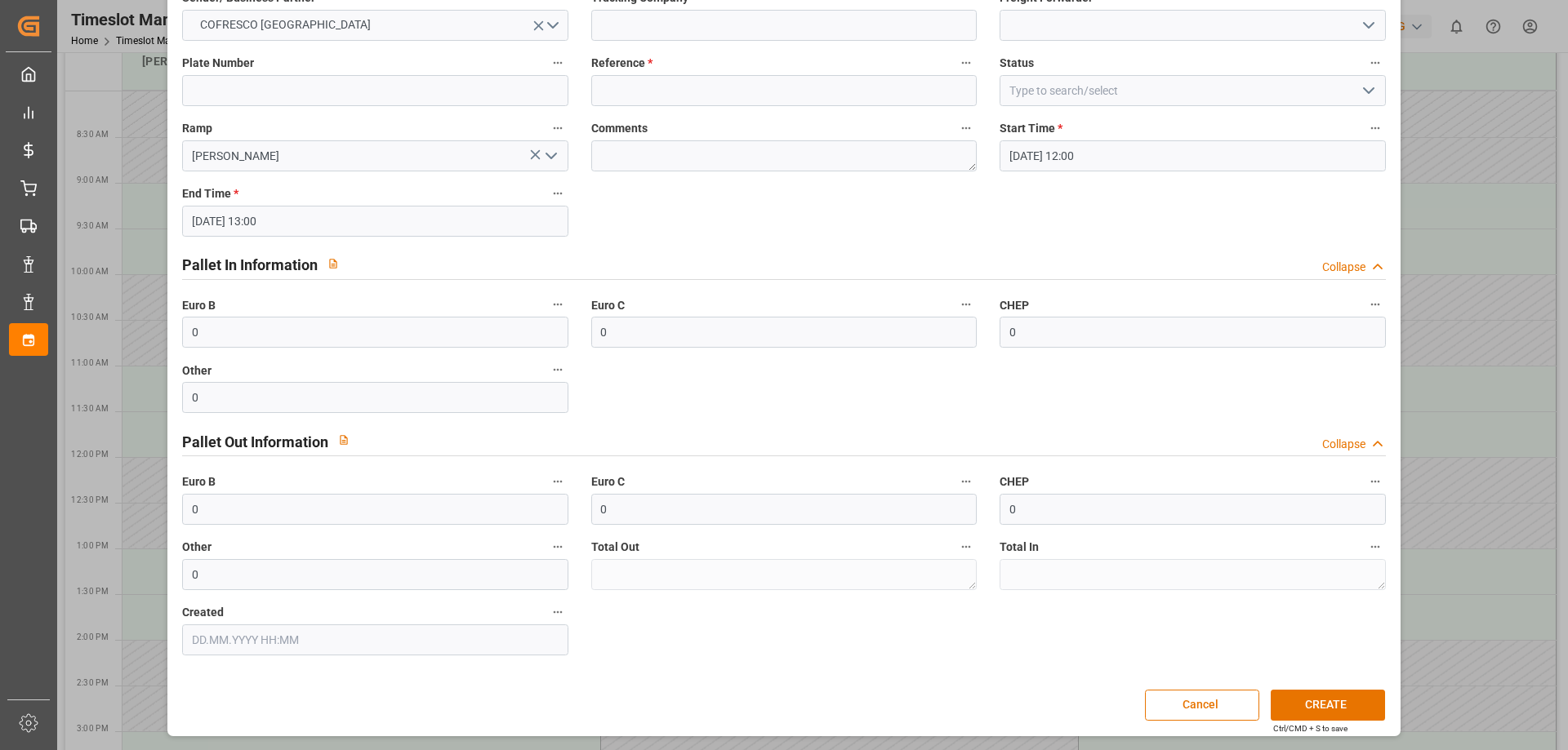
click at [379, 655] on div "Created" at bounding box center [375, 628] width 408 height 65
click at [558, 611] on icon "button" at bounding box center [558, 612] width 13 height 13
click at [611, 618] on li "Description" at bounding box center [599, 611] width 108 height 27
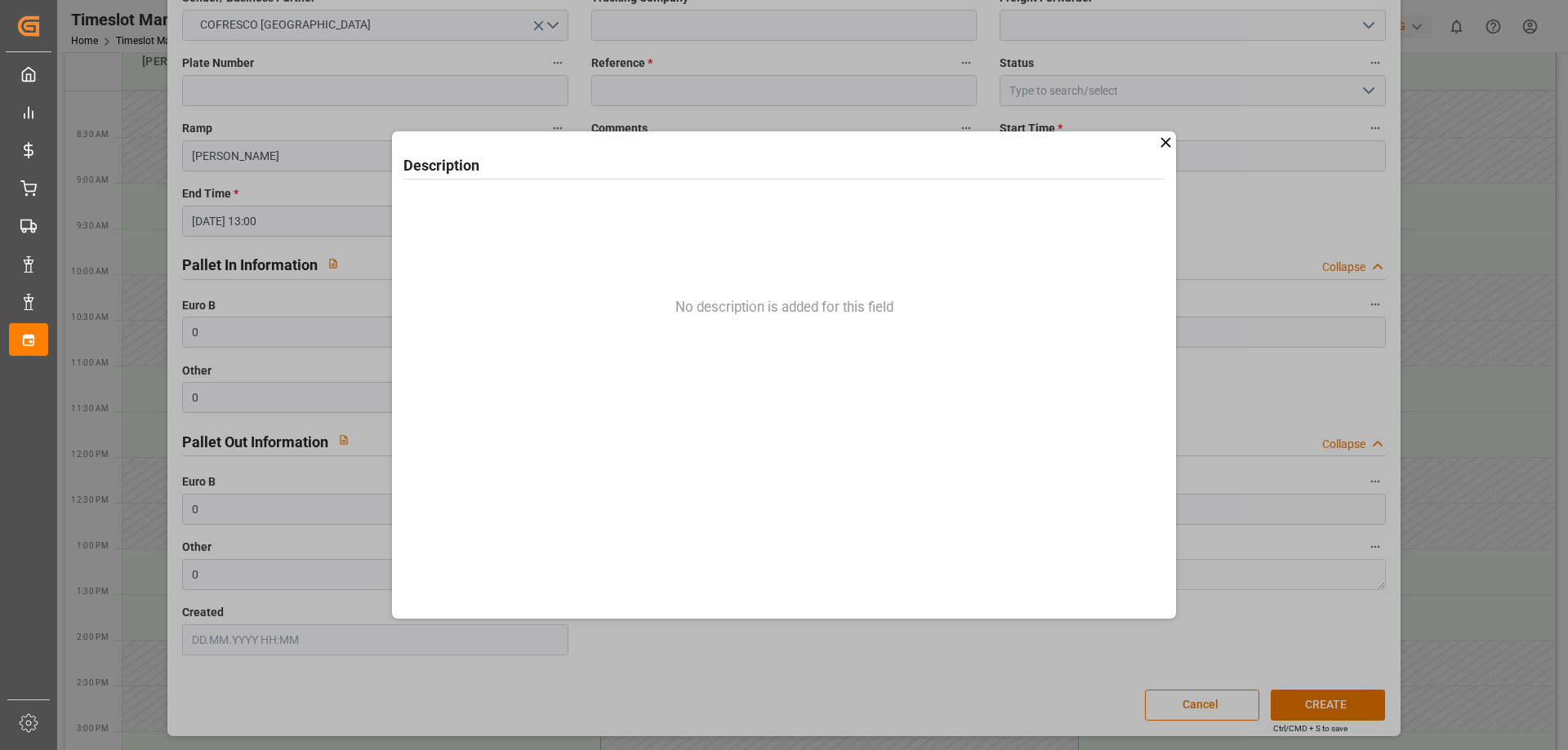
click at [1163, 149] on icon at bounding box center [1165, 142] width 17 height 17
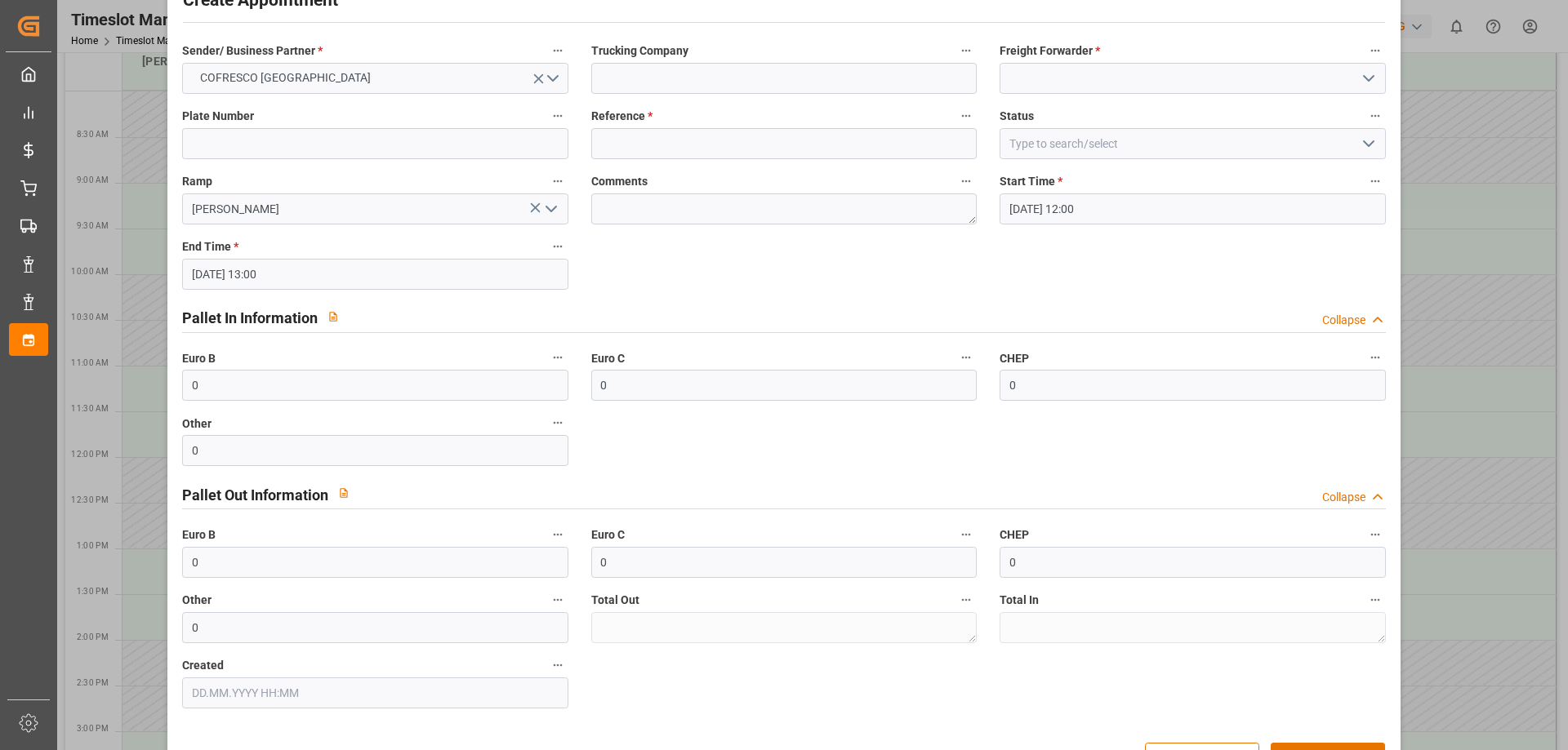
scroll to position [30, 0]
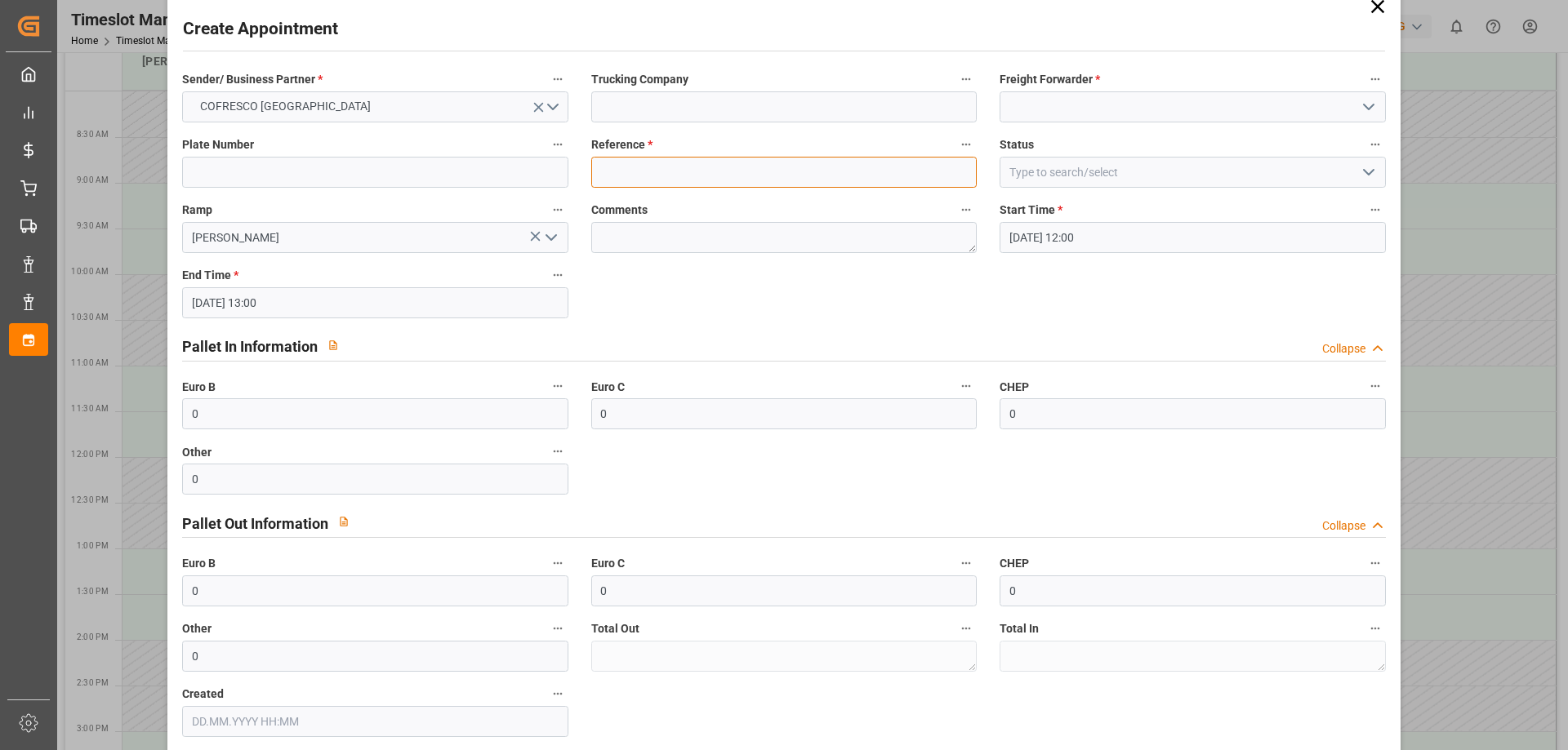
click at [655, 173] on input at bounding box center [783, 173] width 385 height 31
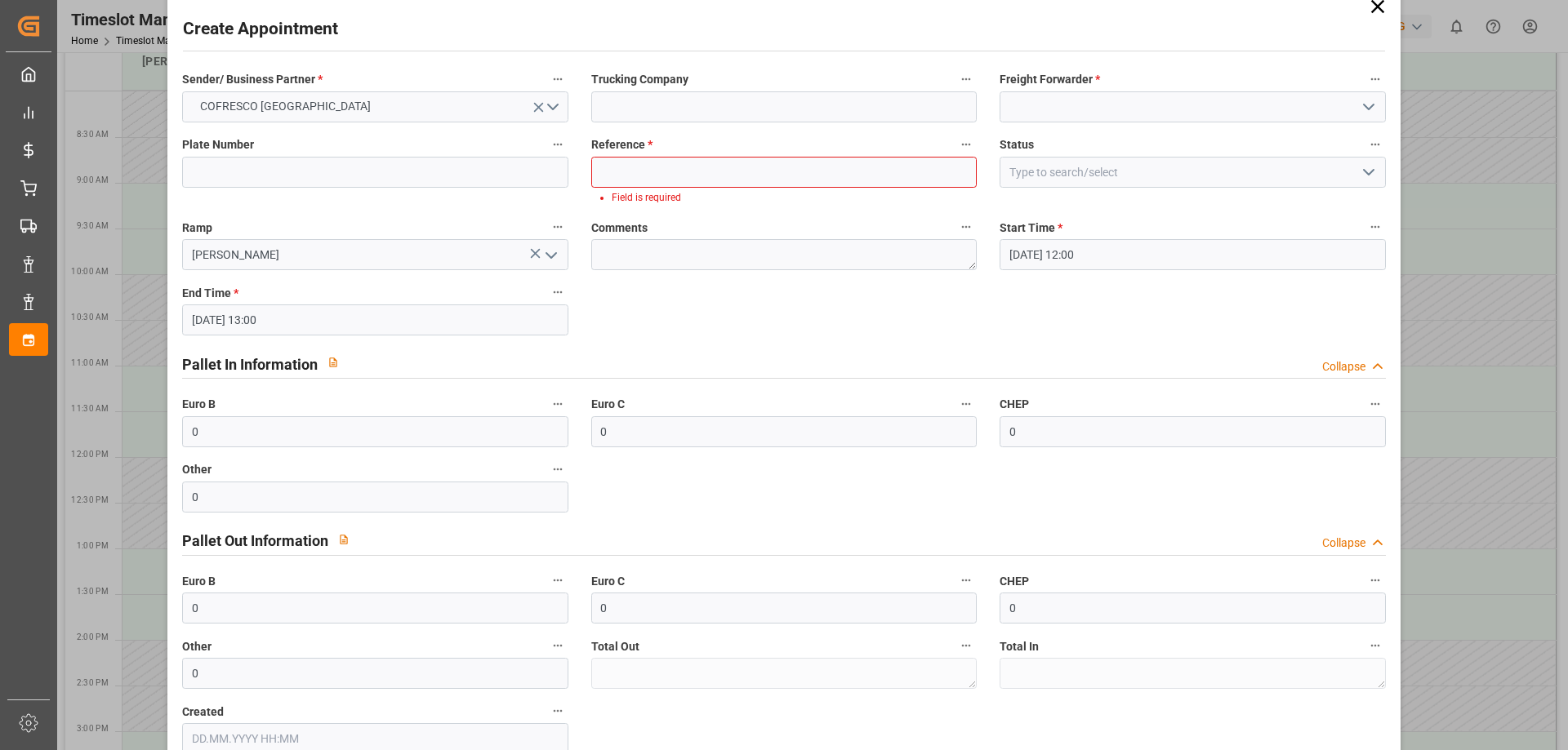
click at [656, 136] on label "Reference *" at bounding box center [783, 146] width 385 height 23
click at [956, 136] on button "Reference *" at bounding box center [966, 145] width 21 height 21
click at [668, 113] on div at bounding box center [784, 375] width 1568 height 750
click at [367, 172] on input at bounding box center [375, 173] width 385 height 31
click at [336, 175] on input at bounding box center [375, 173] width 385 height 31
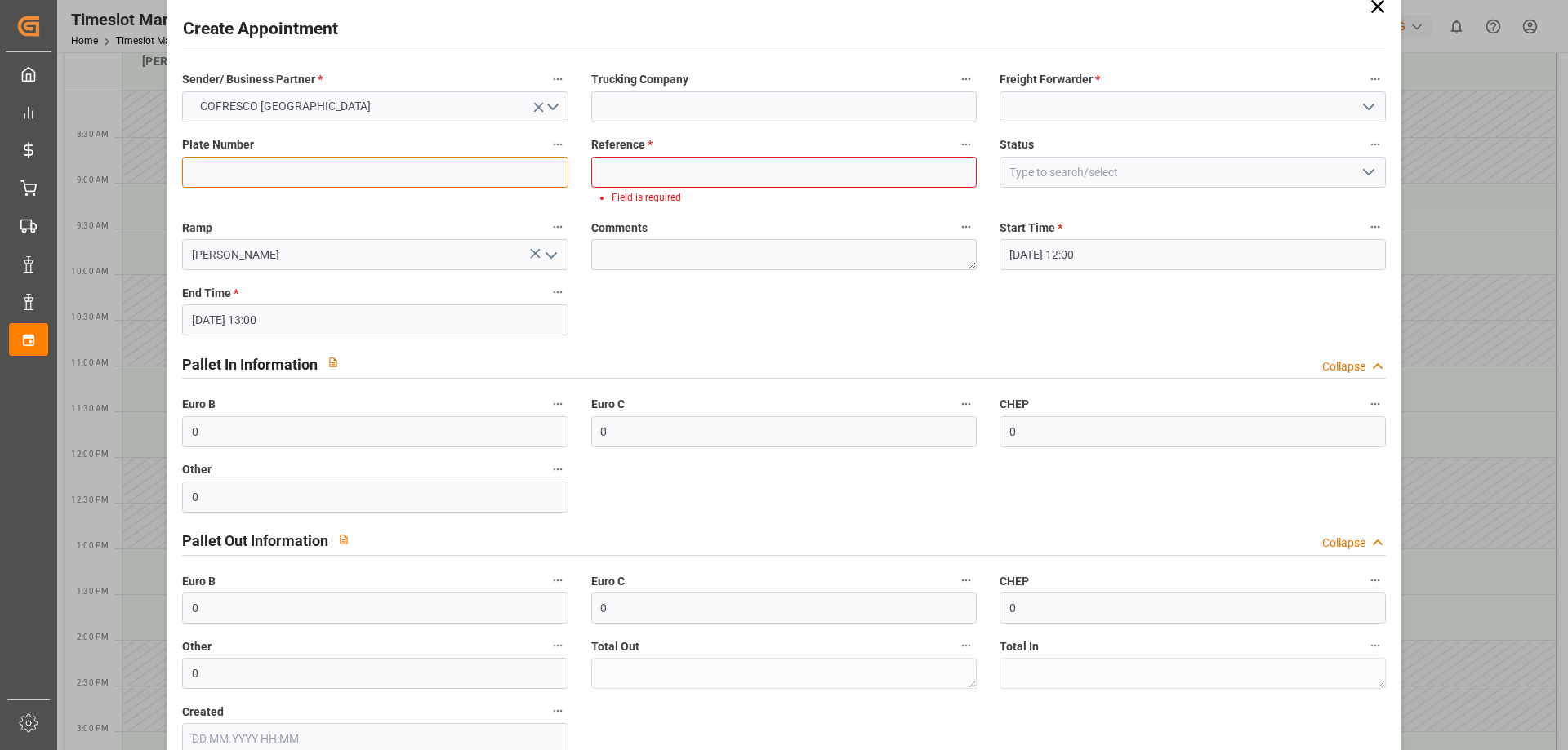
paste input "WPR8484K"
type input "WPR8484K"
click at [334, 207] on div "Plate Number WPR8484K" at bounding box center [375, 170] width 408 height 83
click at [620, 172] on input at bounding box center [783, 173] width 385 height 31
click at [696, 173] on input at bounding box center [783, 173] width 385 height 31
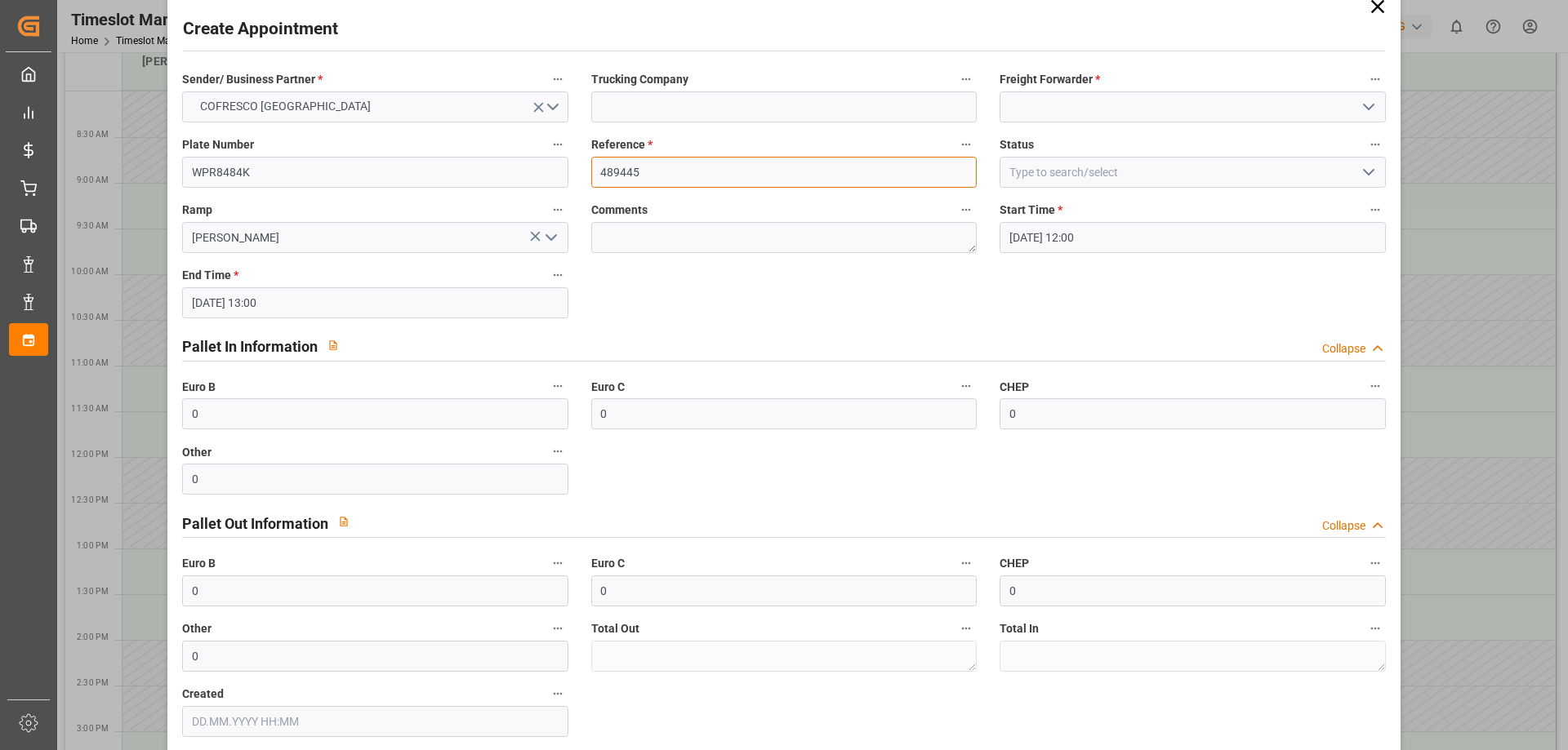
type input "489445"
click at [680, 289] on div "Sender/ Business Partner * COFRESCO [GEOGRAPHIC_DATA] Trucking Company Freight …" at bounding box center [784, 402] width 1226 height 680
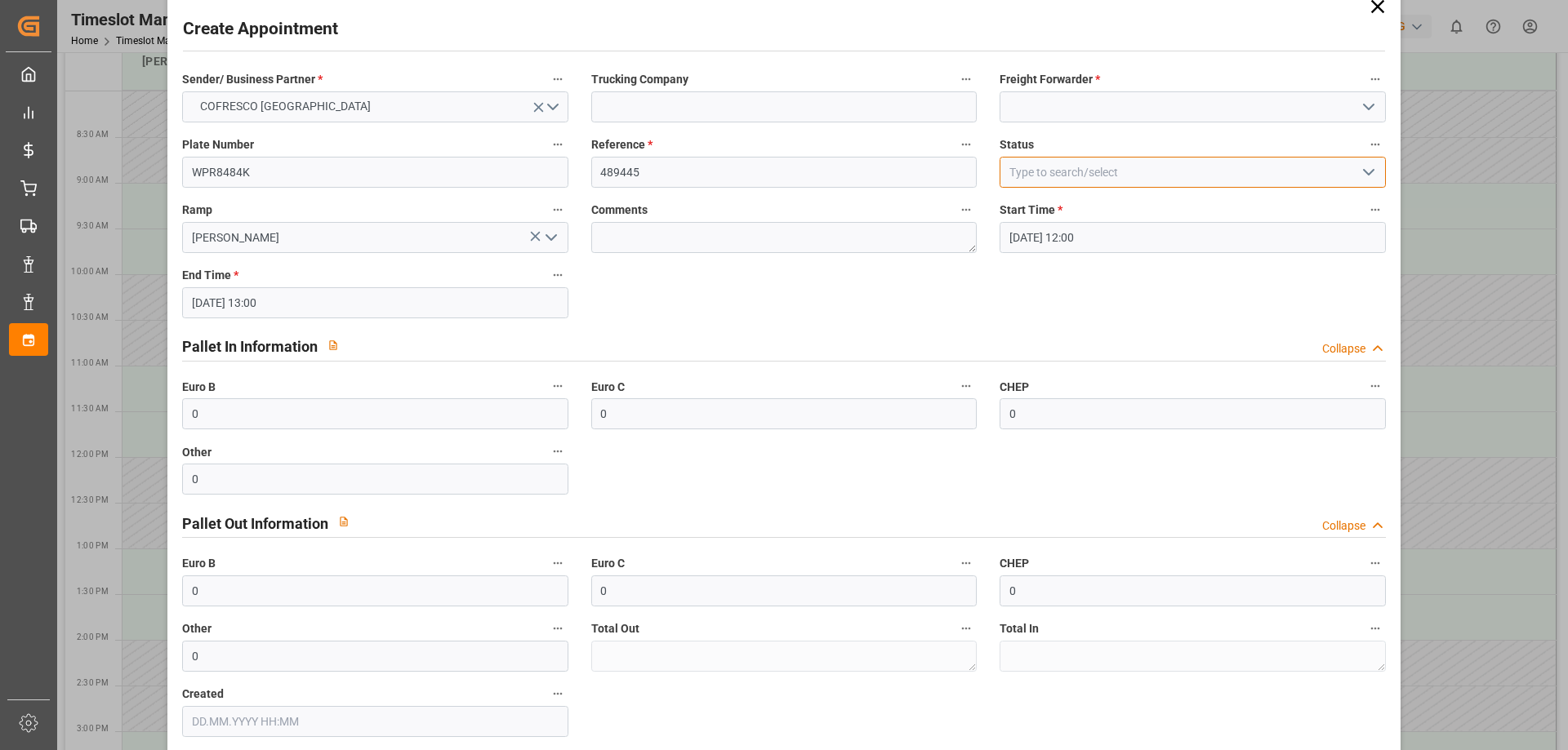
click at [1113, 168] on input at bounding box center [1192, 173] width 385 height 31
click at [1368, 165] on icon "open menu" at bounding box center [1368, 173] width 20 height 20
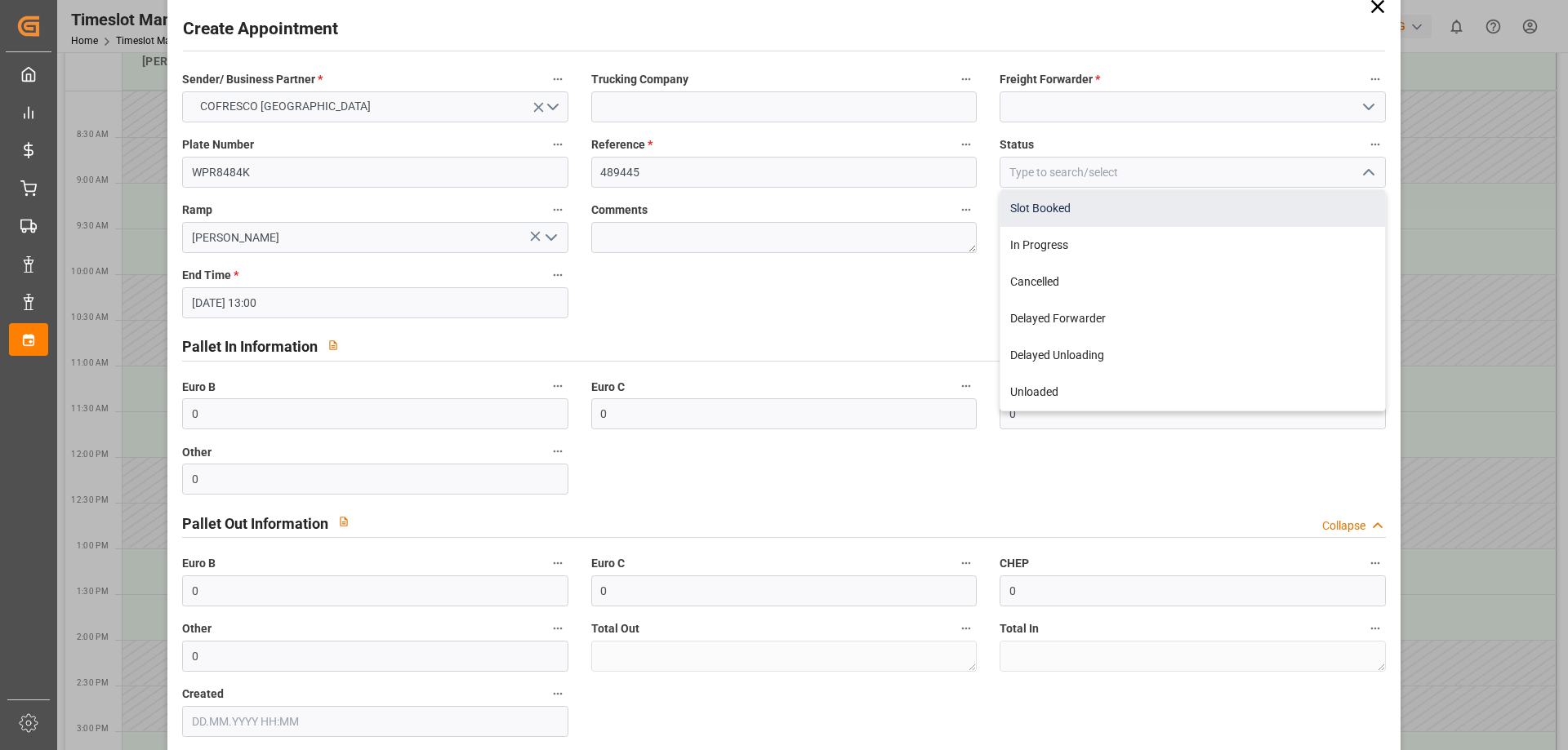
click at [1156, 213] on div "Slot Booked" at bounding box center [1192, 209] width 384 height 37
type input "Slot Booked"
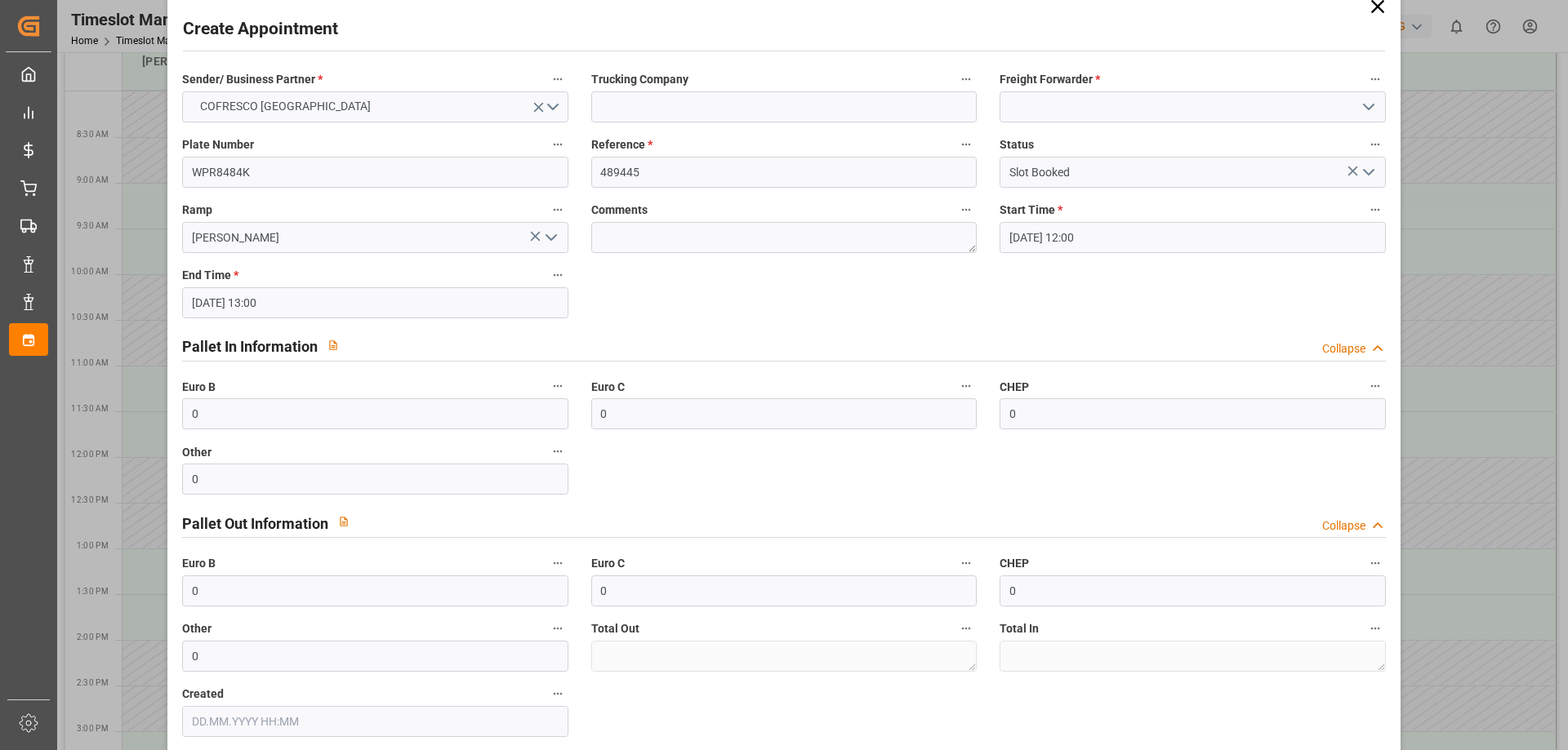
click at [553, 385] on icon "button" at bounding box center [558, 386] width 13 height 13
click at [464, 377] on div at bounding box center [784, 375] width 1568 height 750
drag, startPoint x: 277, startPoint y: 420, endPoint x: 78, endPoint y: 396, distance: 200.4
click at [78, 396] on div "Create Appointment Sender/ Business Partner * COFRESCO [GEOGRAPHIC_DATA] Trucki…" at bounding box center [784, 375] width 1568 height 750
type input "33"
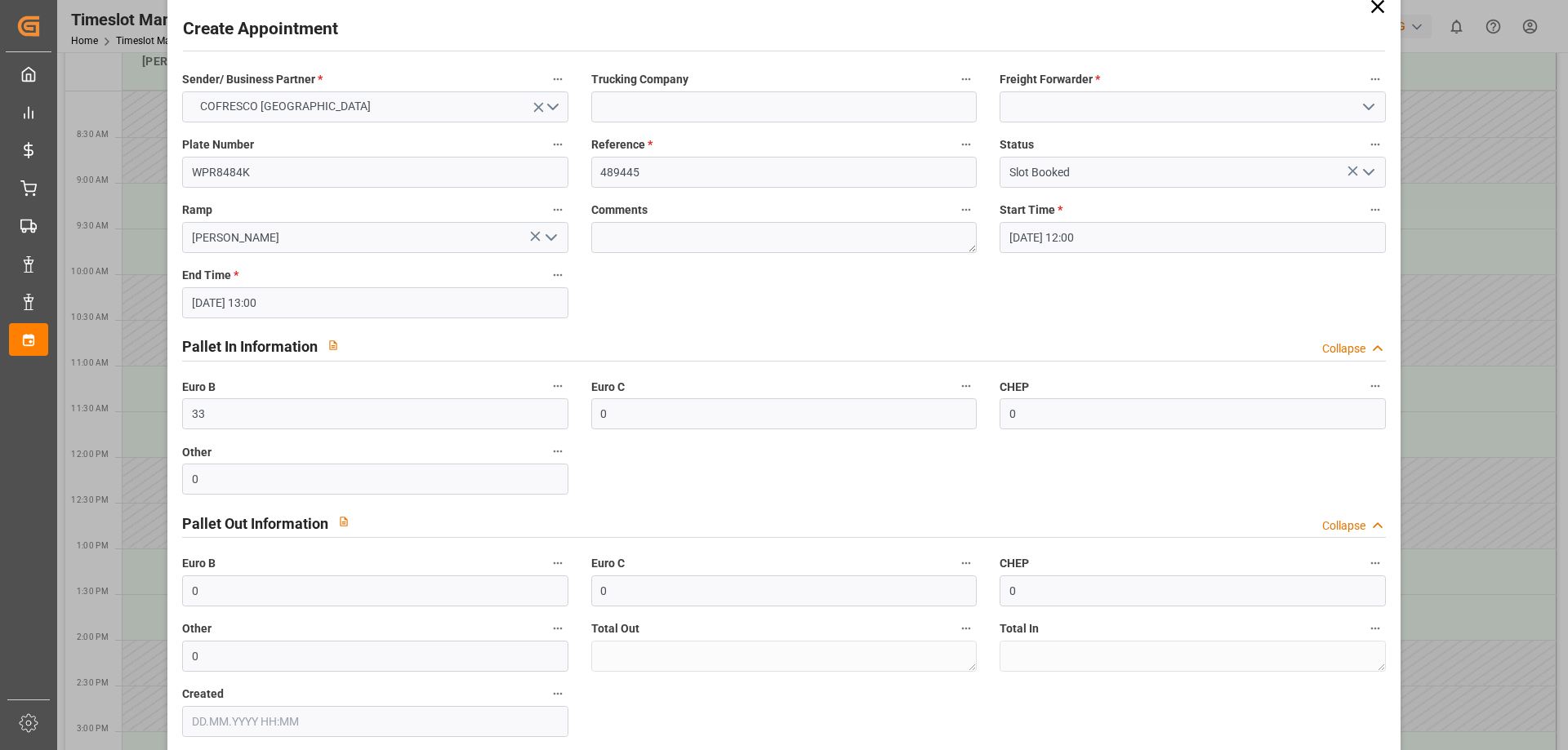
click at [691, 308] on div "Sender/ Business Partner * COFRESCO POLAND Trucking Company Freight Forwarder *…" at bounding box center [784, 402] width 1226 height 680
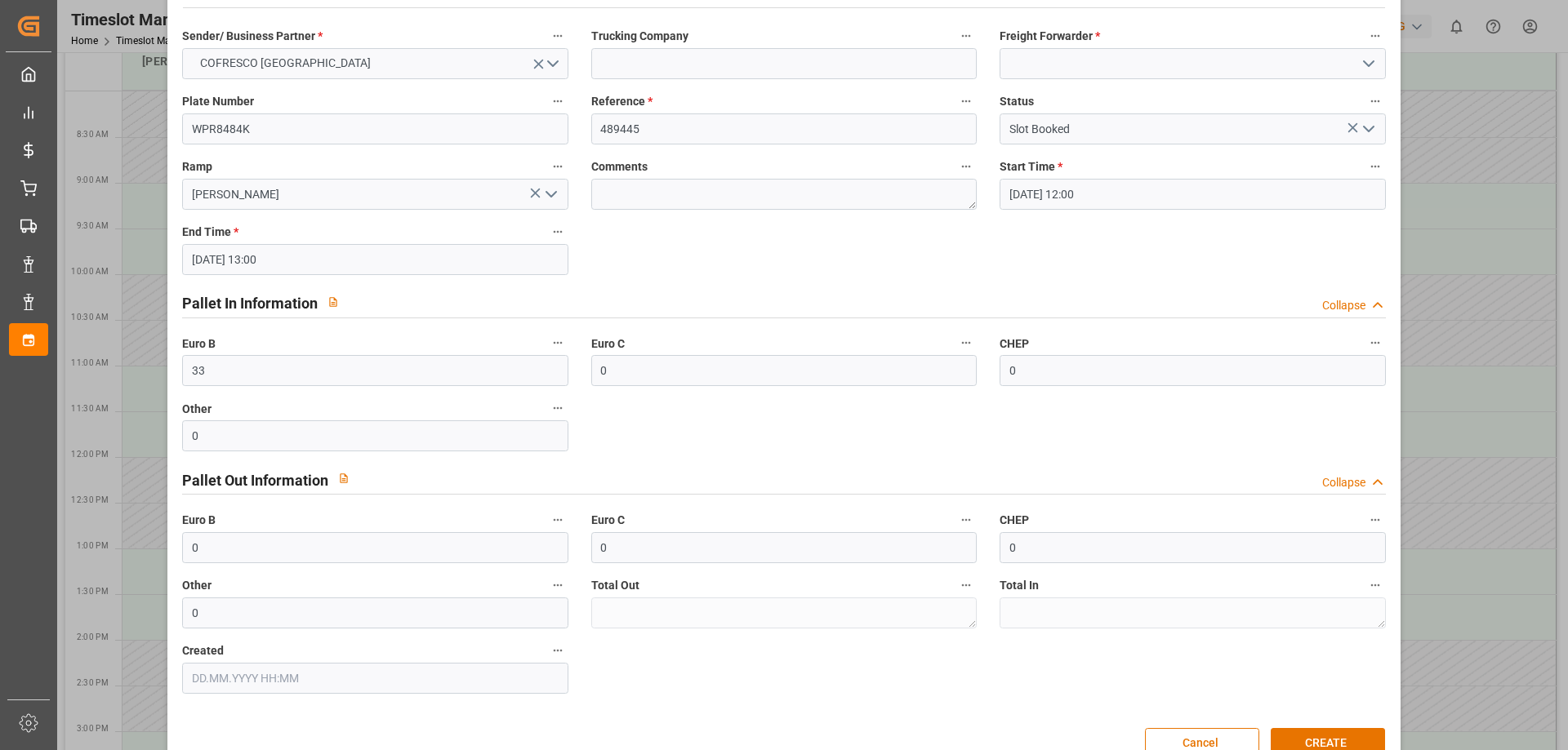
scroll to position [112, 0]
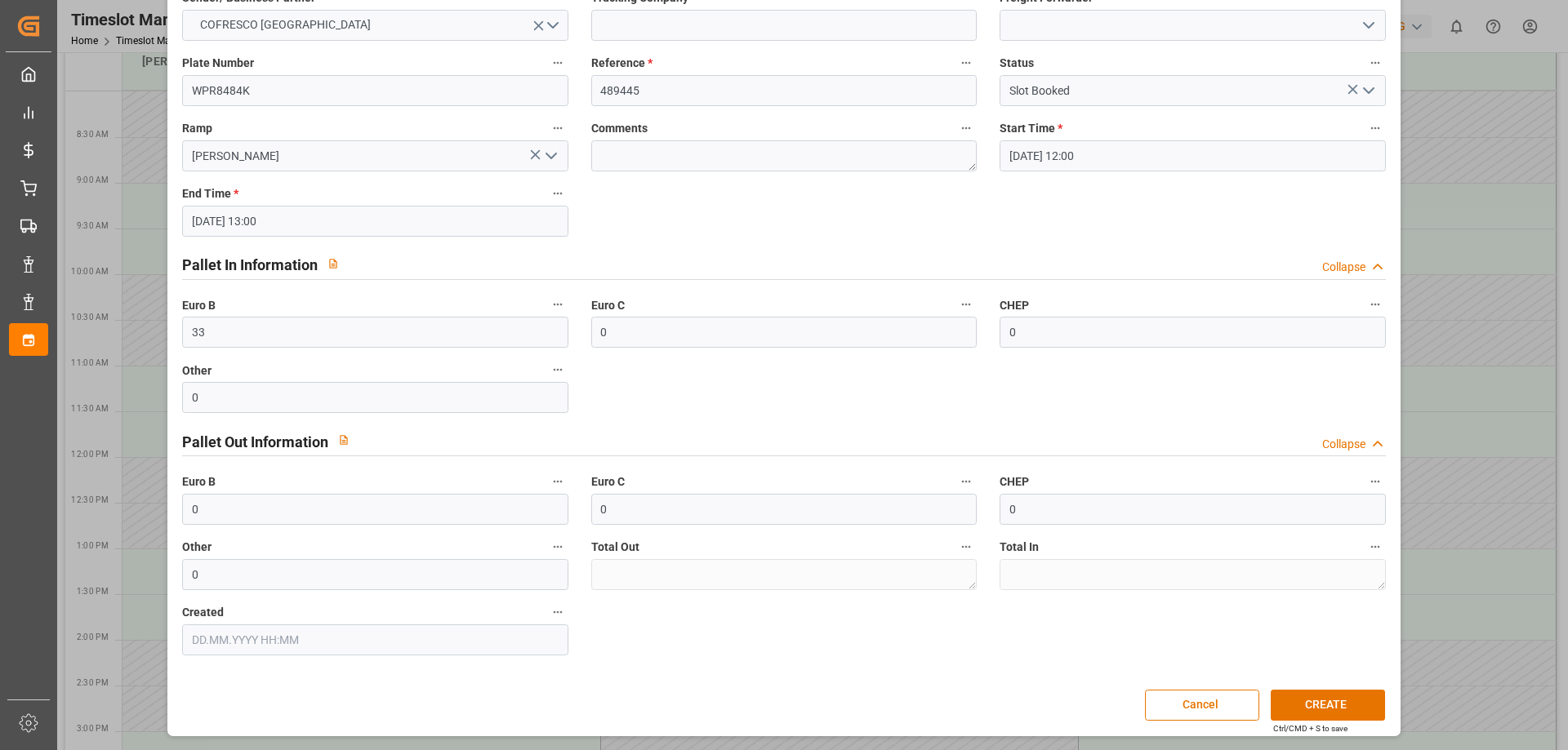
click at [1374, 551] on icon "button" at bounding box center [1375, 547] width 13 height 13
click at [1246, 572] on div at bounding box center [784, 375] width 1568 height 750
click at [802, 364] on div "Sender/ Business Partner * COFRESCO POLAND Trucking Company Freight Forwarder *…" at bounding box center [784, 321] width 1226 height 680
click at [552, 308] on icon "button" at bounding box center [558, 304] width 13 height 13
click at [480, 299] on div at bounding box center [784, 375] width 1568 height 750
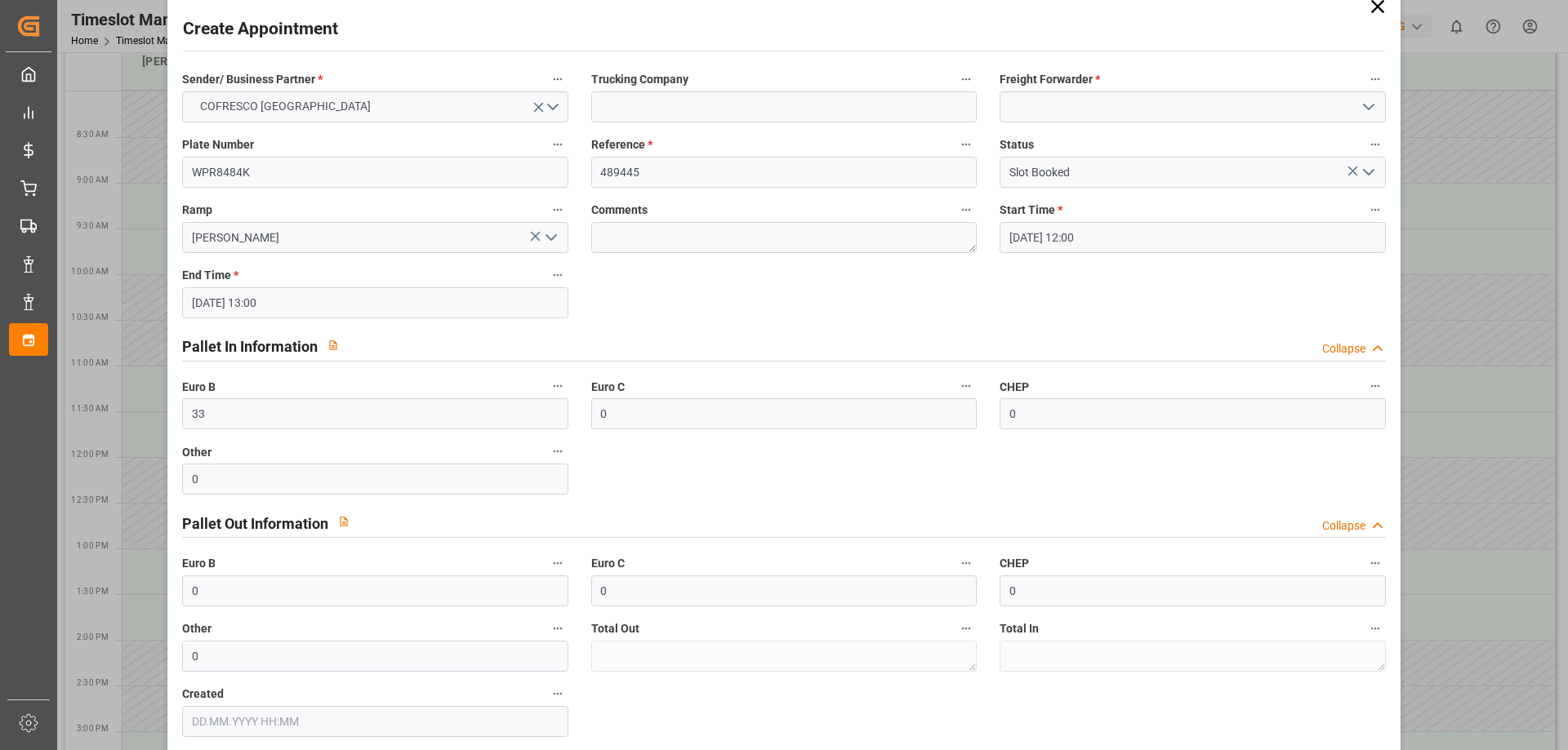
scroll to position [0, 0]
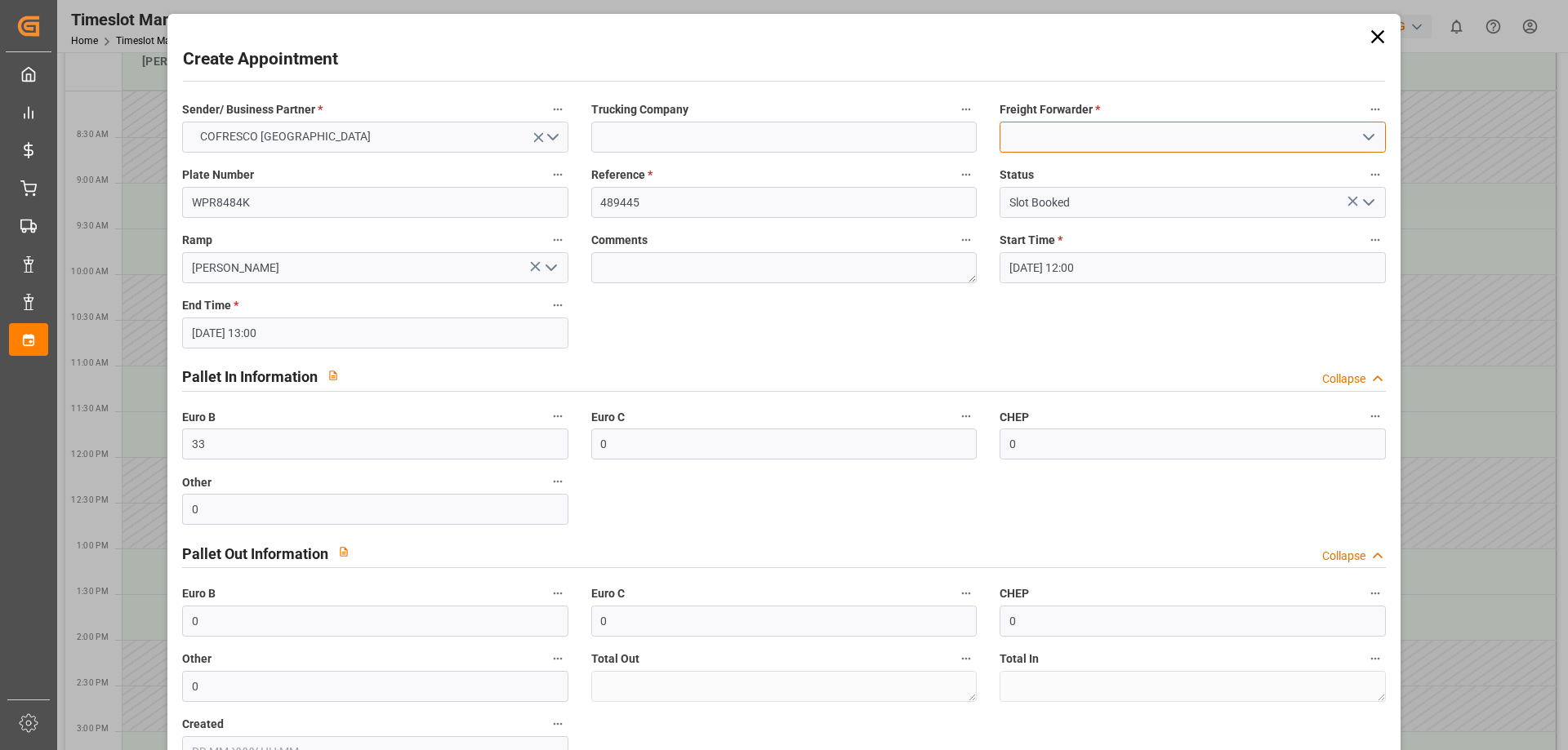
click at [1088, 136] on input at bounding box center [1192, 137] width 385 height 31
click at [1367, 134] on icon "open menu" at bounding box center [1368, 137] width 20 height 20
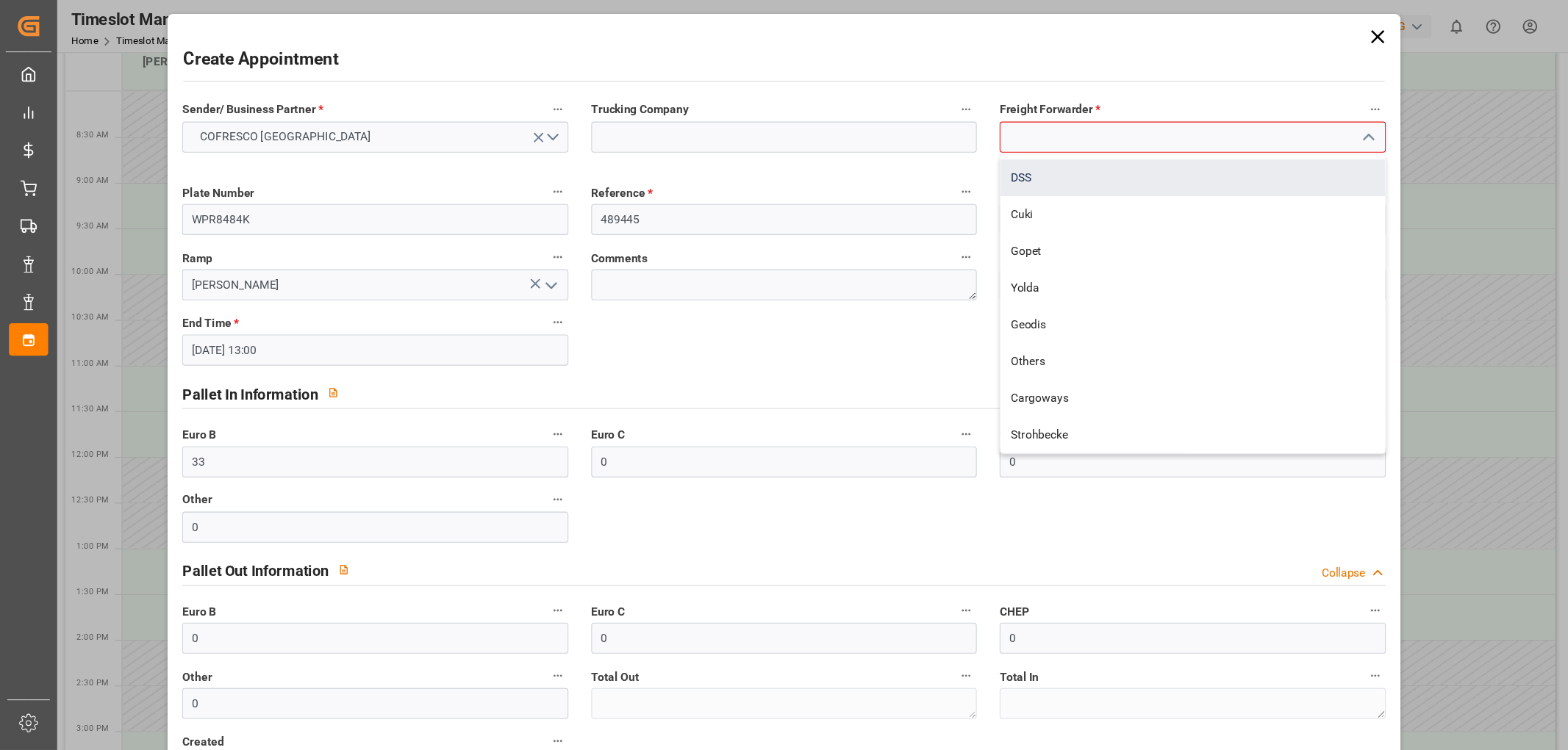
scroll to position [220, 0]
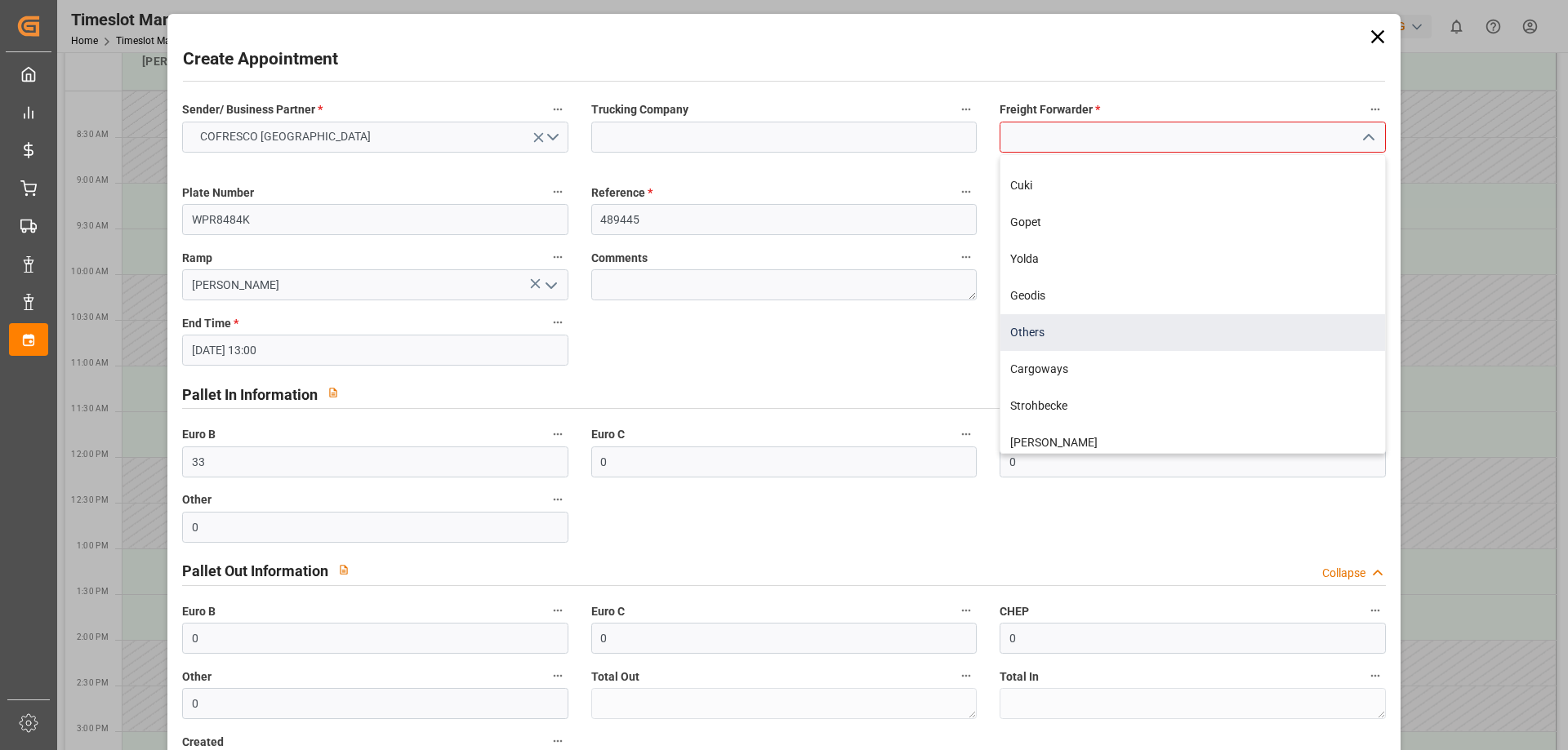
click at [1054, 336] on div "Others" at bounding box center [1192, 332] width 384 height 37
type input "Others"
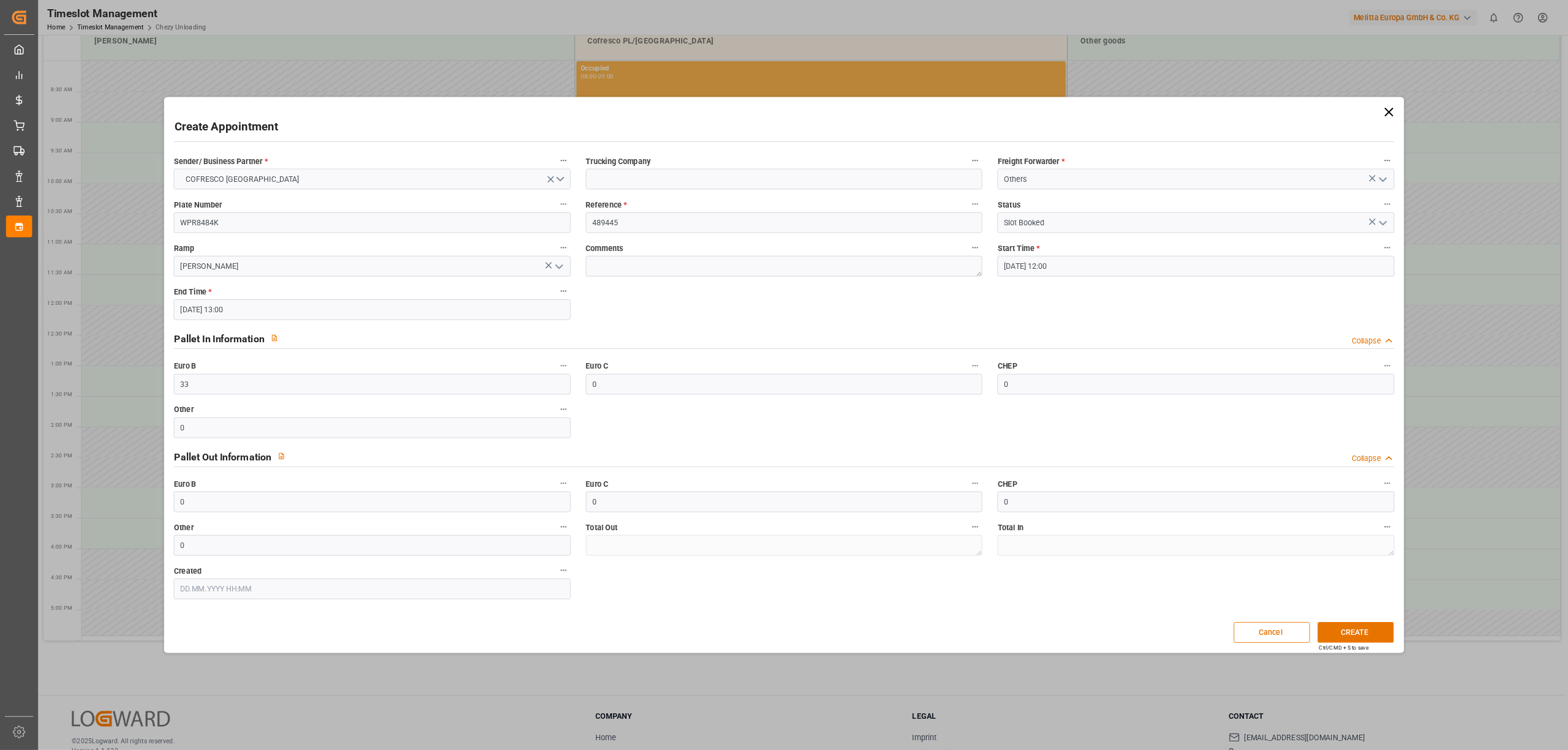
scroll to position [61, 0]
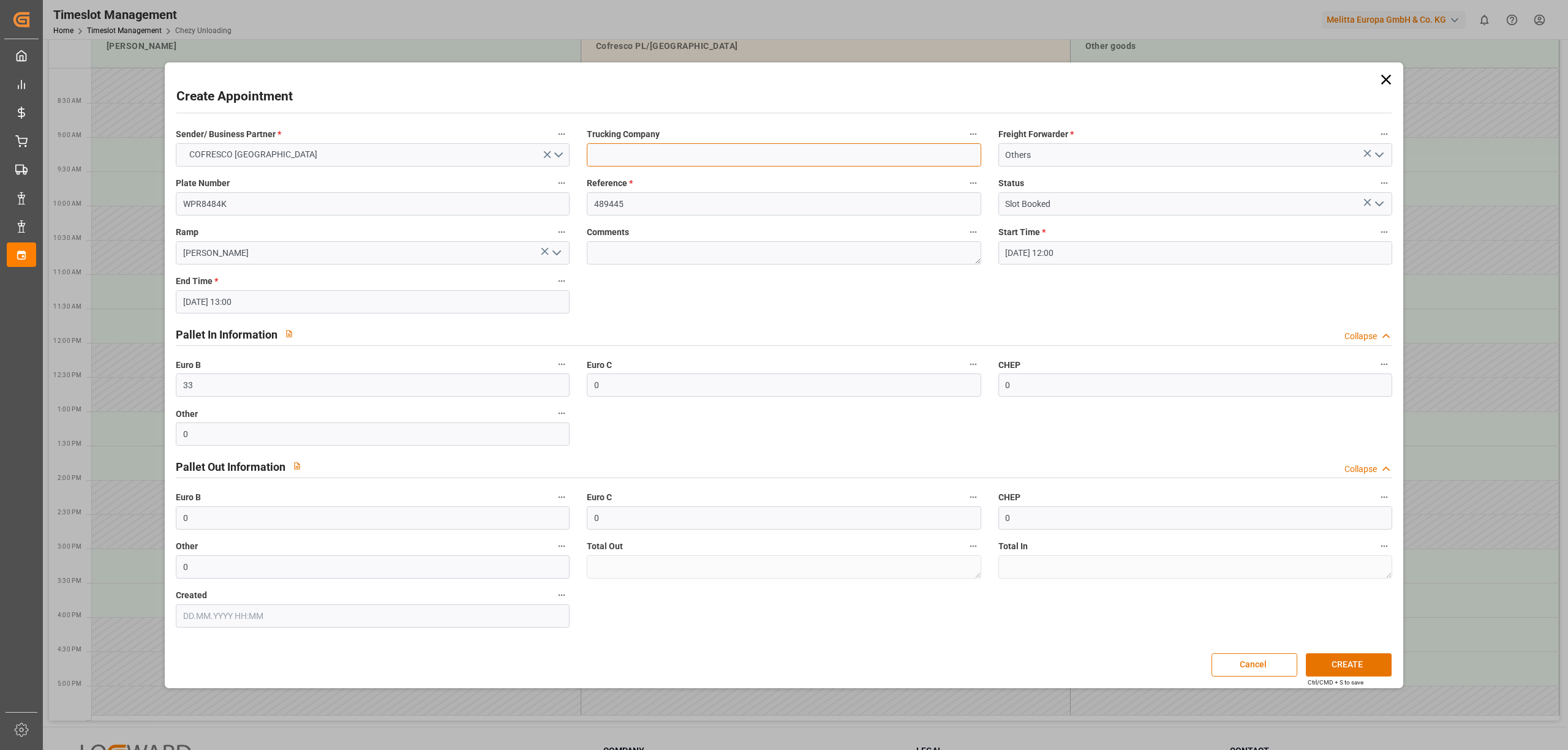
click at [701, 157] on input at bounding box center [784, 155] width 394 height 23
click at [735, 150] on input at bounding box center [784, 155] width 394 height 23
drag, startPoint x: 589, startPoint y: 133, endPoint x: 662, endPoint y: 138, distance: 73.2
click at [662, 138] on label "Trucking Company" at bounding box center [784, 135] width 394 height 17
copy span "Trucking Company"
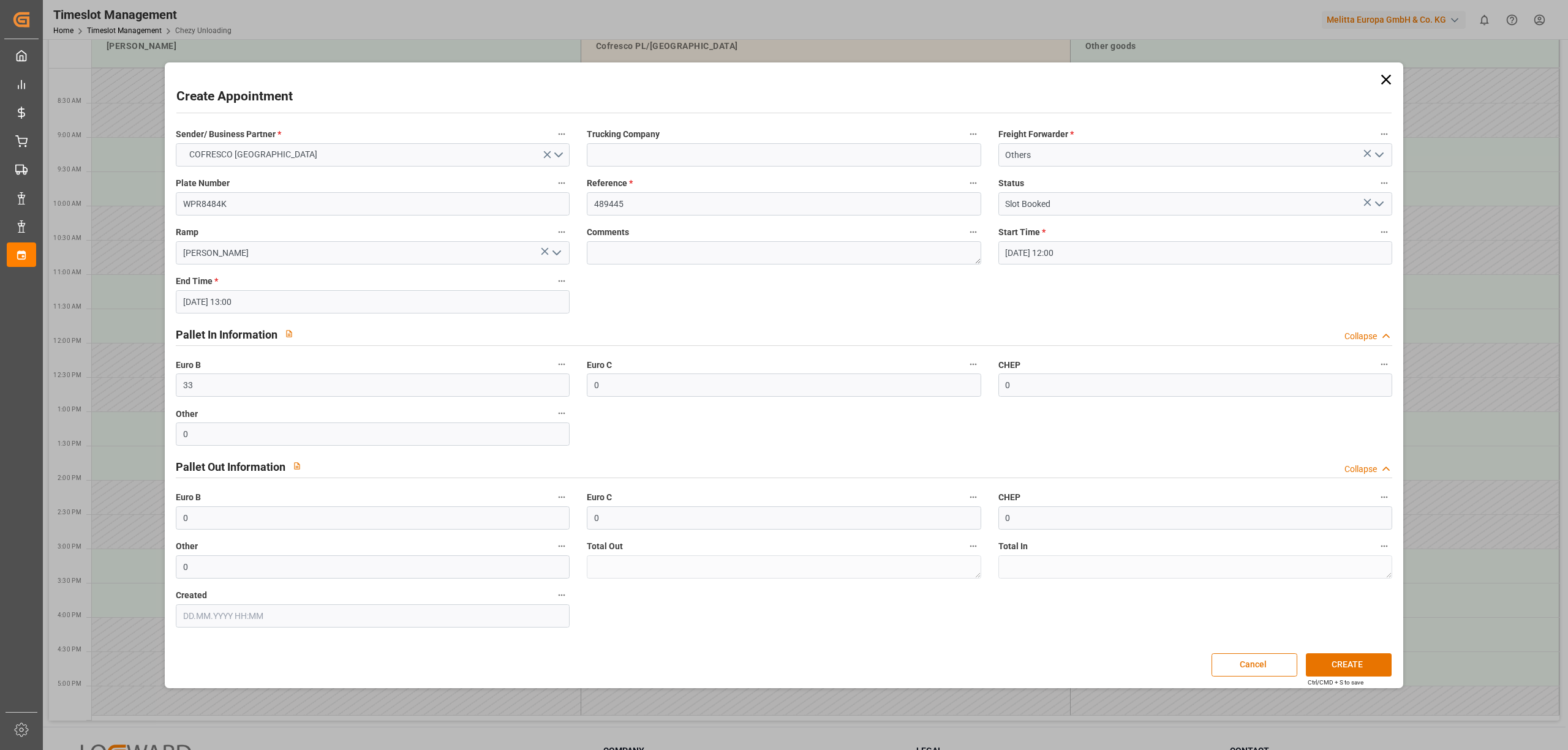
click at [1005, 131] on span "Freight Forwarder *" at bounding box center [1036, 134] width 75 height 13
click at [1175, 131] on button "Freight Forwarder *" at bounding box center [1384, 134] width 16 height 16
drag, startPoint x: 997, startPoint y: 133, endPoint x: 1056, endPoint y: 131, distance: 59.0
click at [1056, 133] on div at bounding box center [784, 375] width 1568 height 750
drag, startPoint x: 1065, startPoint y: 131, endPoint x: 998, endPoint y: 133, distance: 67.0
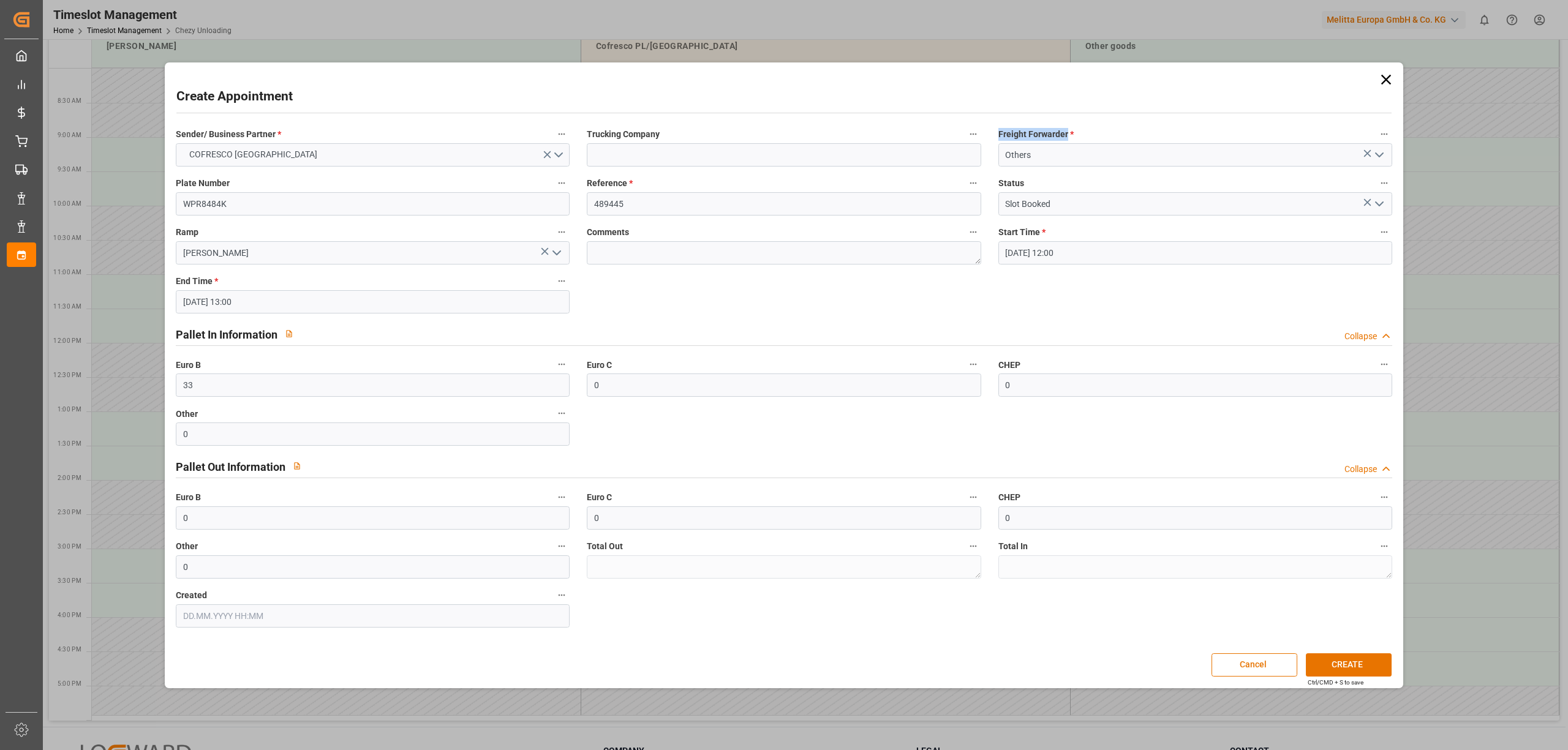
click at [998, 133] on span "Freight Forwarder *" at bounding box center [1036, 134] width 75 height 13
copy span "Freight Forwarder"
click at [645, 152] on input at bounding box center [784, 155] width 394 height 23
drag, startPoint x: 637, startPoint y: 152, endPoint x: 559, endPoint y: 143, distance: 78.5
click at [559, 143] on div "Sender/ Business Partner * COFRESCO [GEOGRAPHIC_DATA] Trucking Company Everest …" at bounding box center [783, 377] width 1233 height 510
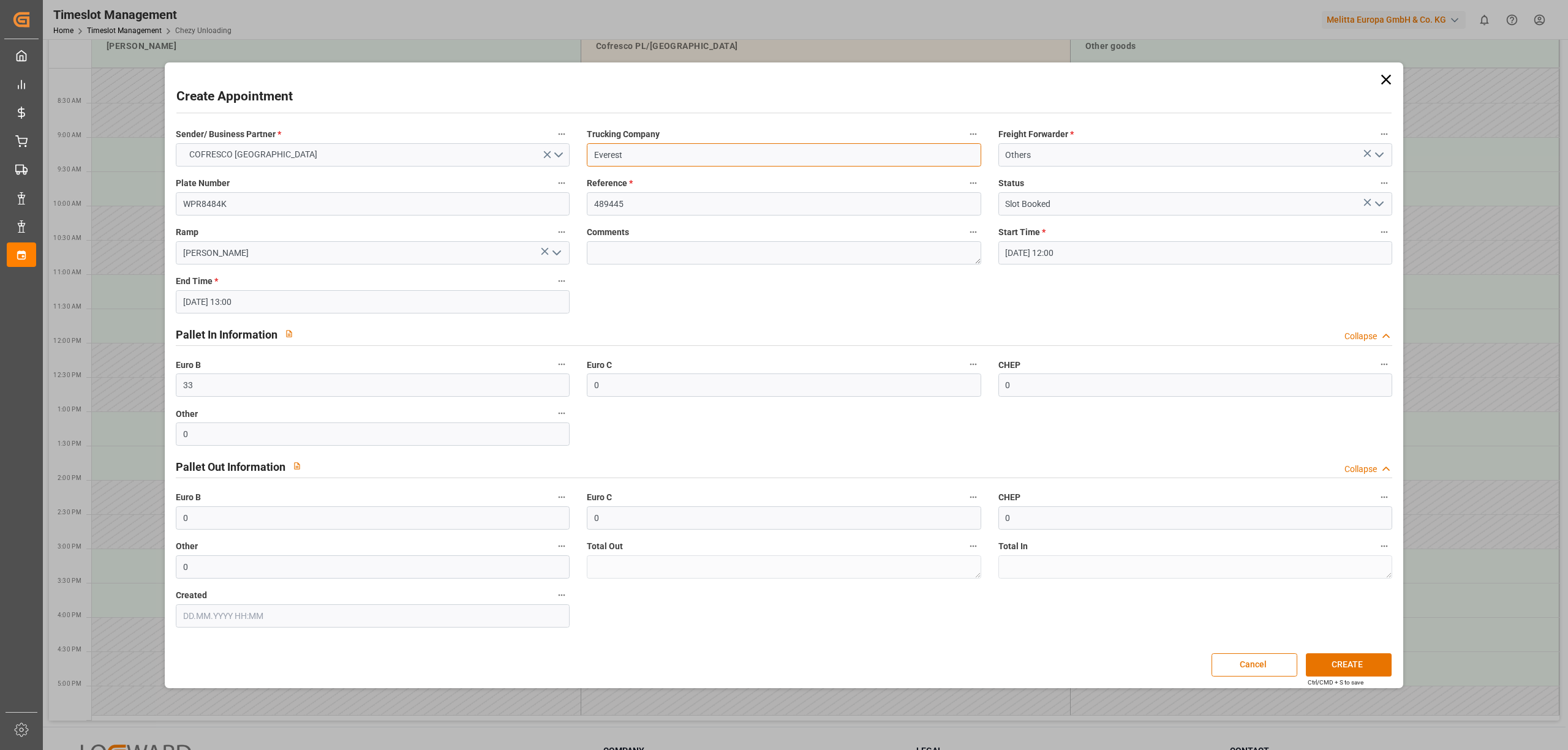
paste input "VEREST LOGISTICS SP. Z O.O."
type input "EVEREST LOGISTICS SP. Z O.O."
click at [721, 292] on div "Sender/ Business Partner * COFRESCO [GEOGRAPHIC_DATA] Trucking Company EVEREST …" at bounding box center [783, 377] width 1233 height 510
click at [1175, 562] on button "CREATE" at bounding box center [1349, 665] width 86 height 23
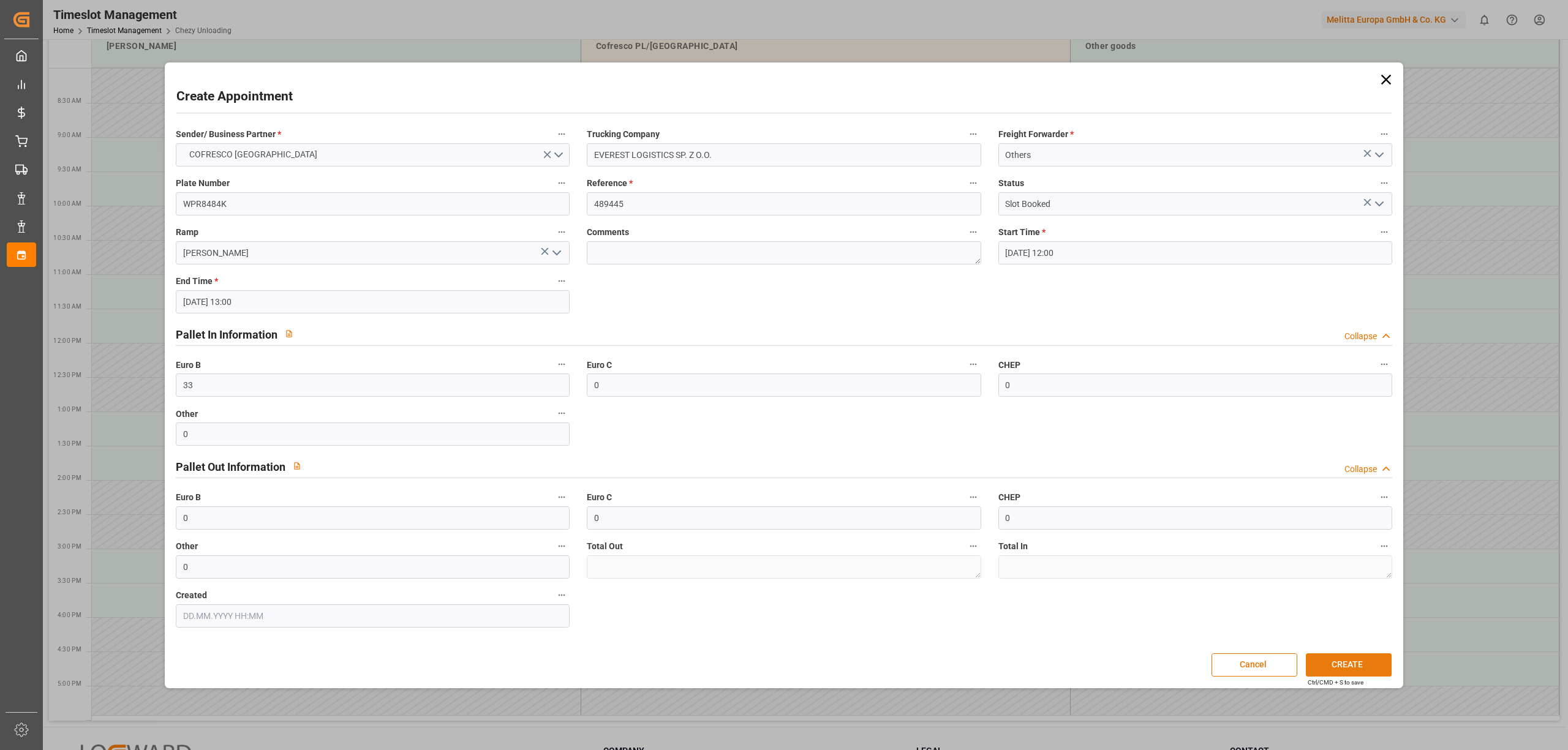
click at [1175, 562] on button "CREATE" at bounding box center [1349, 665] width 86 height 23
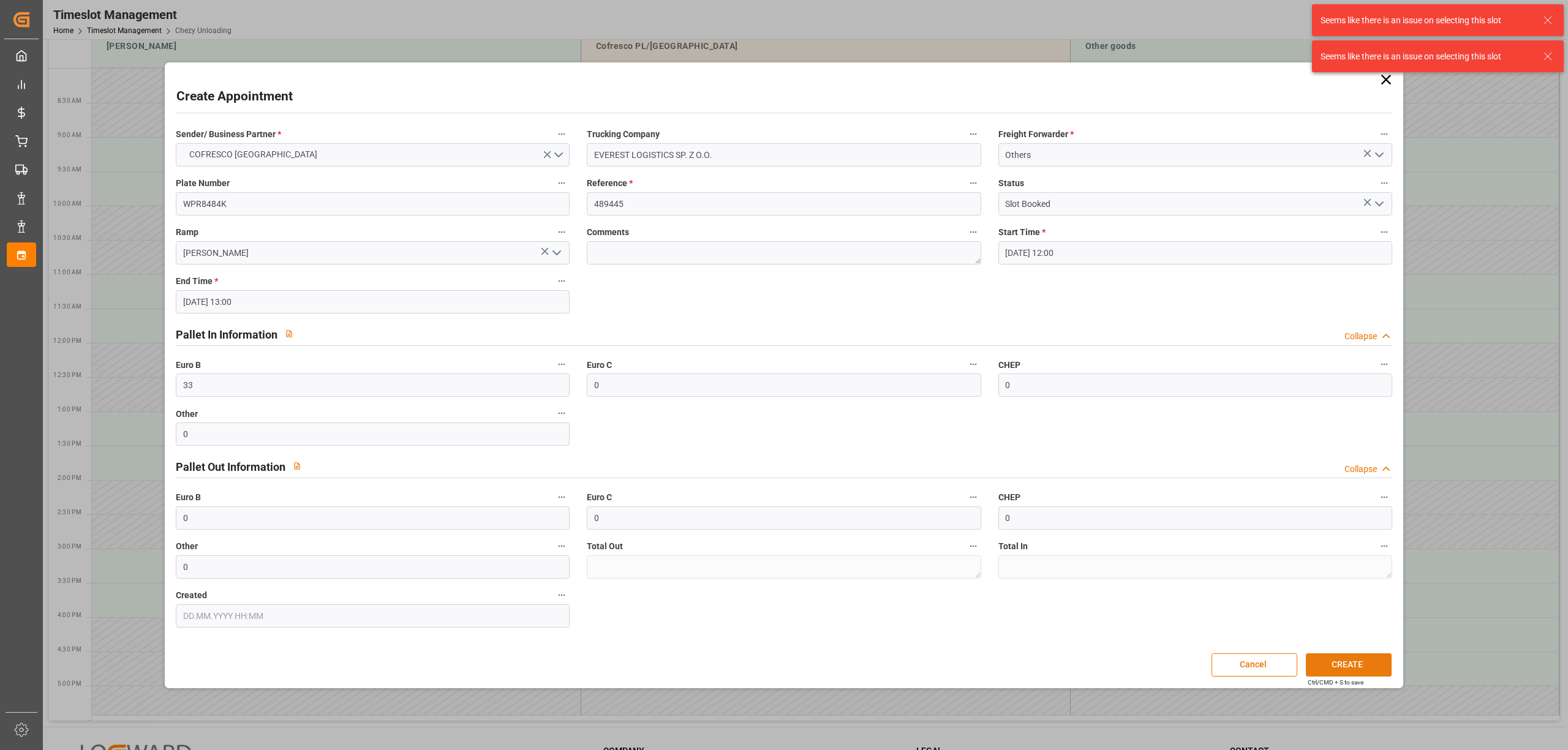
click at [1175, 562] on button "CREATE" at bounding box center [1349, 665] width 86 height 23
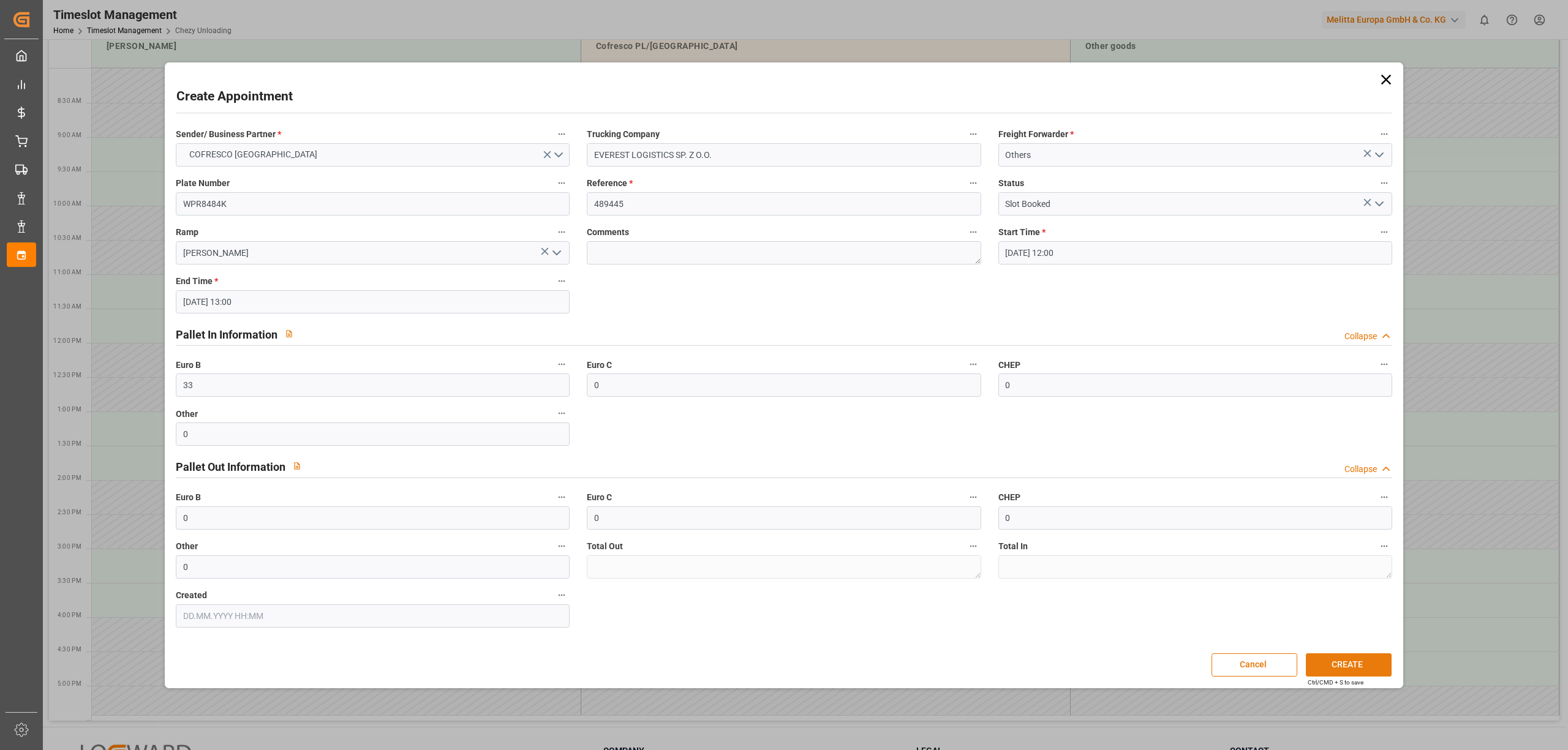
click at [1175, 562] on button "CREATE" at bounding box center [1349, 665] width 86 height 23
click at [1175, 562] on button "Cancel" at bounding box center [1254, 665] width 86 height 23
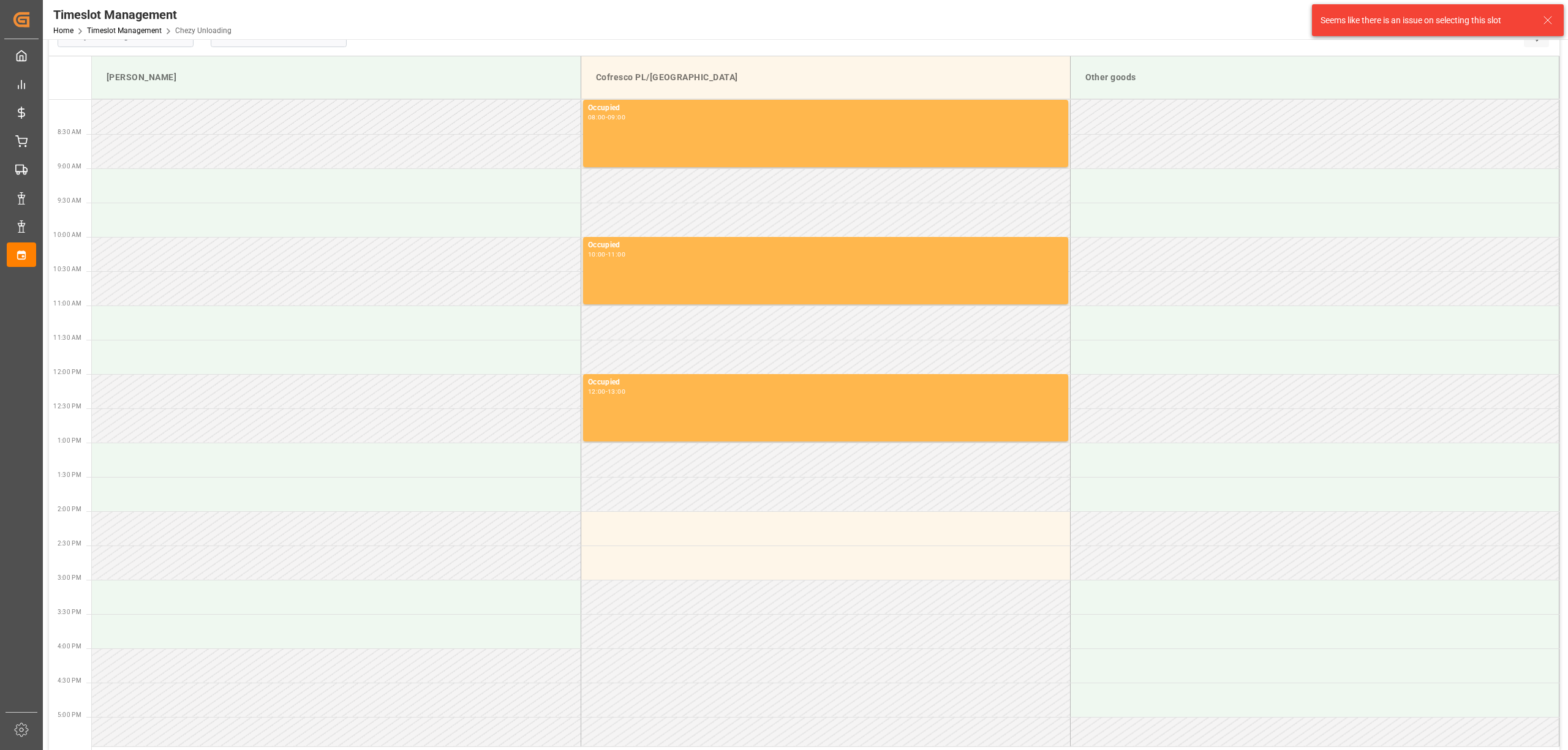
scroll to position [0, 0]
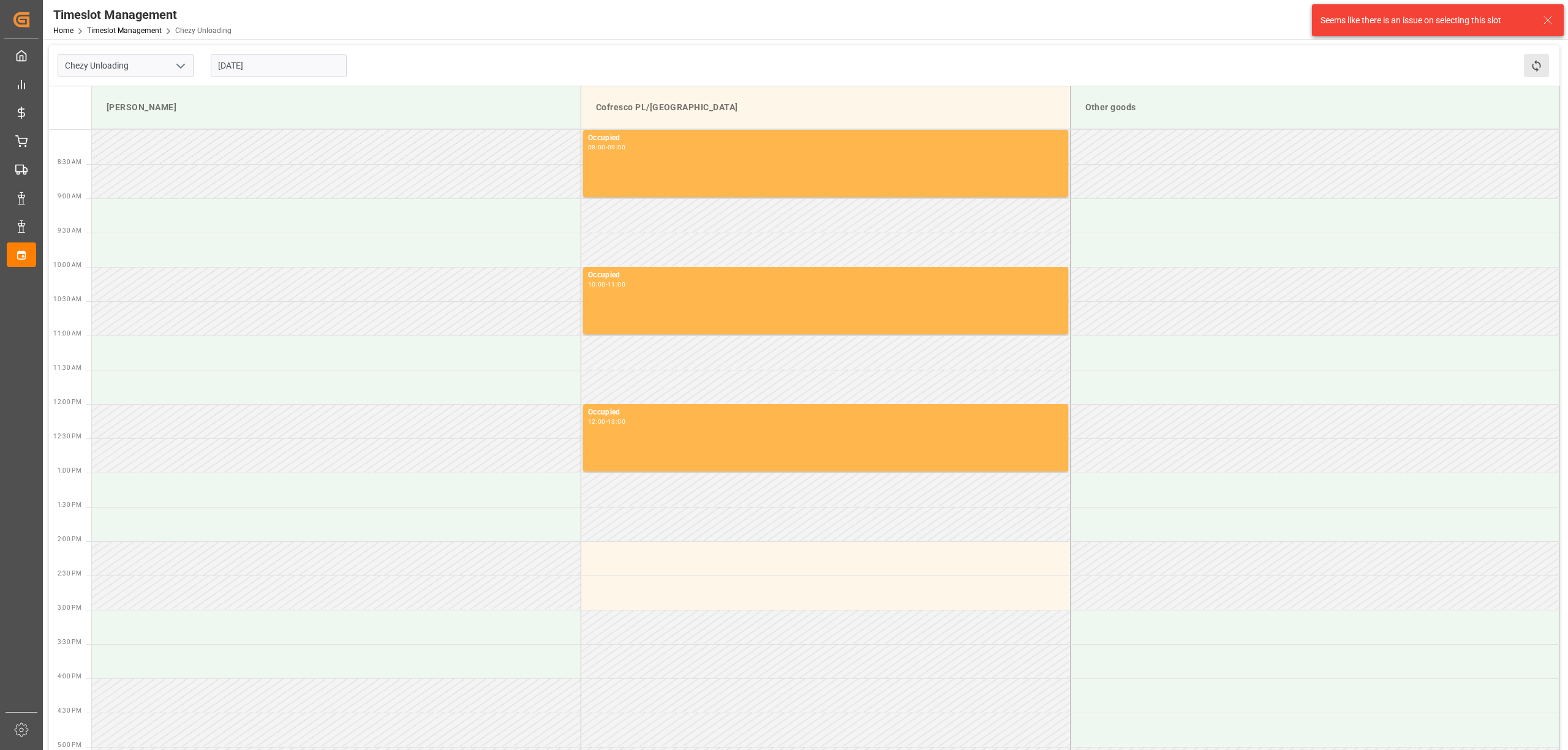
click at [1175, 65] on button "Refresh Time Slots" at bounding box center [1536, 66] width 25 height 23
click at [1175, 72] on button "Refresh Time Slots" at bounding box center [1536, 66] width 25 height 23
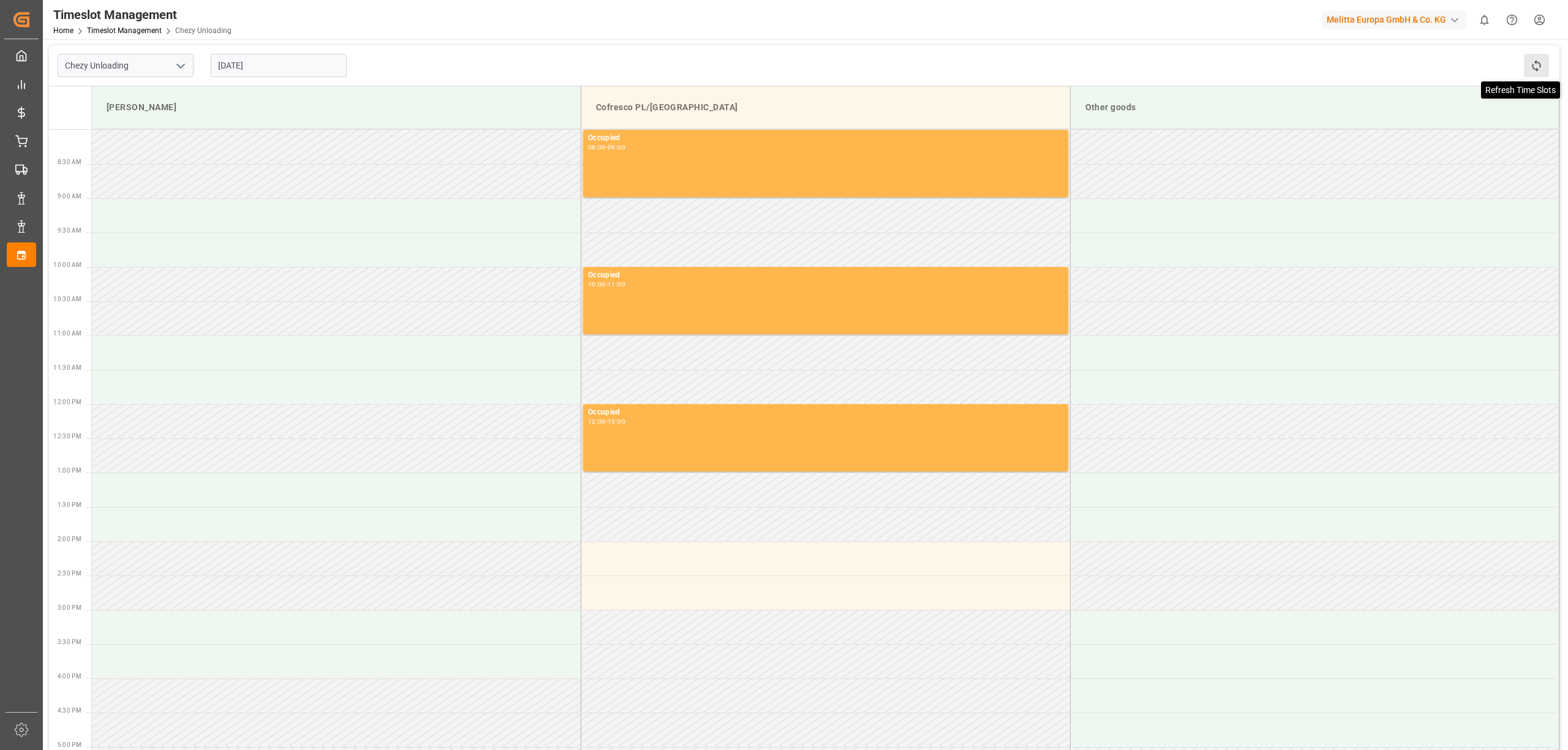
click at [1175, 66] on icon at bounding box center [1536, 66] width 13 height 13
